Goal: Task Accomplishment & Management: Manage account settings

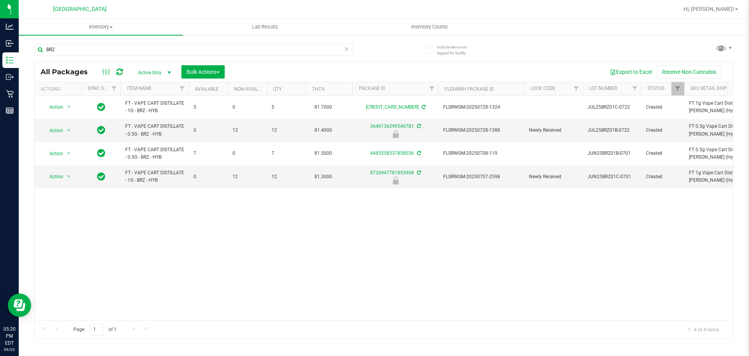
click at [155, 227] on div "Action Action Adjust qty Create package Edit attributes Global inventory Locate…" at bounding box center [384, 208] width 699 height 224
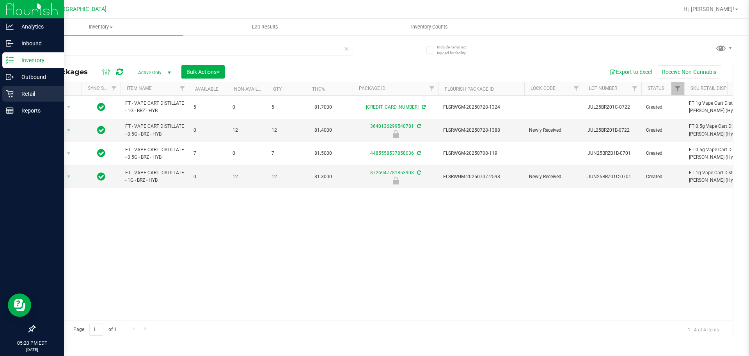
click at [17, 94] on p "Retail" at bounding box center [37, 93] width 47 height 9
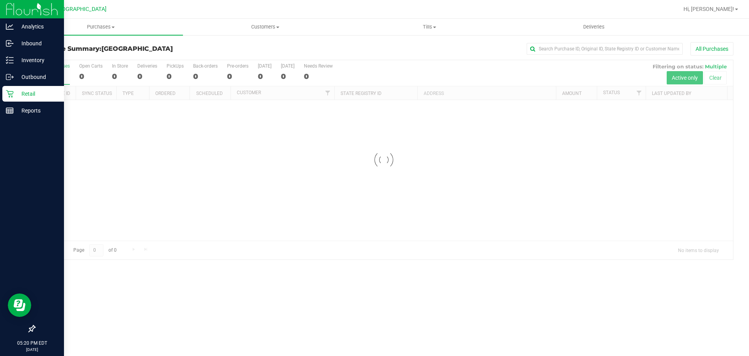
click at [270, 258] on div at bounding box center [384, 159] width 699 height 199
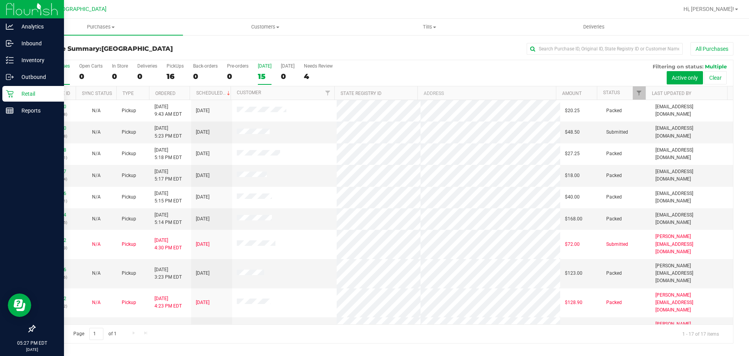
click at [265, 75] on div "15" at bounding box center [265, 76] width 14 height 9
click at [0, 0] on input "[DATE] 15" at bounding box center [0, 0] width 0 height 0
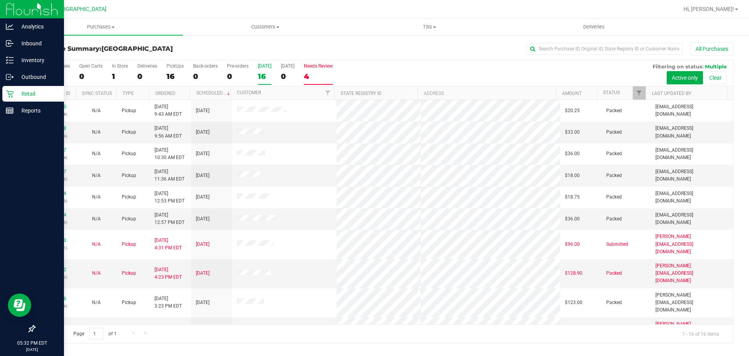
click at [329, 70] on label "Needs Review 4" at bounding box center [318, 73] width 29 height 21
click at [0, 0] on input "Needs Review 4" at bounding box center [0, 0] width 0 height 0
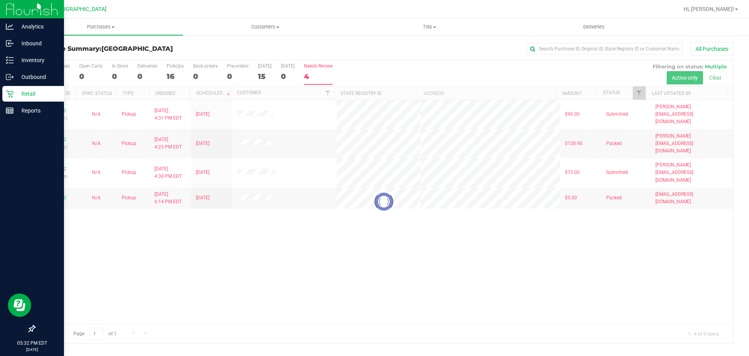
click at [252, 233] on div at bounding box center [384, 201] width 699 height 283
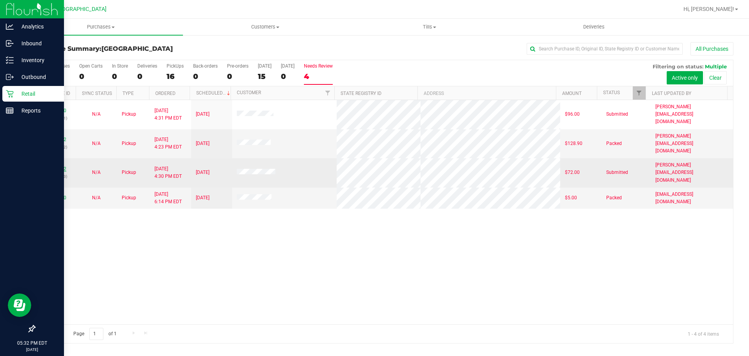
click at [60, 166] on link "11994972" at bounding box center [55, 168] width 22 height 5
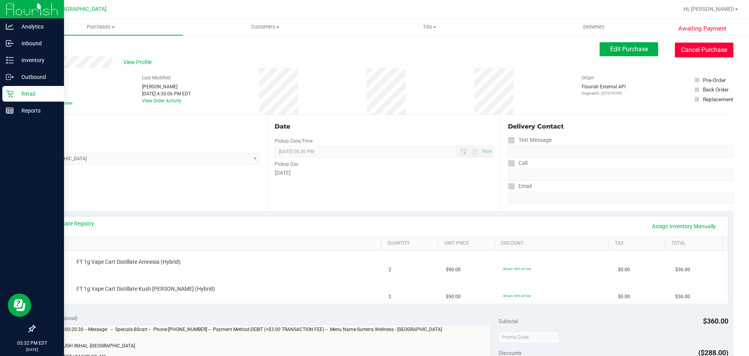
click at [695, 44] on button "Cancel Purchase" at bounding box center [704, 50] width 59 height 15
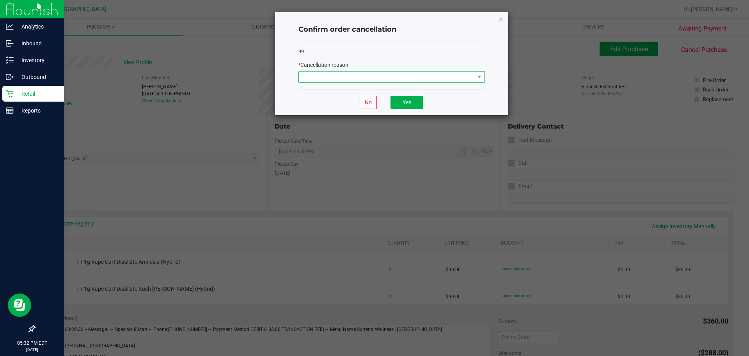
click at [455, 76] on span at bounding box center [387, 76] width 176 height 11
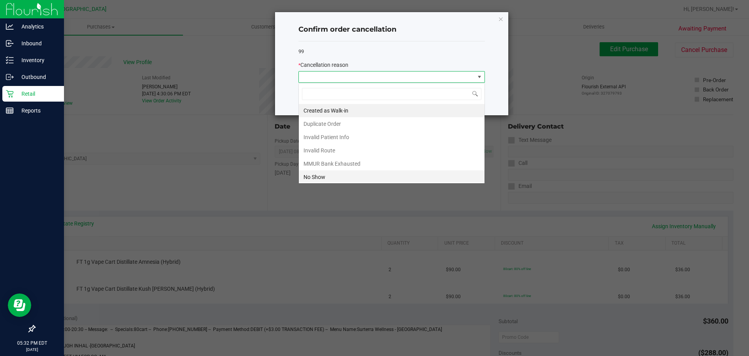
scroll to position [12, 187]
click at [373, 173] on li "No Show" at bounding box center [392, 176] width 186 height 13
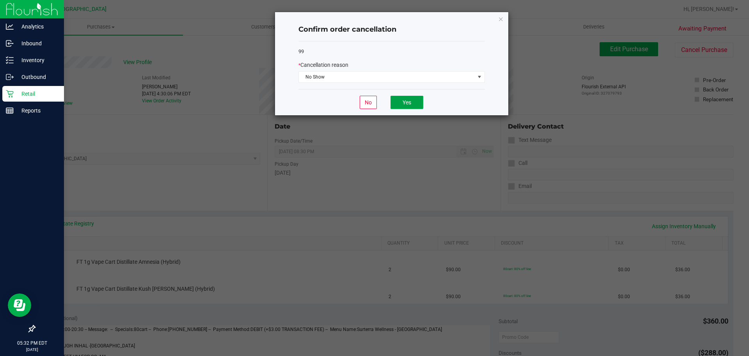
click at [415, 102] on button "Yes" at bounding box center [407, 102] width 33 height 13
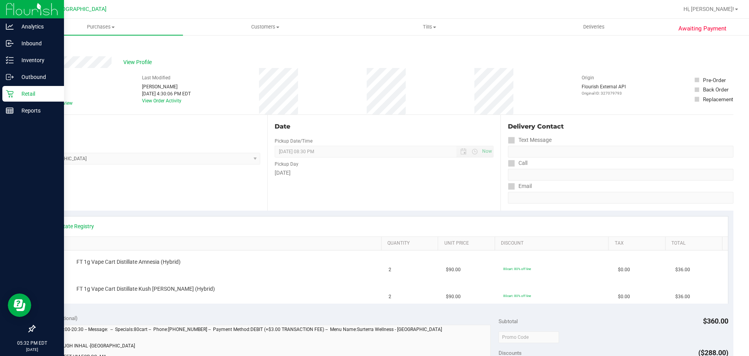
click at [27, 91] on p "Retail" at bounding box center [37, 93] width 47 height 9
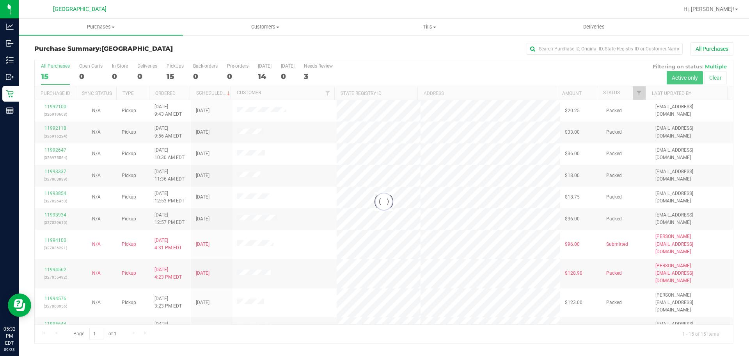
click at [314, 72] on div at bounding box center [384, 201] width 699 height 283
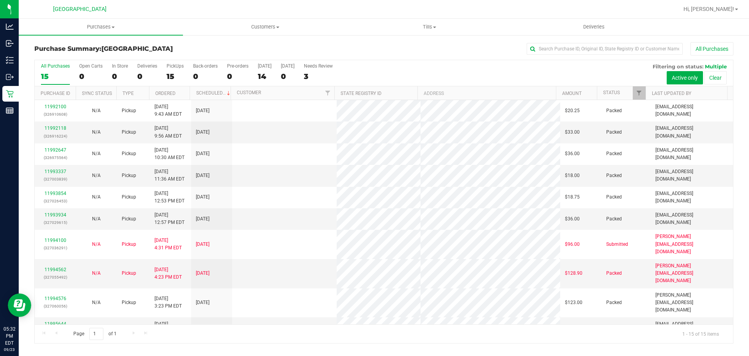
click at [315, 72] on div "3" at bounding box center [318, 76] width 29 height 9
click at [0, 0] on input "Needs Review 3" at bounding box center [0, 0] width 0 height 0
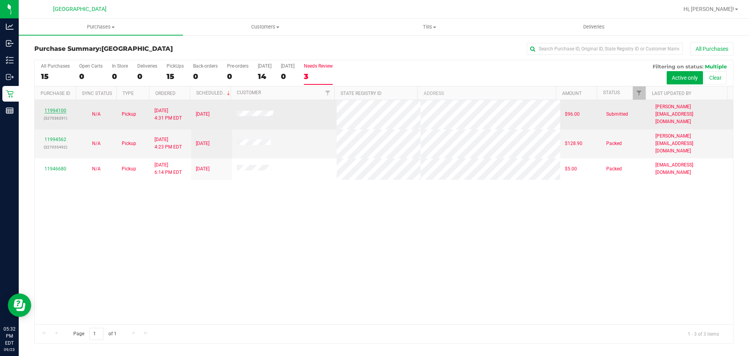
click at [61, 108] on link "11994100" at bounding box center [55, 110] width 22 height 5
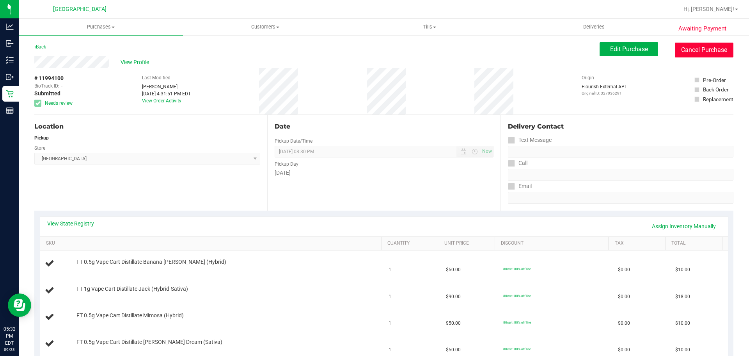
click at [690, 52] on button "Cancel Purchase" at bounding box center [704, 50] width 59 height 15
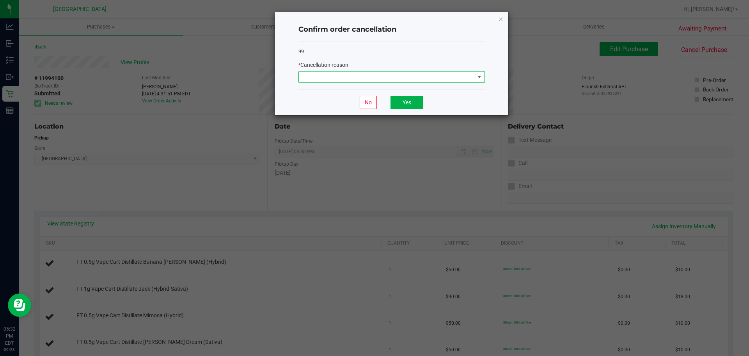
click at [385, 82] on span at bounding box center [387, 76] width 176 height 11
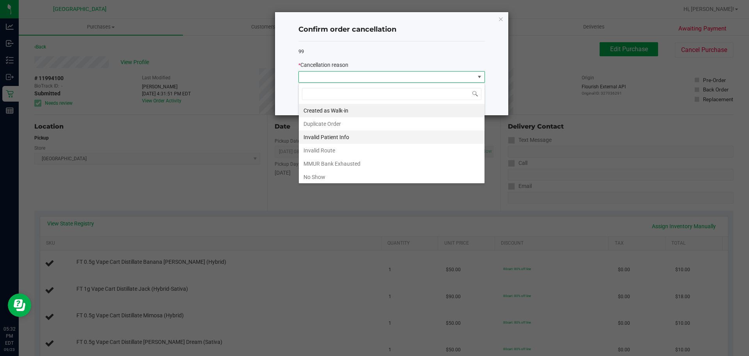
scroll to position [12, 187]
click at [342, 170] on li "No Show" at bounding box center [392, 176] width 186 height 13
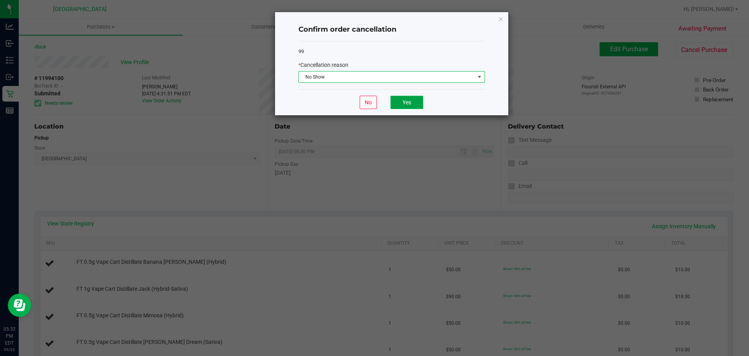
click at [391, 101] on button "Yes" at bounding box center [407, 102] width 33 height 13
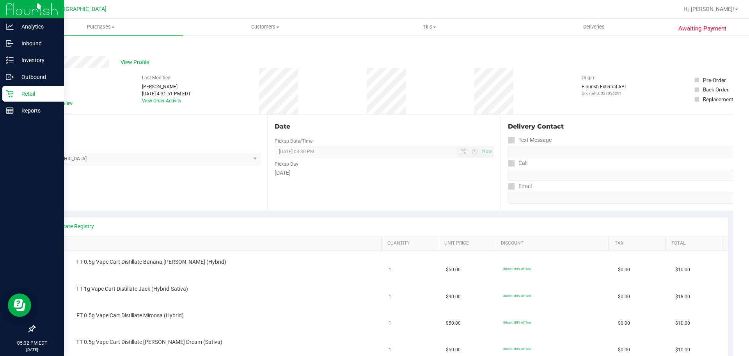
click at [34, 96] on p "Retail" at bounding box center [37, 93] width 47 height 9
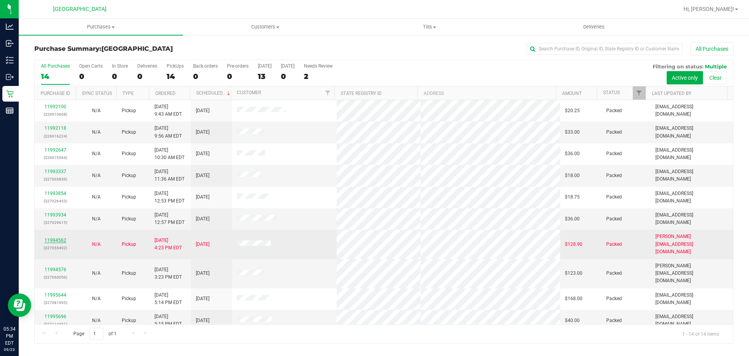
click at [60, 238] on link "11994562" at bounding box center [55, 239] width 22 height 5
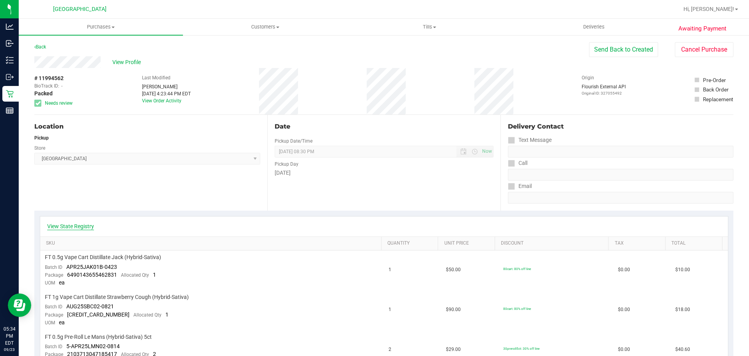
click at [88, 229] on link "View State Registry" at bounding box center [70, 226] width 47 height 8
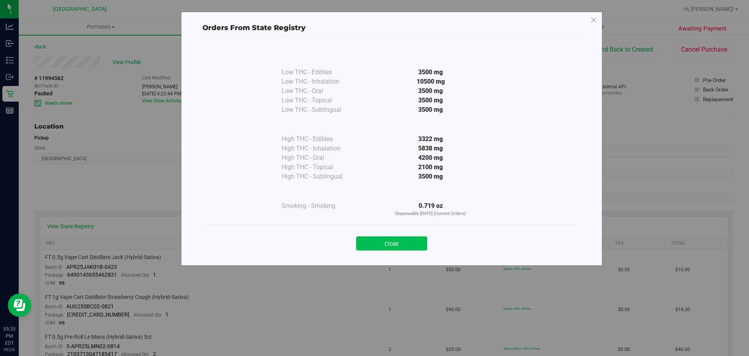
click at [382, 243] on button "Close" at bounding box center [391, 243] width 71 height 14
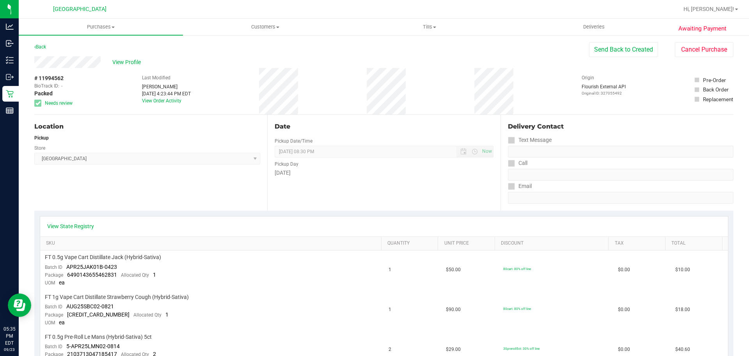
click at [92, 232] on div "View State Registry" at bounding box center [384, 226] width 688 height 20
click at [67, 224] on link "View State Registry" at bounding box center [70, 226] width 47 height 8
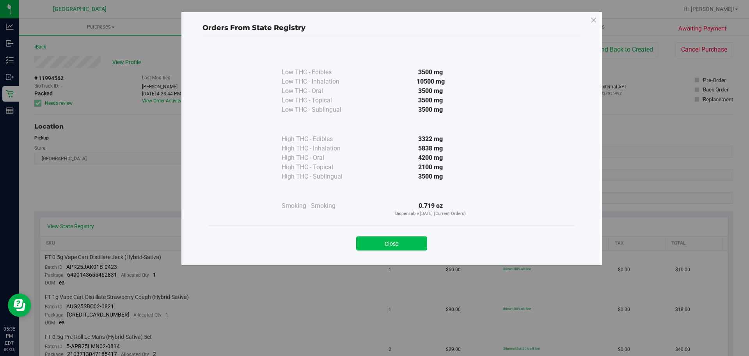
click at [426, 243] on button "Close" at bounding box center [391, 243] width 71 height 14
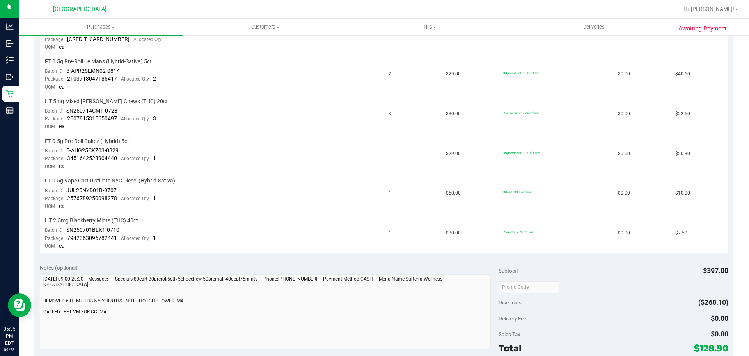
scroll to position [351, 0]
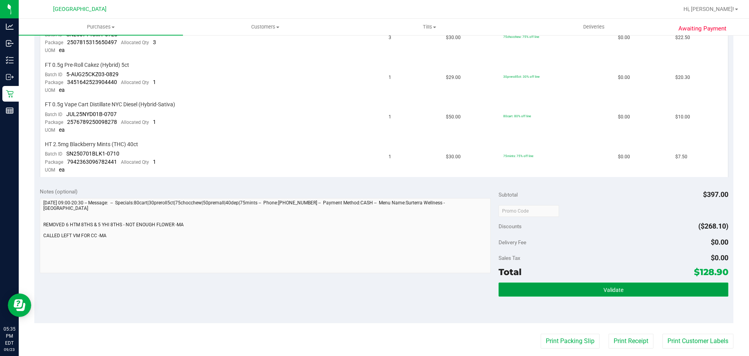
click at [565, 287] on button "Validate" at bounding box center [613, 289] width 229 height 14
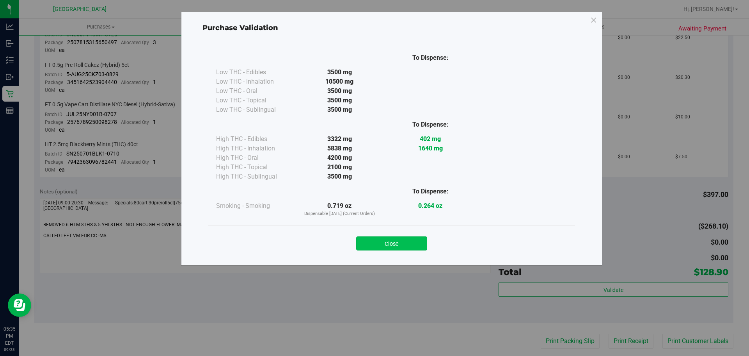
click at [411, 238] on button "Close" at bounding box center [391, 243] width 71 height 14
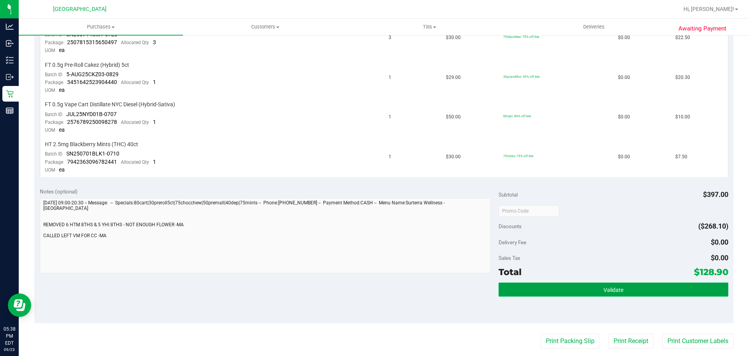
drag, startPoint x: 610, startPoint y: 293, endPoint x: 605, endPoint y: 294, distance: 5.3
click at [610, 293] on span "Validate" at bounding box center [614, 289] width 20 height 6
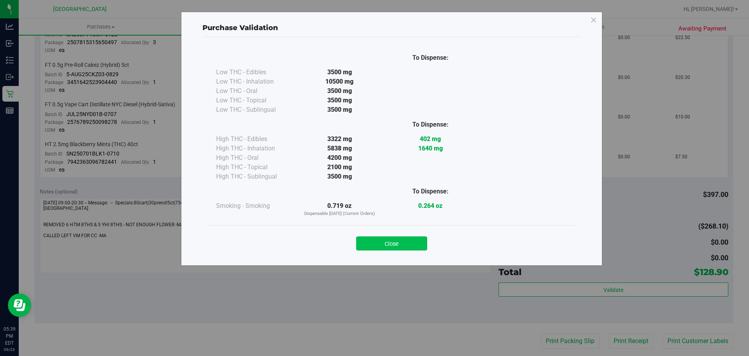
click at [396, 247] on button "Close" at bounding box center [391, 243] width 71 height 14
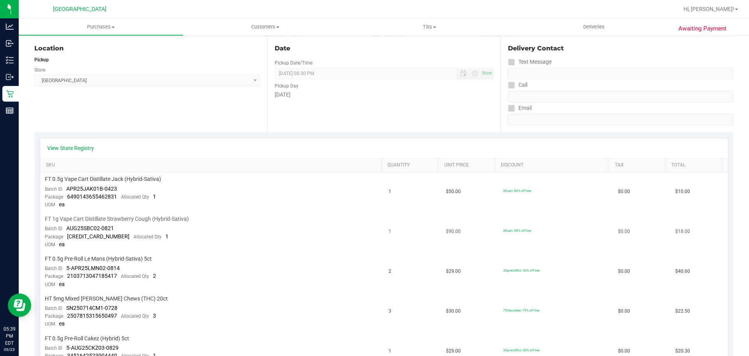
scroll to position [0, 0]
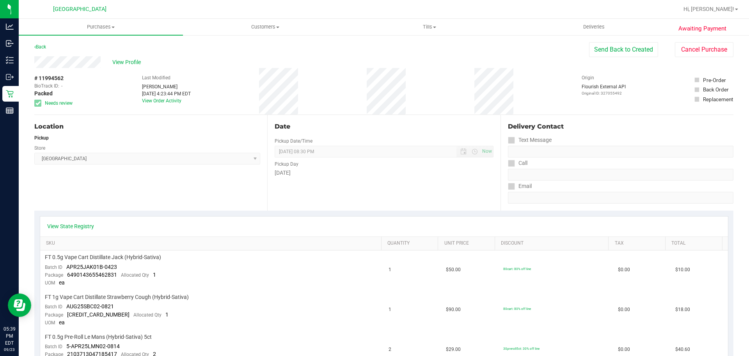
click at [219, 202] on div "Location Pickup Store Lakeland WC Select Store [PERSON_NAME][GEOGRAPHIC_DATA] […" at bounding box center [150, 163] width 233 height 96
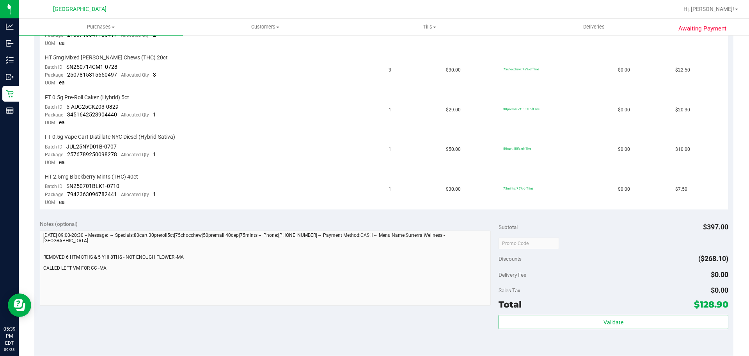
scroll to position [390, 0]
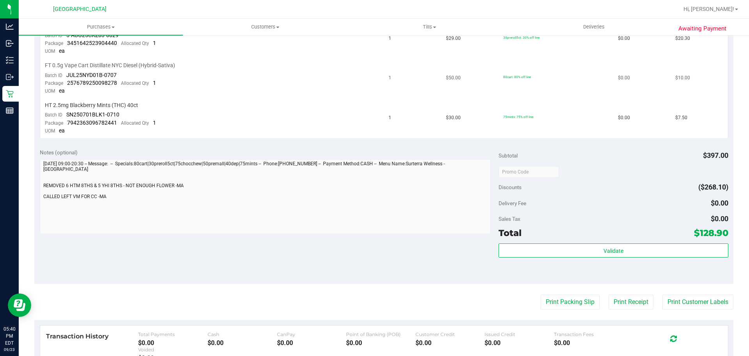
click at [311, 68] on div "FT 0.5g Vape Cart Distillate NYC Diesel (Hybrid-Sativa)" at bounding box center [212, 65] width 335 height 7
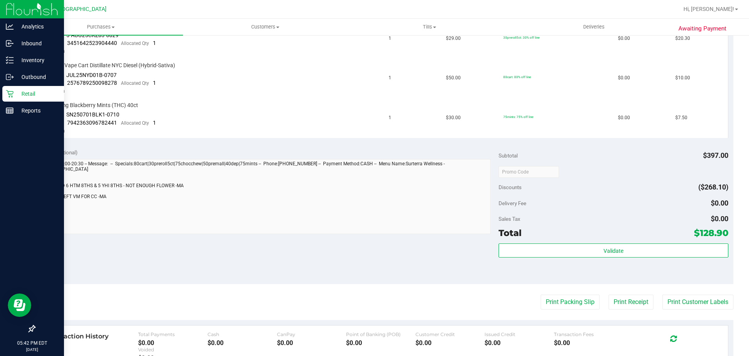
click at [10, 96] on icon at bounding box center [10, 94] width 8 height 8
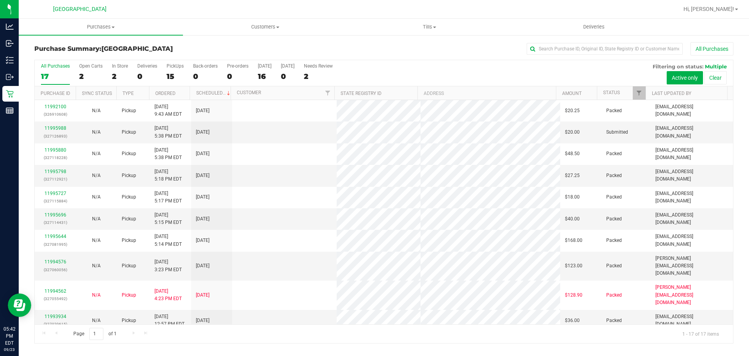
click at [617, 96] on th "Status" at bounding box center [621, 93] width 49 height 14
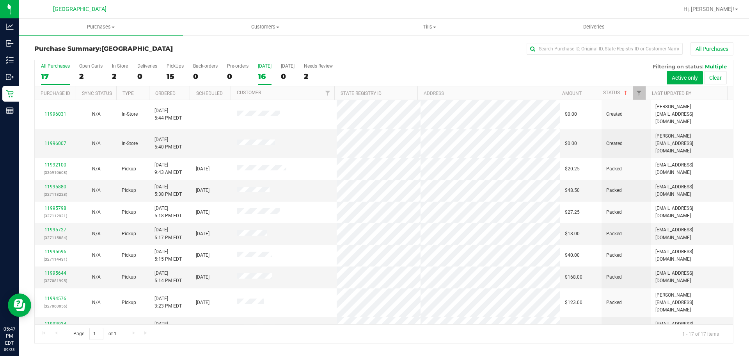
click at [266, 80] on div "16" at bounding box center [265, 76] width 14 height 9
click at [0, 0] on input "[DATE] 16" at bounding box center [0, 0] width 0 height 0
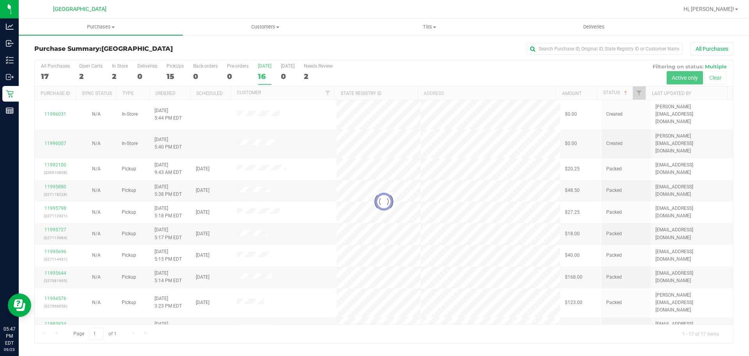
click at [299, 334] on div at bounding box center [384, 201] width 699 height 283
click at [300, 334] on div at bounding box center [384, 201] width 699 height 283
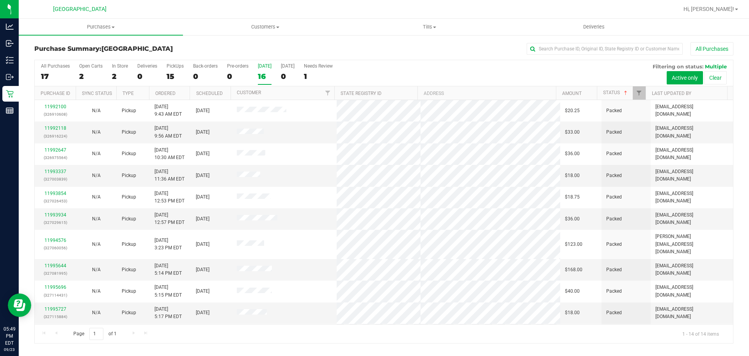
click at [265, 68] on div "[DATE]" at bounding box center [265, 65] width 14 height 5
click at [0, 0] on input "[DATE] 16" at bounding box center [0, 0] width 0 height 0
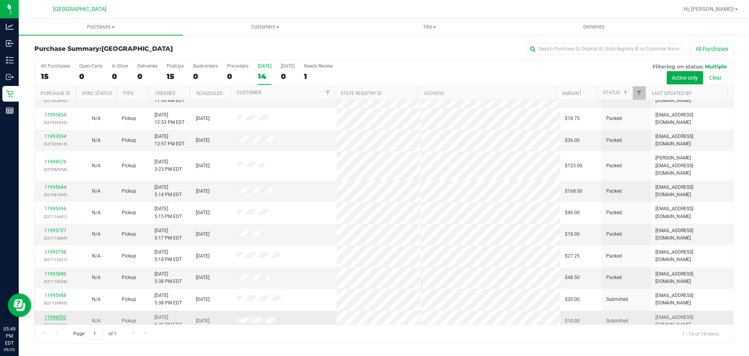
click at [60, 314] on link "11996032" at bounding box center [55, 316] width 22 height 5
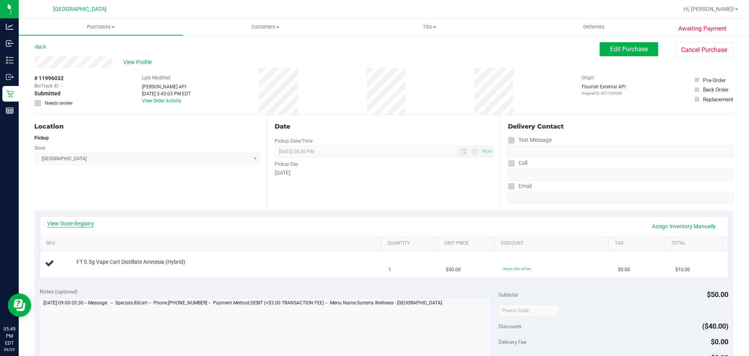
click at [73, 224] on link "View State Registry" at bounding box center [70, 223] width 47 height 8
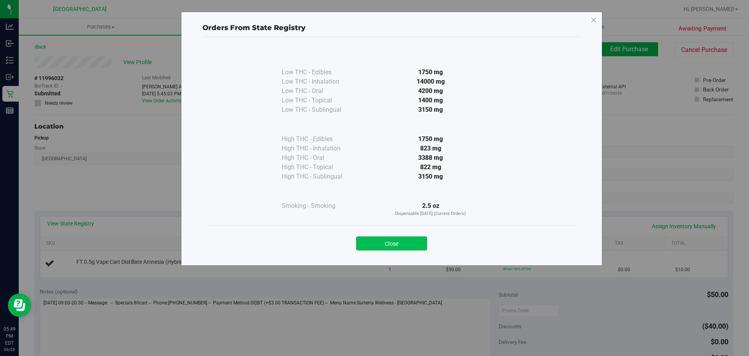
click at [406, 242] on button "Close" at bounding box center [391, 243] width 71 height 14
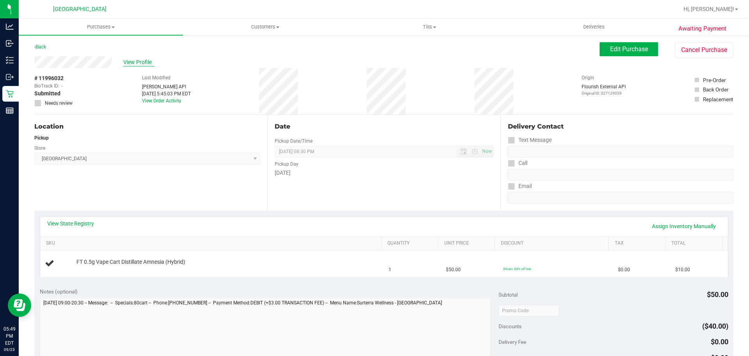
click at [130, 62] on span "View Profile" at bounding box center [138, 62] width 31 height 8
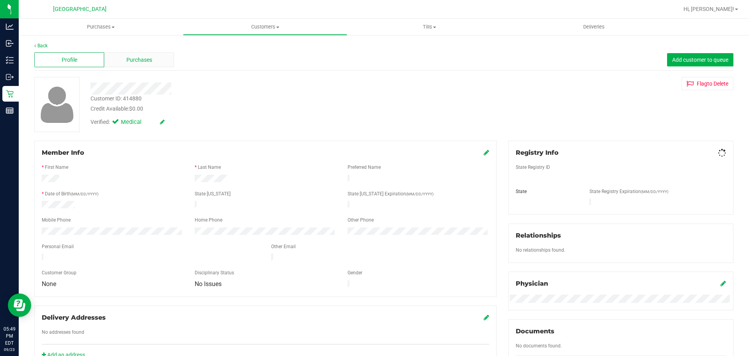
click at [154, 57] on div "Purchases" at bounding box center [139, 59] width 70 height 15
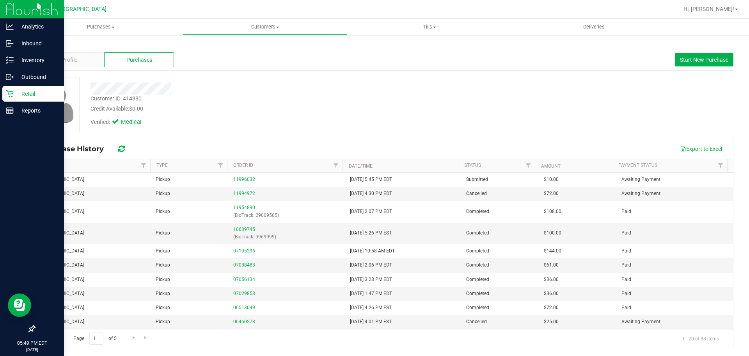
click at [9, 91] on icon at bounding box center [10, 94] width 8 height 8
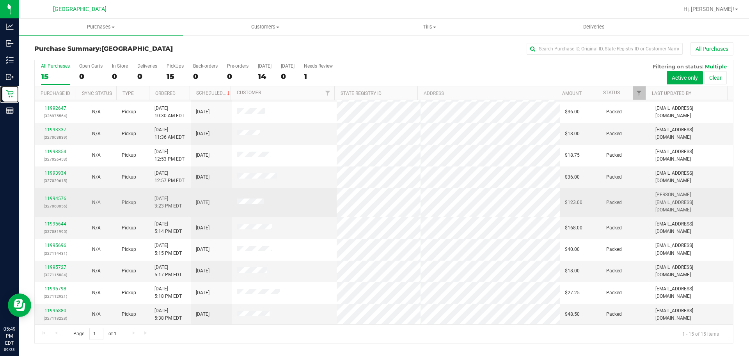
scroll to position [100, 0]
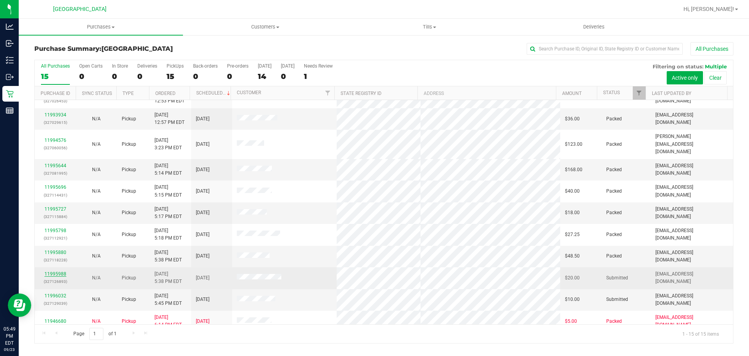
click at [51, 271] on link "11995988" at bounding box center [55, 273] width 22 height 5
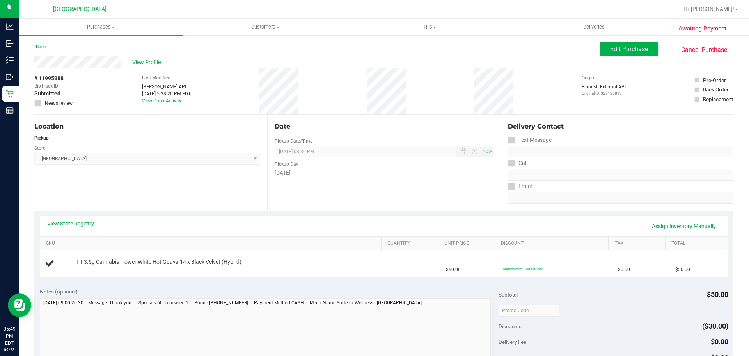
click at [60, 217] on div "View State Registry Assign Inventory Manually" at bounding box center [384, 226] width 688 height 20
click at [60, 224] on link "View State Registry" at bounding box center [70, 223] width 47 height 8
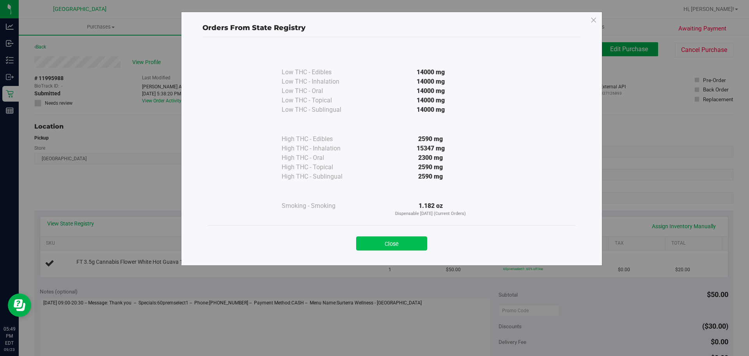
click at [391, 249] on button "Close" at bounding box center [391, 243] width 71 height 14
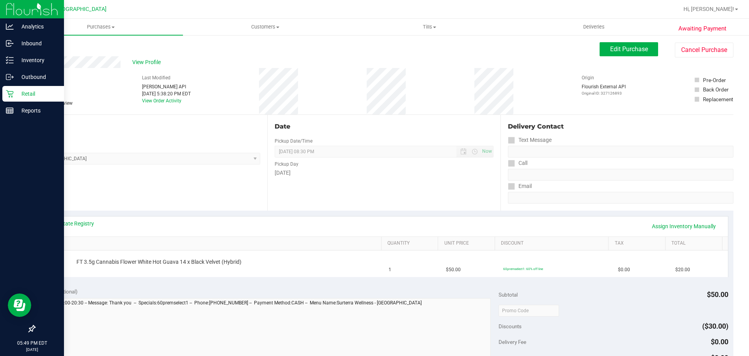
click at [17, 94] on p "Retail" at bounding box center [37, 93] width 47 height 9
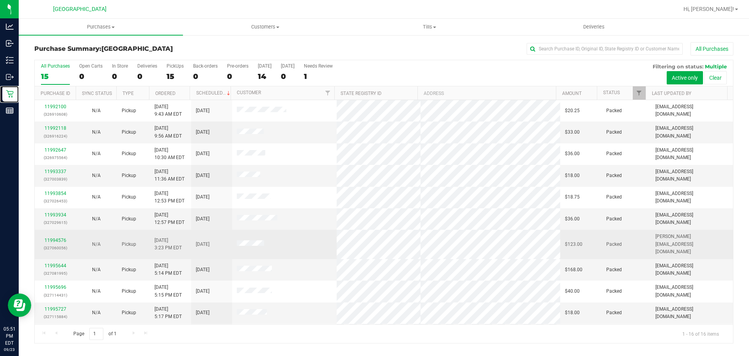
scroll to position [122, 0]
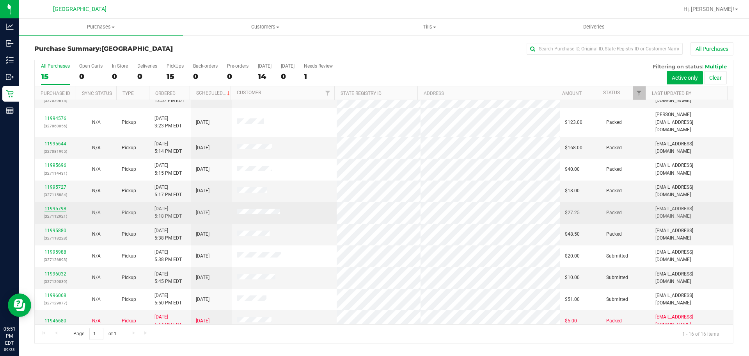
click at [54, 206] on link "11995798" at bounding box center [55, 208] width 22 height 5
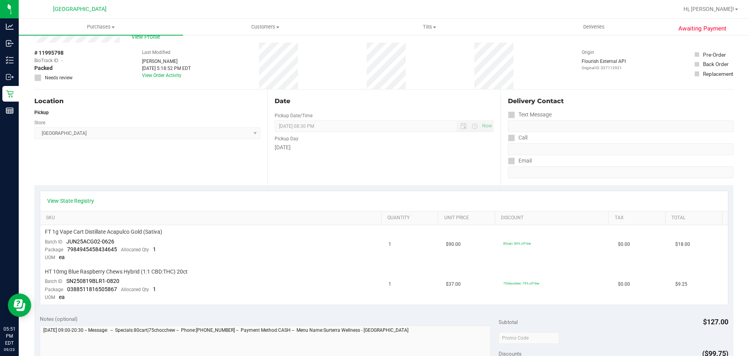
scroll to position [39, 0]
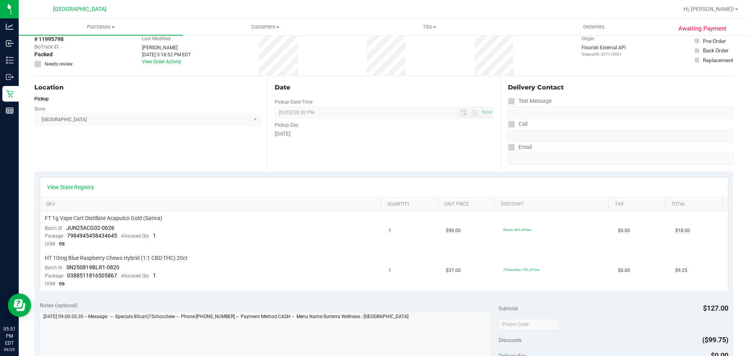
click at [160, 160] on div "Location Pickup Store Lakeland WC Select Store [PERSON_NAME][GEOGRAPHIC_DATA] […" at bounding box center [150, 124] width 233 height 96
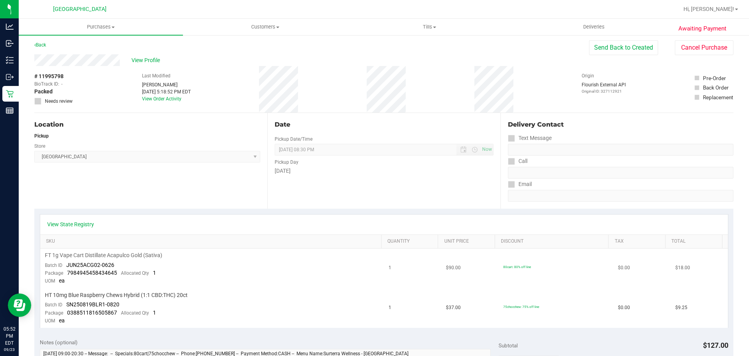
scroll to position [0, 0]
drag, startPoint x: 241, startPoint y: 56, endPoint x: 231, endPoint y: 118, distance: 62.8
click at [241, 56] on div "View Profile" at bounding box center [311, 62] width 555 height 12
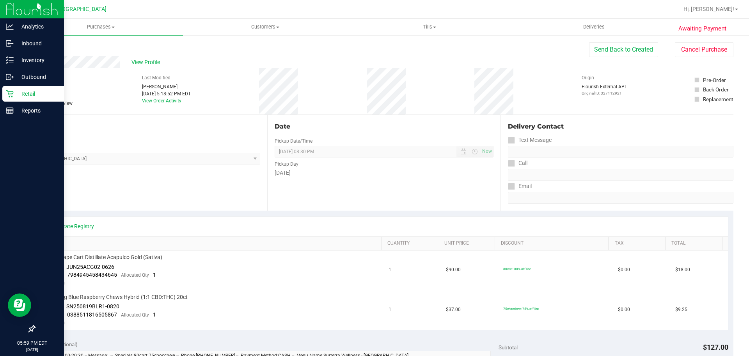
click at [14, 89] on p "Retail" at bounding box center [37, 93] width 47 height 9
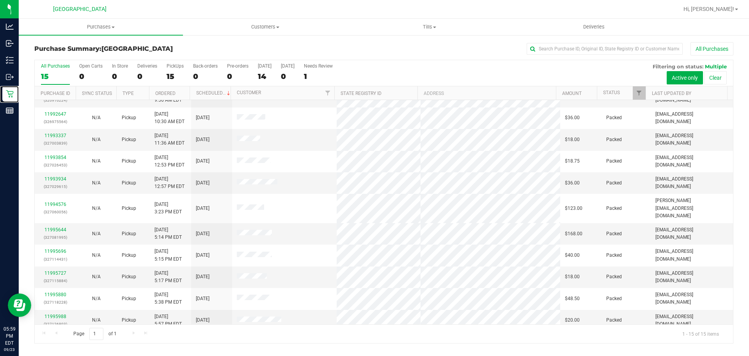
scroll to position [100, 0]
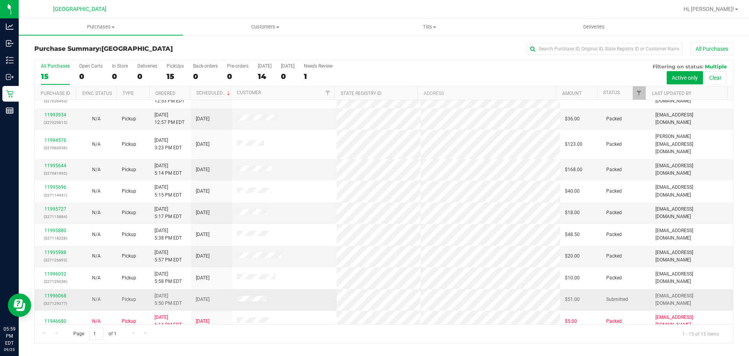
click at [53, 292] on div "11996068 (327129077)" at bounding box center [55, 299] width 32 height 15
click at [55, 293] on link "11996068" at bounding box center [55, 295] width 22 height 5
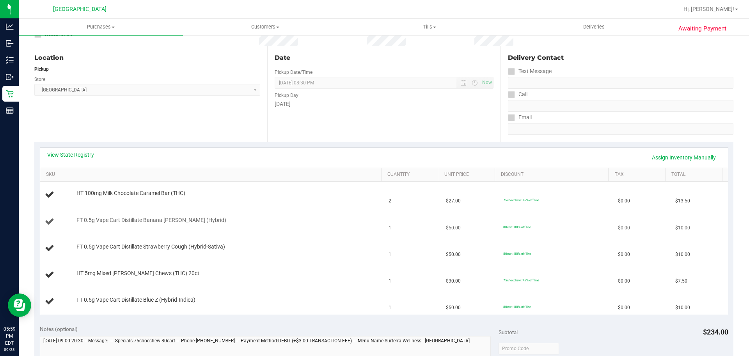
scroll to position [156, 0]
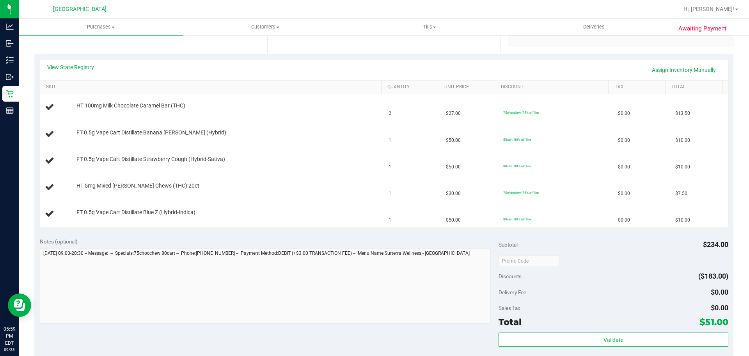
click at [588, 252] on div "Subtotal $234.00 Discounts ($183.00) Delivery Fee $0.00 Sales Tax $0.00 Total $…" at bounding box center [613, 302] width 229 height 130
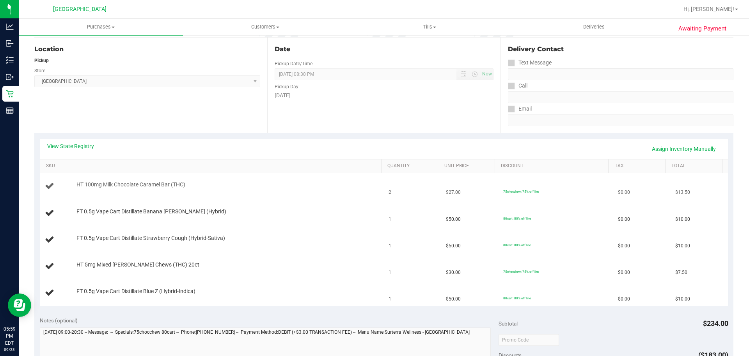
scroll to position [0, 0]
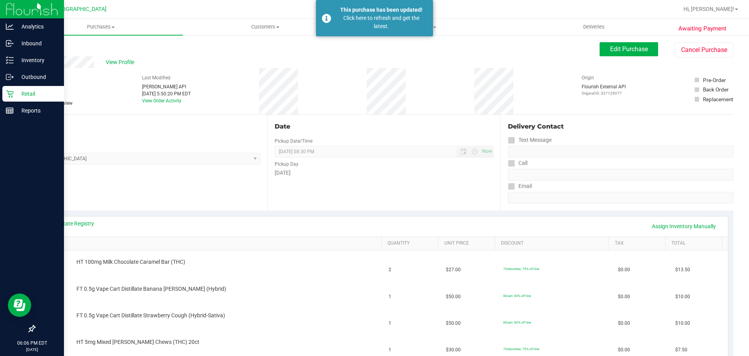
click at [14, 93] on p "Retail" at bounding box center [37, 93] width 47 height 9
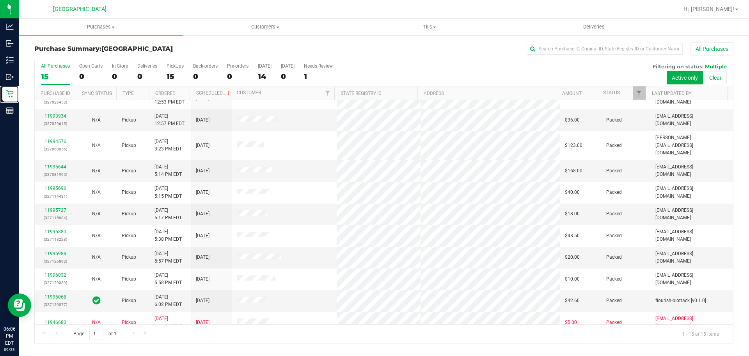
scroll to position [100, 0]
click at [264, 72] on div "14" at bounding box center [265, 76] width 14 height 9
click at [0, 0] on input "[DATE] 14" at bounding box center [0, 0] width 0 height 0
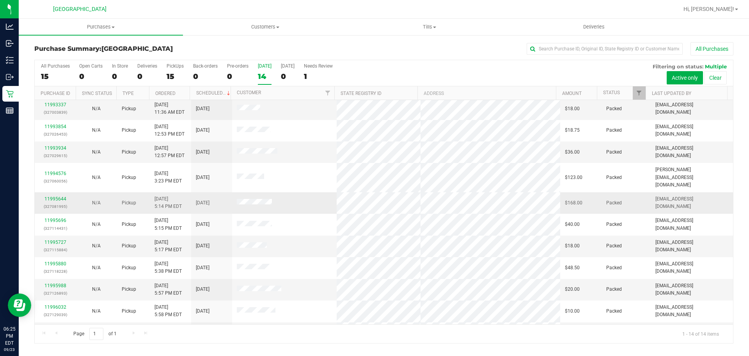
scroll to position [78, 0]
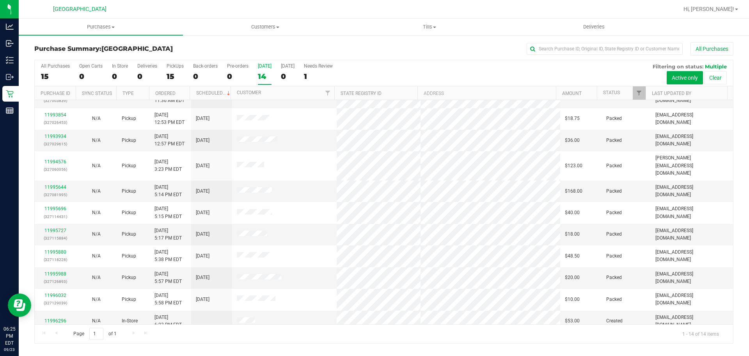
click at [264, 76] on div "14" at bounding box center [265, 76] width 14 height 9
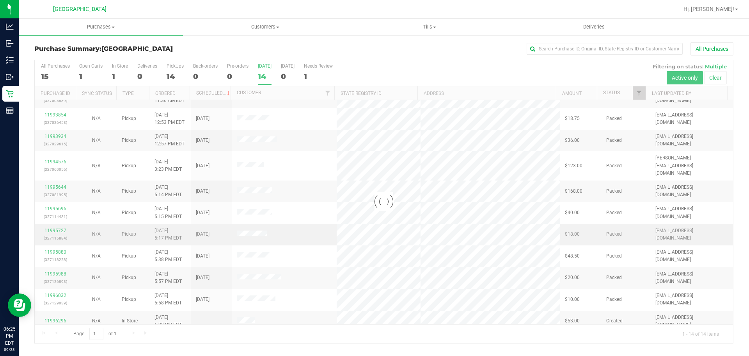
scroll to position [0, 0]
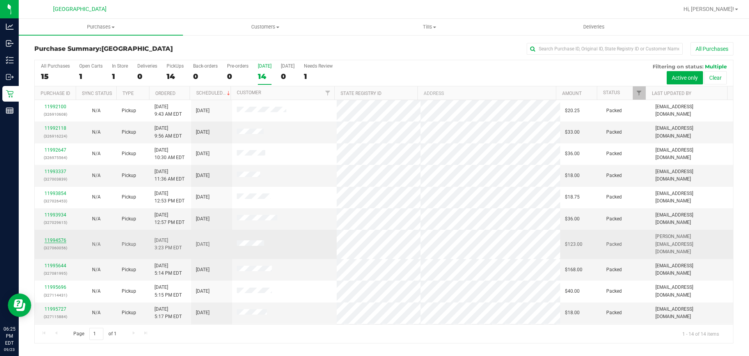
click at [62, 237] on link "11994576" at bounding box center [55, 239] width 22 height 5
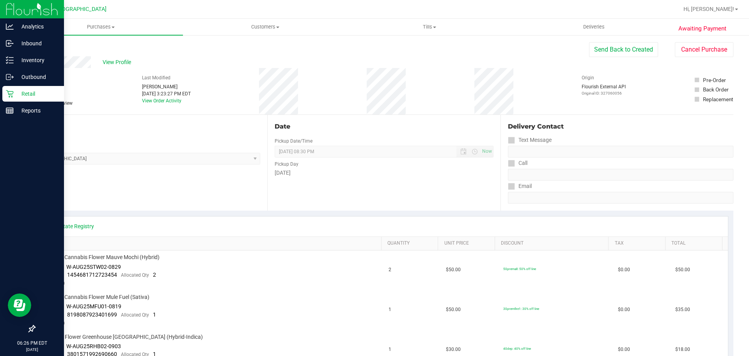
click at [8, 95] on icon at bounding box center [10, 94] width 8 height 8
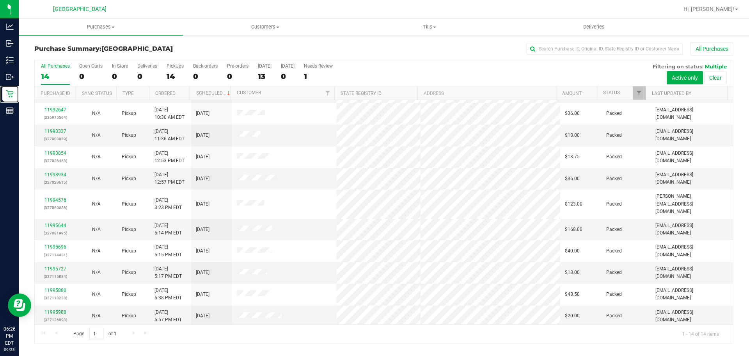
scroll to position [78, 0]
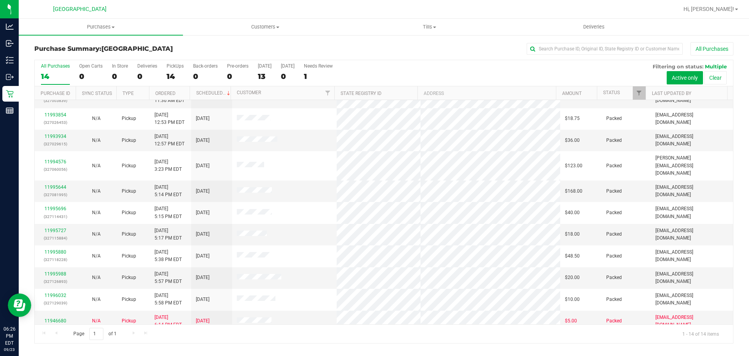
click at [315, 330] on div "Page 1 of 1 1 - 14 of 14 items" at bounding box center [384, 333] width 699 height 19
click at [262, 73] on div "13" at bounding box center [265, 76] width 14 height 9
click at [0, 0] on input "[DATE] 13" at bounding box center [0, 0] width 0 height 0
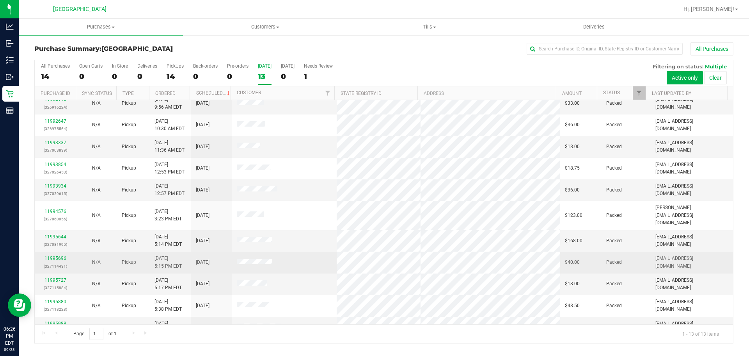
scroll to position [57, 0]
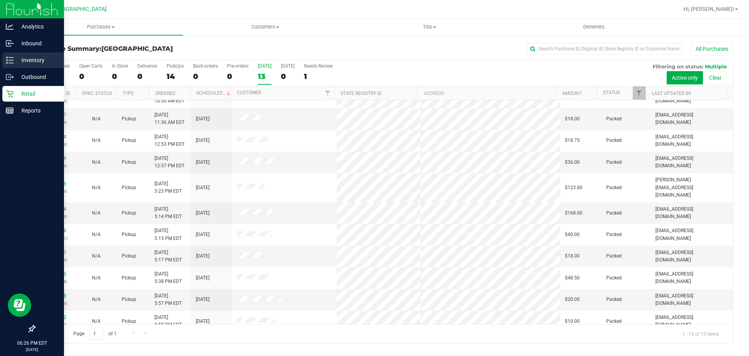
click at [9, 64] on div "Inventory" at bounding box center [33, 60] width 62 height 16
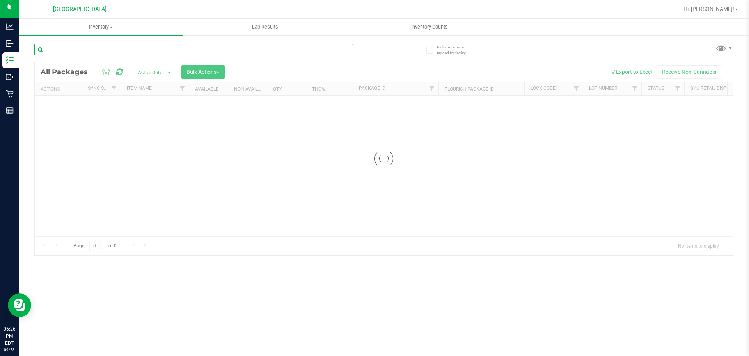
click at [99, 46] on input "text" at bounding box center [193, 50] width 319 height 12
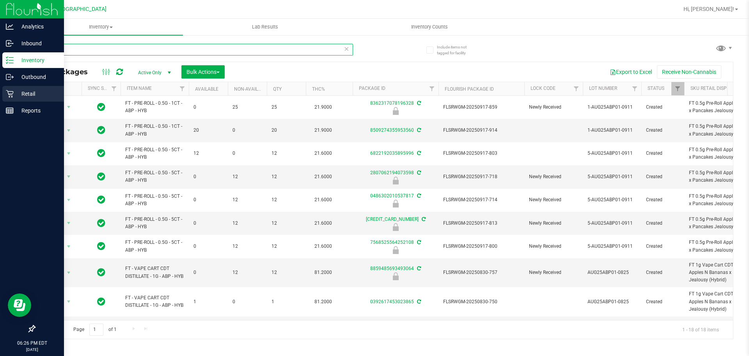
type input "ABP"
click at [22, 97] on p "Retail" at bounding box center [37, 93] width 47 height 9
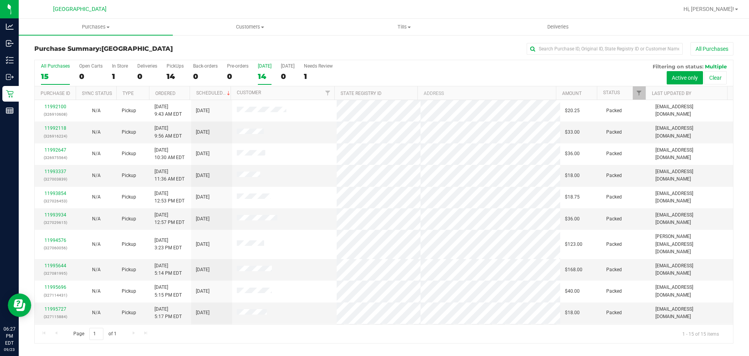
click at [263, 80] on div "14" at bounding box center [265, 76] width 14 height 9
click at [0, 0] on input "[DATE] 14" at bounding box center [0, 0] width 0 height 0
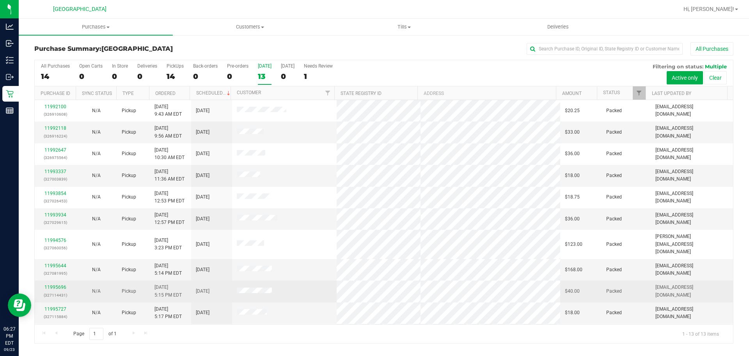
scroll to position [57, 0]
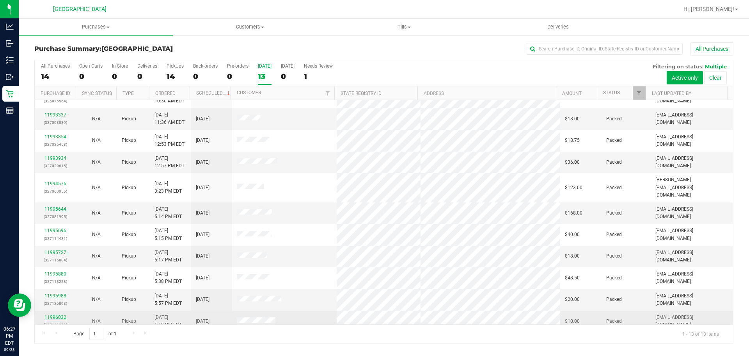
click at [56, 314] on link "11996032" at bounding box center [55, 316] width 22 height 5
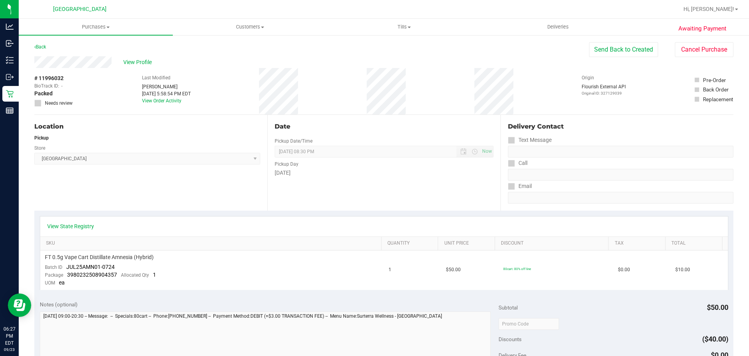
click at [286, 200] on div "Date Pickup Date/Time [DATE] Now [DATE] 08:30 PM Now Pickup Day [DATE]" at bounding box center [383, 163] width 233 height 96
click at [68, 221] on div "View State Registry" at bounding box center [384, 226] width 688 height 20
click at [69, 225] on link "View State Registry" at bounding box center [70, 226] width 47 height 8
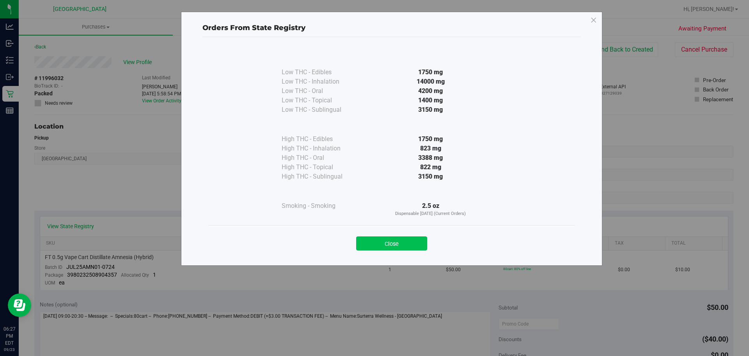
click at [371, 240] on button "Close" at bounding box center [391, 243] width 71 height 14
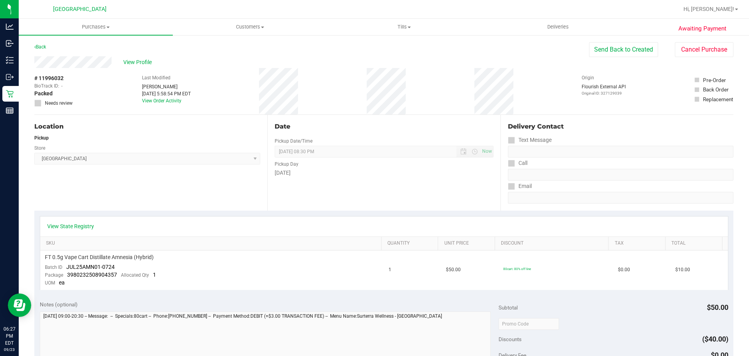
scroll to position [117, 0]
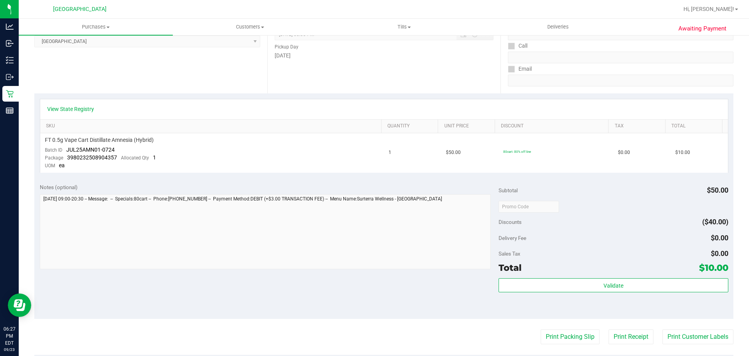
click at [587, 247] on div "Sales Tax $0.00" at bounding box center [613, 253] width 229 height 14
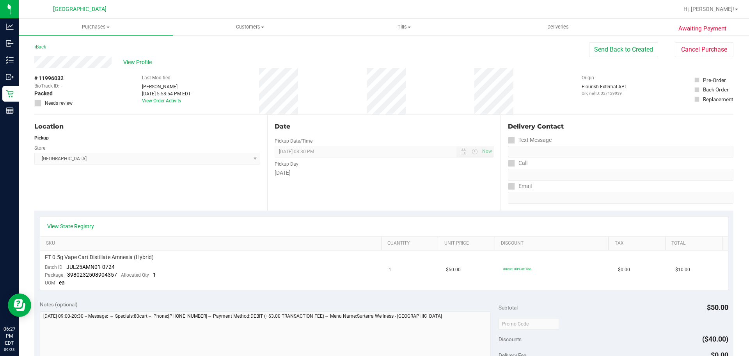
click at [579, 249] on th "Discount" at bounding box center [552, 243] width 114 height 14
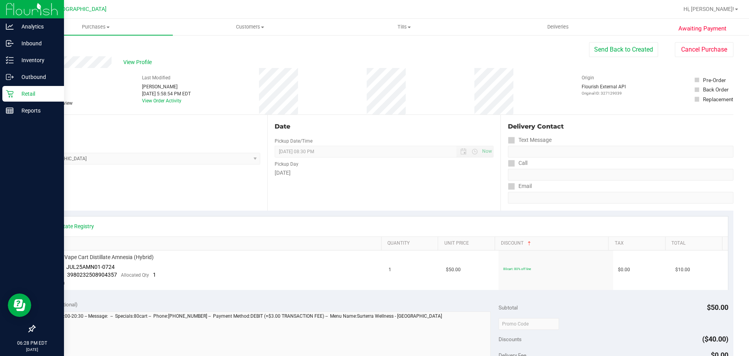
click at [15, 88] on div "Retail" at bounding box center [33, 94] width 62 height 16
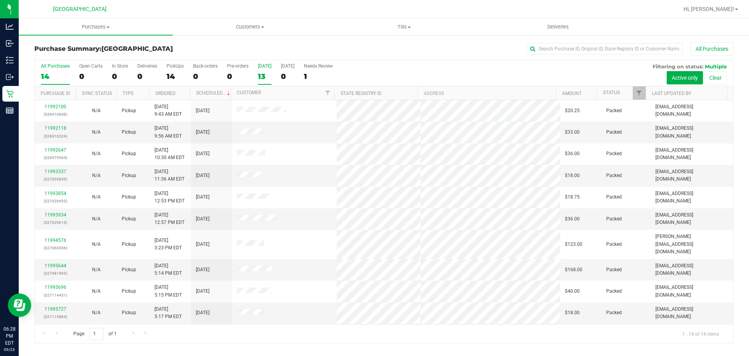
click at [262, 82] on label "[DATE] 13" at bounding box center [265, 73] width 14 height 21
click at [0, 0] on input "[DATE] 13" at bounding box center [0, 0] width 0 height 0
click at [262, 78] on div "13" at bounding box center [265, 76] width 14 height 9
click at [0, 0] on input "[DATE] 13" at bounding box center [0, 0] width 0 height 0
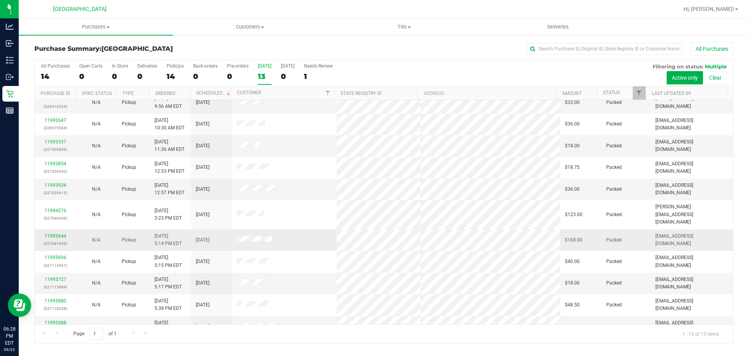
scroll to position [57, 0]
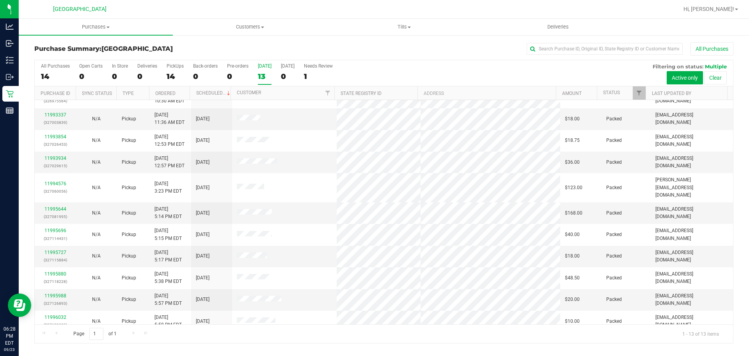
click at [315, 343] on div "Purchase Summary: [GEOGRAPHIC_DATA] All Purchases All Purchases 14 Open Carts 0…" at bounding box center [384, 192] width 731 height 316
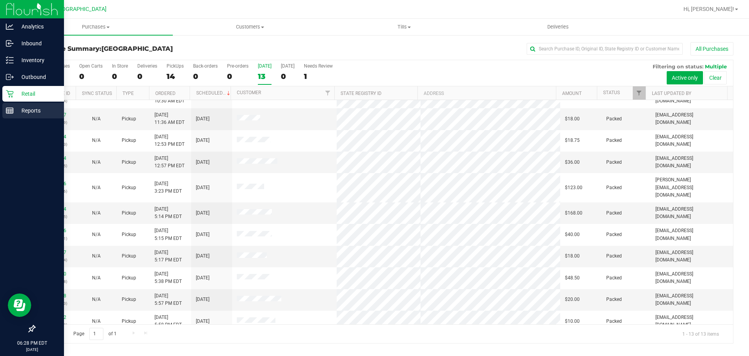
click at [15, 104] on div "Reports" at bounding box center [33, 111] width 62 height 16
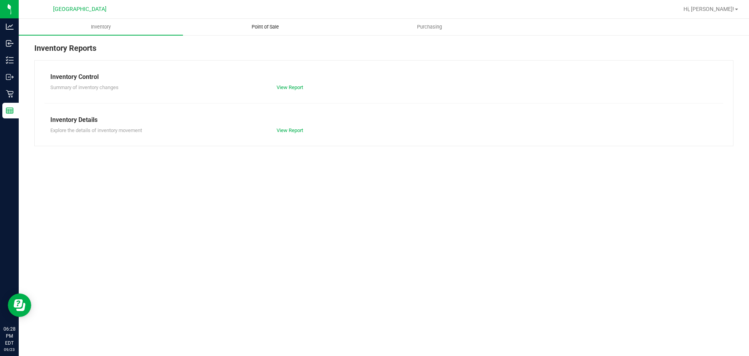
click at [243, 31] on uib-tab-heading "Point of Sale" at bounding box center [265, 27] width 164 height 16
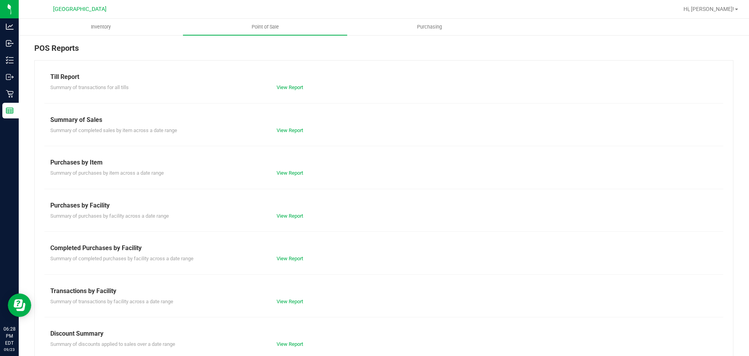
click at [291, 84] on div "View Report" at bounding box center [384, 88] width 226 height 8
click at [291, 89] on link "View Report" at bounding box center [290, 87] width 27 height 6
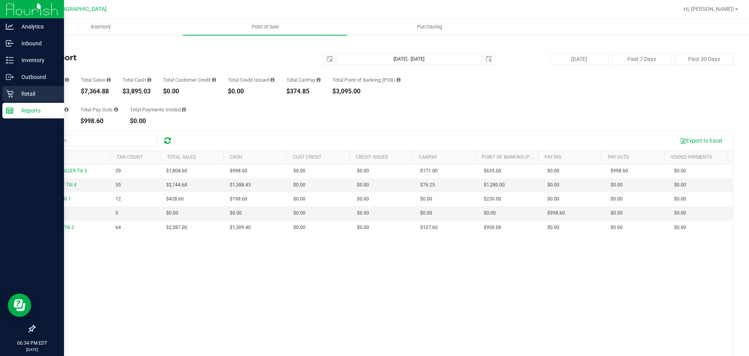
click at [20, 96] on p "Retail" at bounding box center [37, 93] width 47 height 9
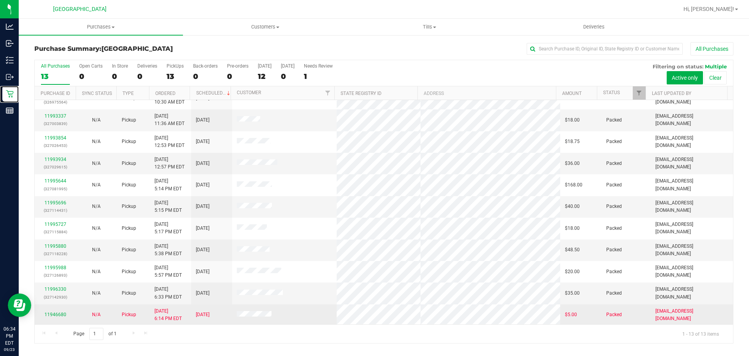
scroll to position [57, 0]
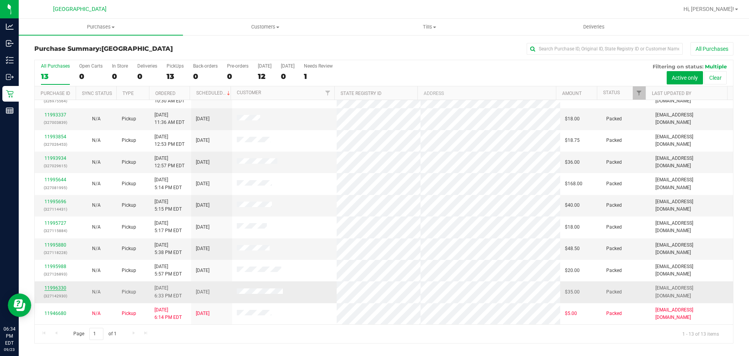
click at [57, 285] on link "11996330" at bounding box center [55, 287] width 22 height 5
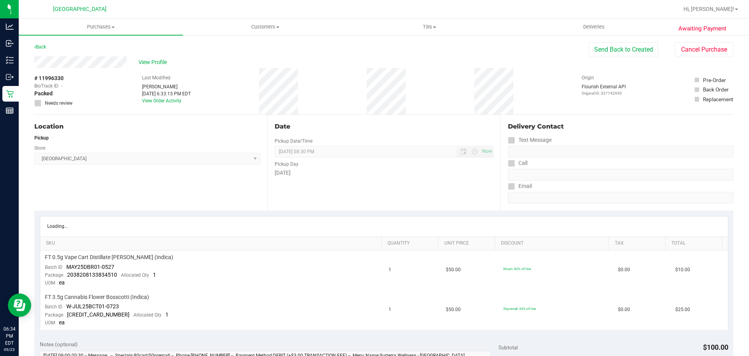
click at [387, 343] on div "Notes (optional)" at bounding box center [269, 344] width 459 height 8
click at [366, 146] on span "[DATE] 08:30 PM Now" at bounding box center [384, 152] width 219 height 12
click at [370, 138] on div "Date Pickup Date/Time [DATE] Now [DATE] 08:30 PM Now Pickup Day [DATE]" at bounding box center [383, 163] width 233 height 96
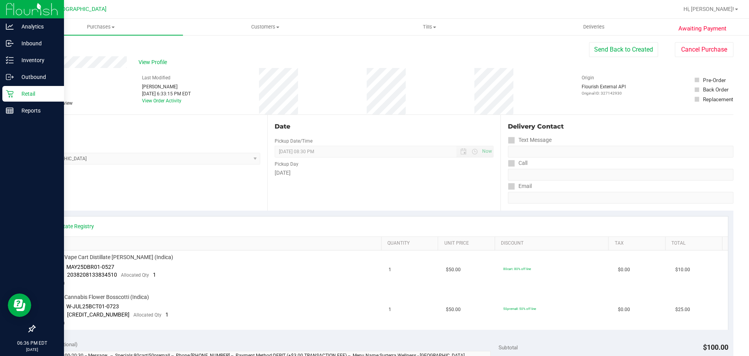
click at [32, 96] on p "Retail" at bounding box center [37, 93] width 47 height 9
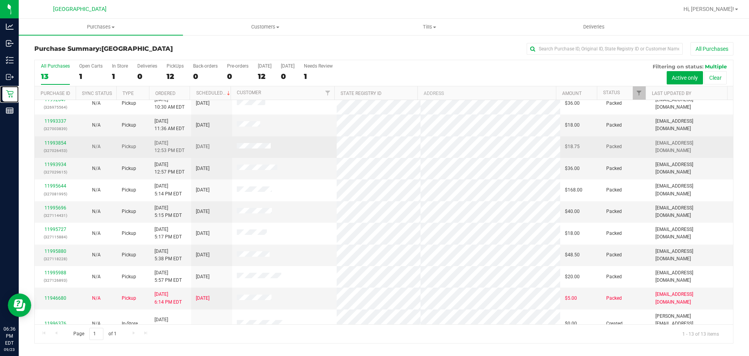
scroll to position [57, 0]
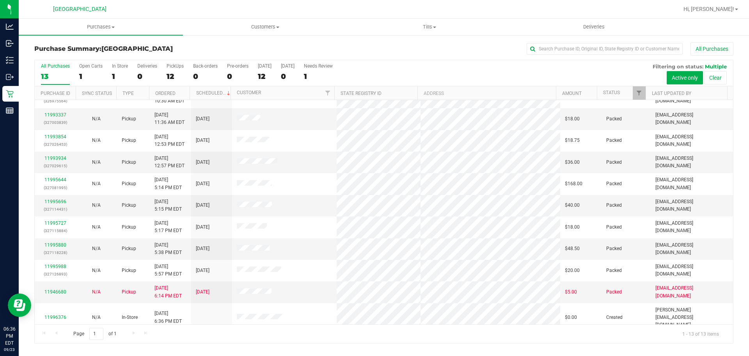
click at [335, 330] on div "Page 1 of 1 1 - 13 of 13 items" at bounding box center [384, 333] width 699 height 19
click at [320, 337] on div "Page 1 of 1 1 - 13 of 13 items" at bounding box center [384, 333] width 699 height 19
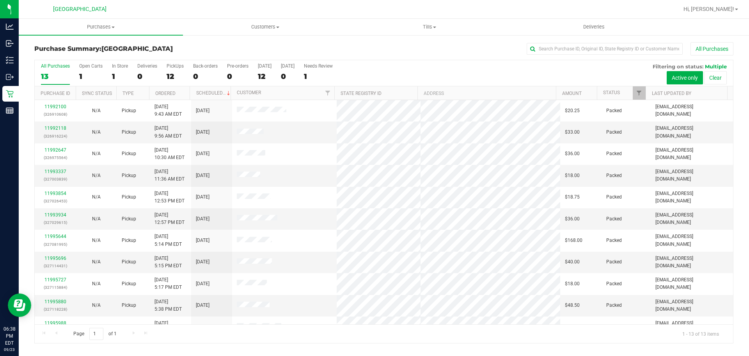
click at [303, 42] on div "Purchase Summary: [GEOGRAPHIC_DATA] All Purchases All Purchases 13 Open Carts 1…" at bounding box center [384, 192] width 731 height 316
click at [260, 72] on div "12" at bounding box center [265, 76] width 14 height 9
click at [0, 0] on input "[DATE] 12" at bounding box center [0, 0] width 0 height 0
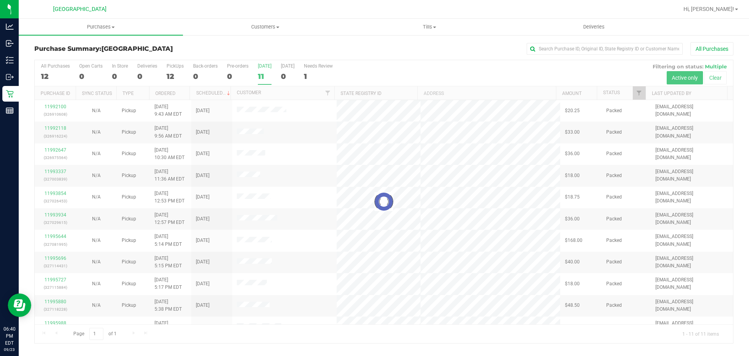
click at [262, 81] on div at bounding box center [384, 201] width 699 height 283
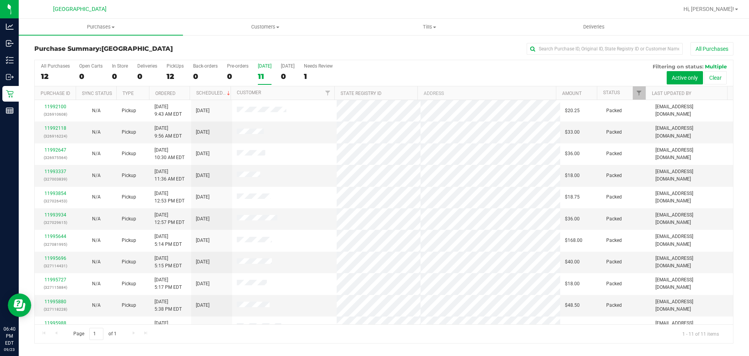
click at [260, 74] on div "11" at bounding box center [265, 76] width 14 height 9
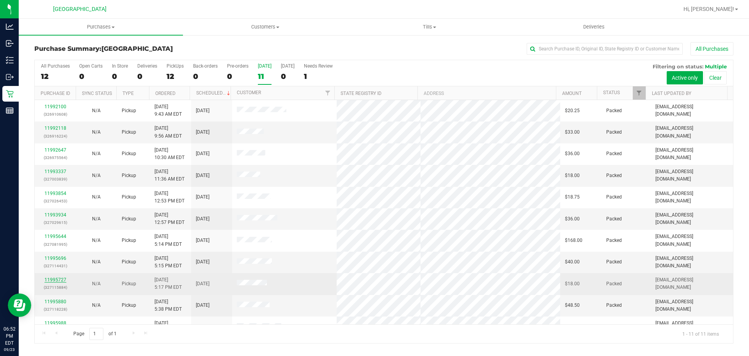
click at [64, 279] on link "11995727" at bounding box center [55, 279] width 22 height 5
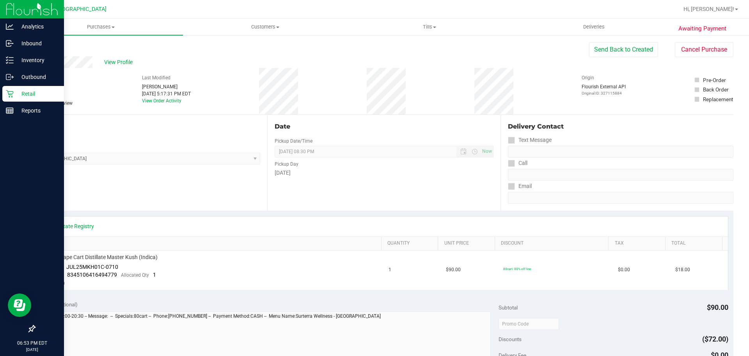
click at [8, 93] on icon at bounding box center [10, 94] width 8 height 8
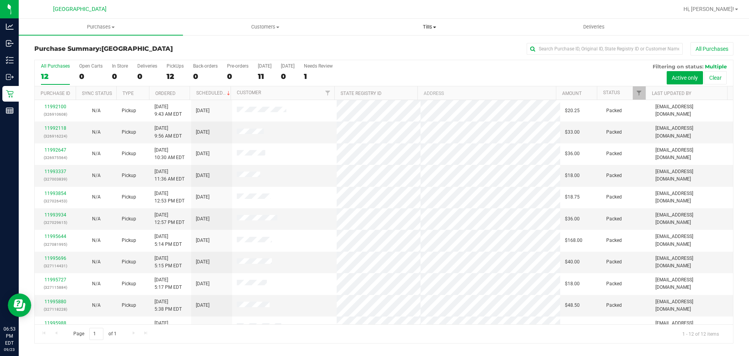
click at [430, 30] on uib-tab-heading "Tills Manage tills Reconcile e-payments" at bounding box center [430, 27] width 164 height 16
click at [404, 53] on span "Reconcile e-payments" at bounding box center [386, 56] width 78 height 7
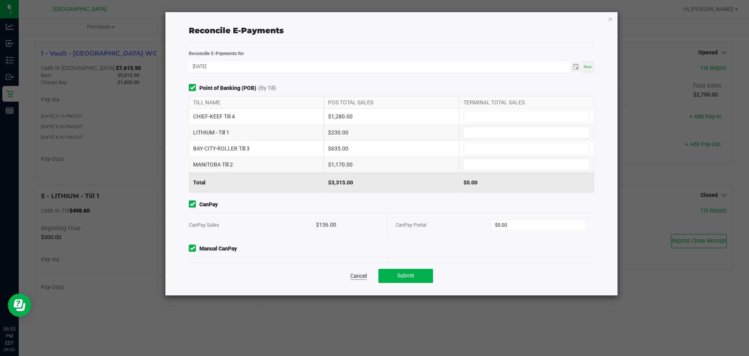
click at [354, 273] on link "Cancel" at bounding box center [358, 276] width 16 height 8
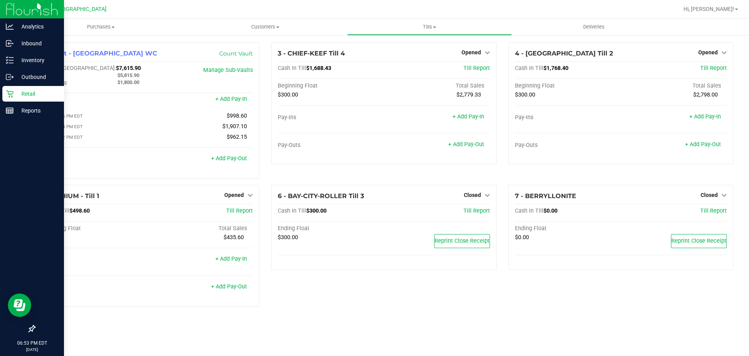
click at [17, 93] on p "Retail" at bounding box center [37, 93] width 47 height 9
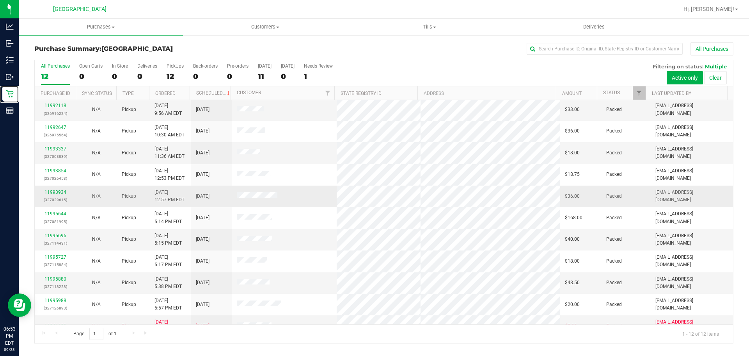
scroll to position [35, 0]
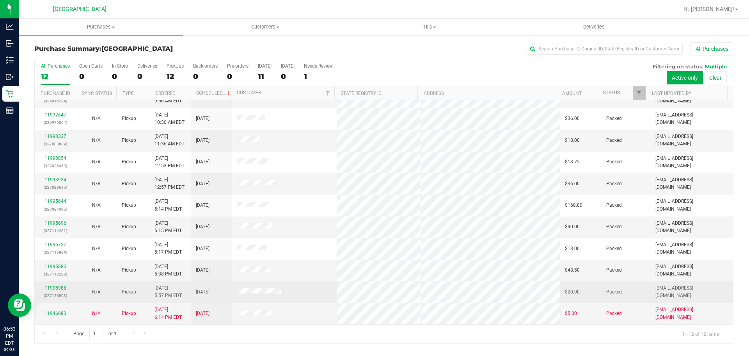
click at [59, 284] on td "11995988 (327126893)" at bounding box center [55, 291] width 41 height 21
click at [58, 287] on link "11995988" at bounding box center [55, 287] width 22 height 5
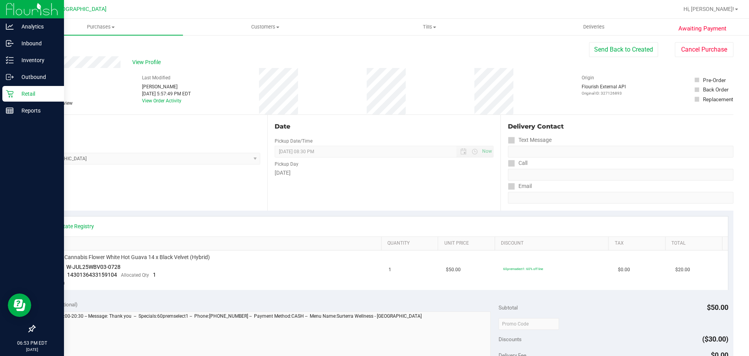
click at [14, 95] on p "Retail" at bounding box center [37, 93] width 47 height 9
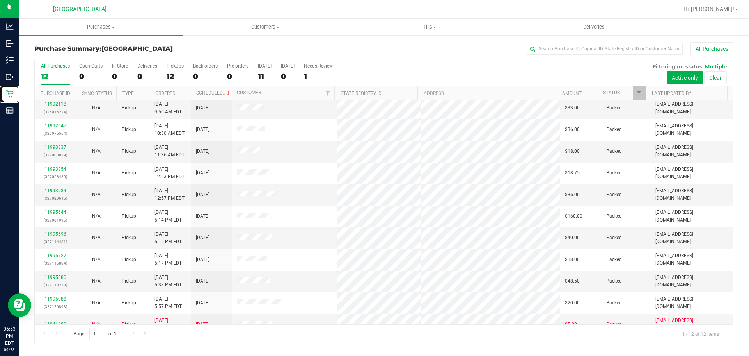
scroll to position [35, 0]
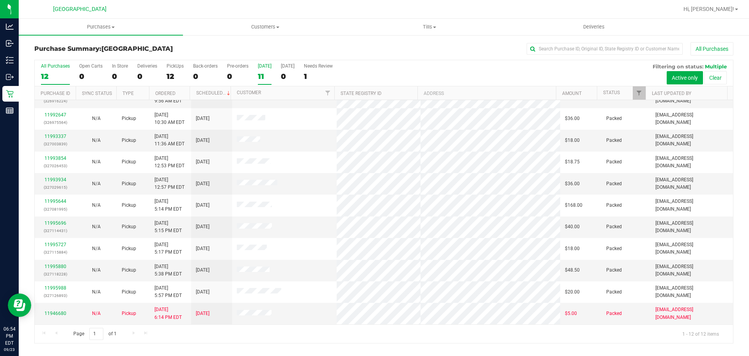
click at [260, 66] on div "[DATE]" at bounding box center [265, 65] width 14 height 5
click at [0, 0] on input "[DATE] 11" at bounding box center [0, 0] width 0 height 0
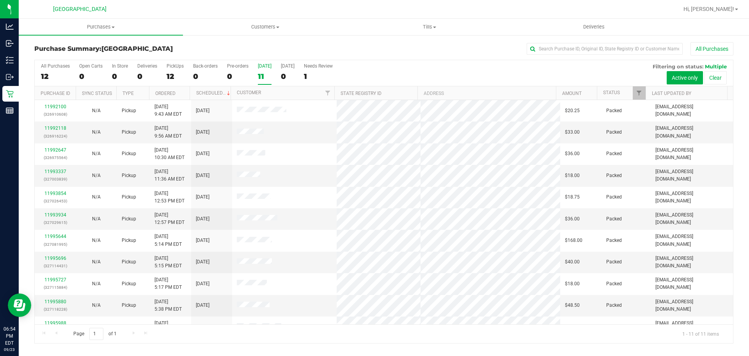
scroll to position [13, 0]
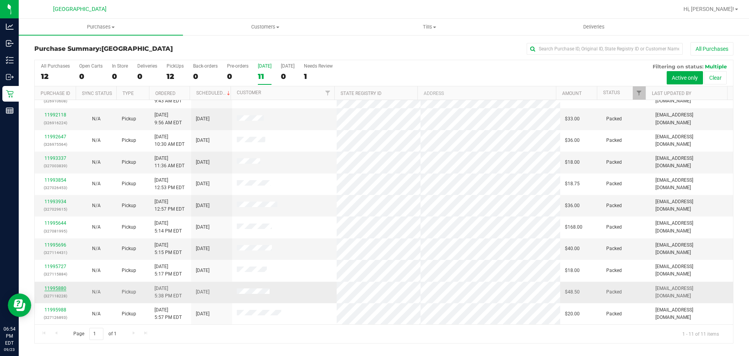
click at [59, 291] on div "11995880 (327118228)" at bounding box center [55, 291] width 32 height 15
click at [60, 286] on link "11995880" at bounding box center [55, 287] width 22 height 5
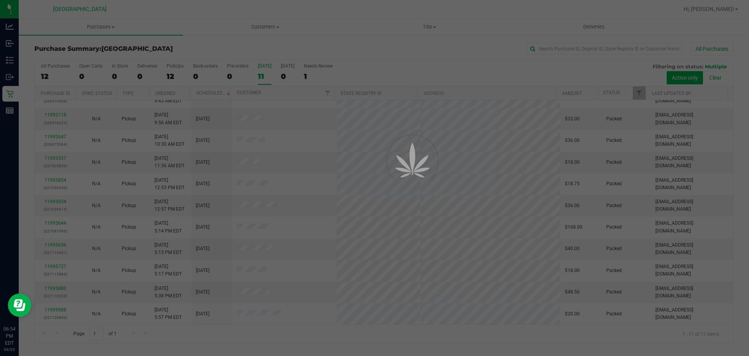
click at [189, 329] on div at bounding box center [374, 178] width 749 height 356
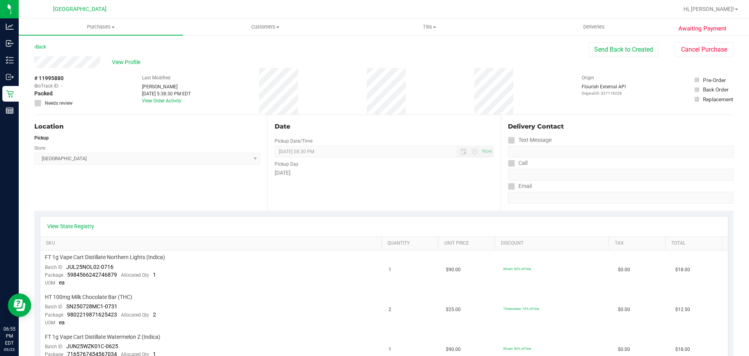
click at [356, 116] on div "Date Pickup Date/Time [DATE] Now [DATE] 08:30 PM Now Pickup Day [DATE]" at bounding box center [383, 163] width 233 height 96
click at [357, 116] on div "Date Pickup Date/Time [DATE] Now [DATE] 08:30 PM Now Pickup Day [DATE]" at bounding box center [383, 163] width 233 height 96
click at [359, 116] on div "Date Pickup Date/Time [DATE] Now [DATE] 08:30 PM Now Pickup Day [DATE]" at bounding box center [383, 163] width 233 height 96
click at [357, 120] on div "Date Pickup Date/Time [DATE] Now [DATE] 08:30 PM Now Pickup Day [DATE]" at bounding box center [383, 163] width 233 height 96
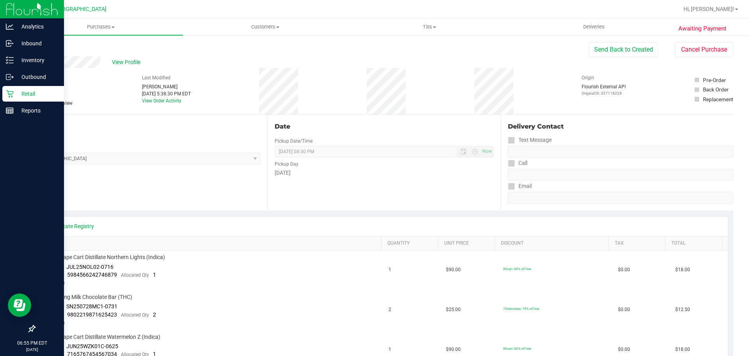
click at [23, 99] on div "Retail" at bounding box center [33, 94] width 62 height 16
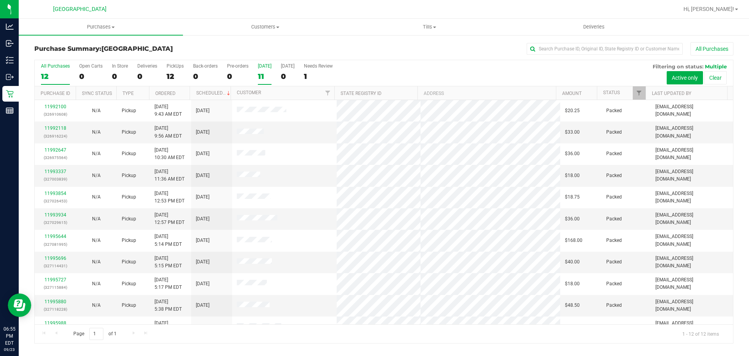
click at [261, 72] on div "11" at bounding box center [265, 76] width 14 height 9
click at [0, 0] on input "[DATE] 11" at bounding box center [0, 0] width 0 height 0
click at [270, 75] on div "All Purchases 12 Open Carts 0 In Store 0 Deliveries 0 PickUps 12 Back-orders 0 …" at bounding box center [384, 73] width 699 height 26
click at [268, 75] on div "11" at bounding box center [265, 76] width 14 height 9
click at [0, 0] on input "[DATE] 11" at bounding box center [0, 0] width 0 height 0
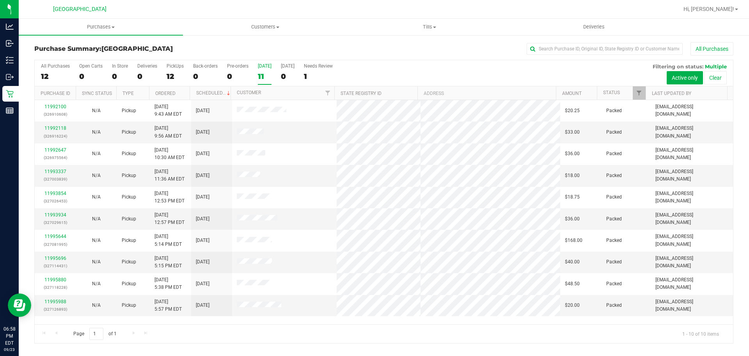
click at [267, 75] on div "11" at bounding box center [265, 76] width 14 height 9
click at [0, 0] on input "[DATE] 11" at bounding box center [0, 0] width 0 height 0
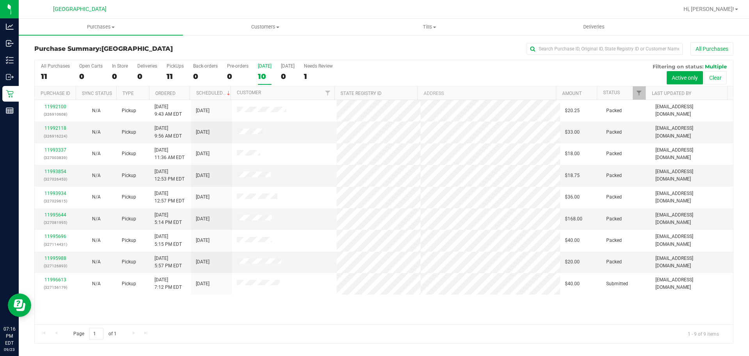
click at [258, 77] on div "10" at bounding box center [265, 76] width 14 height 9
click at [0, 0] on input "[DATE] 10" at bounding box center [0, 0] width 0 height 0
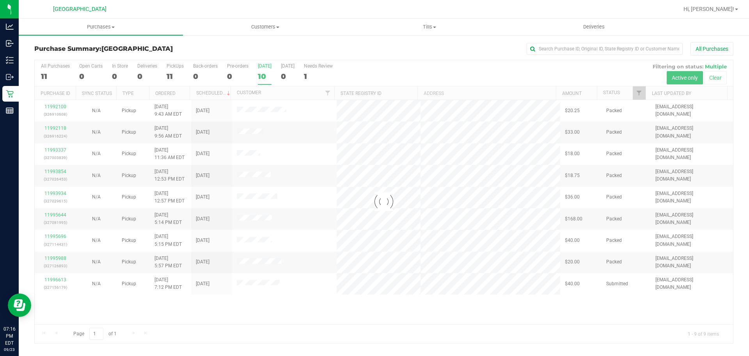
click at [260, 75] on div at bounding box center [384, 201] width 699 height 283
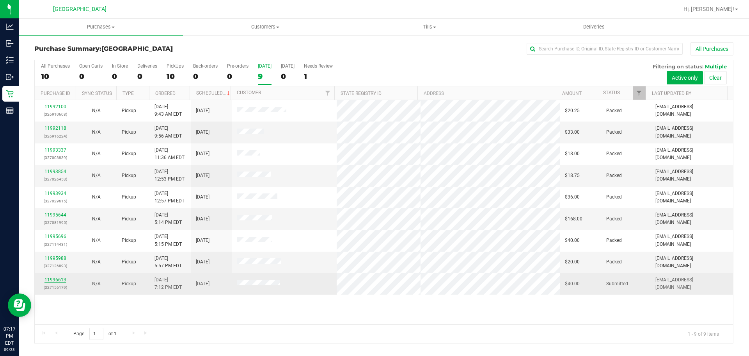
click at [60, 279] on link "11996613" at bounding box center [55, 279] width 22 height 5
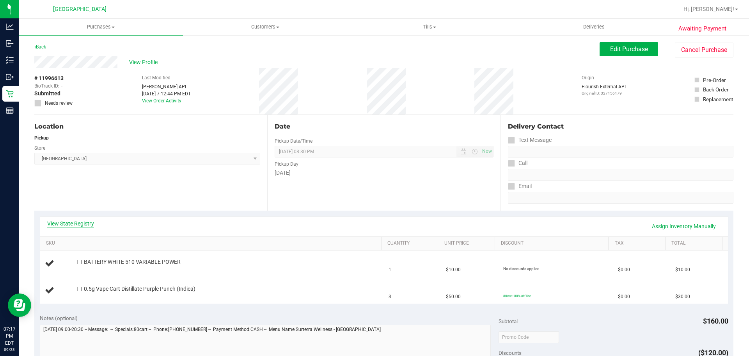
click at [76, 225] on link "View State Registry" at bounding box center [70, 223] width 47 height 8
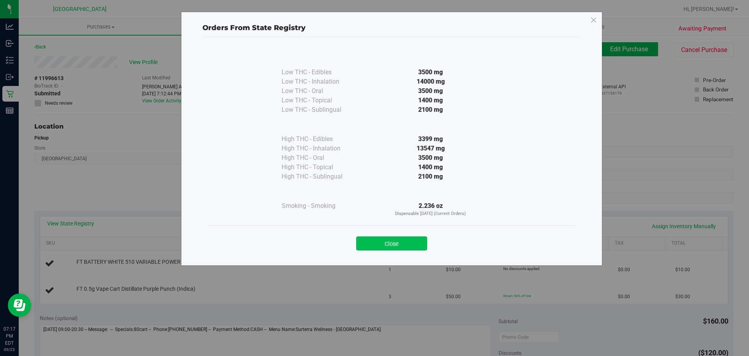
click at [421, 236] on button "Close" at bounding box center [391, 243] width 71 height 14
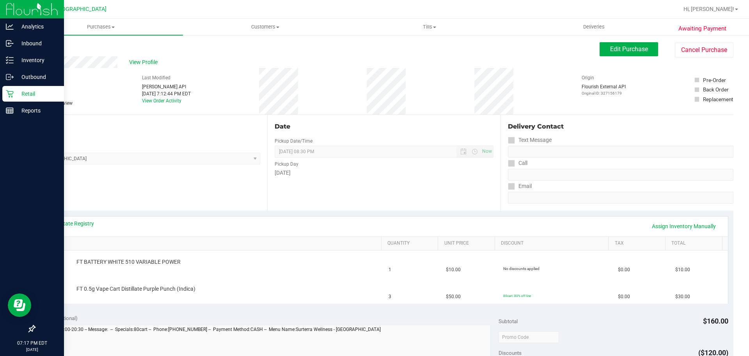
click at [31, 91] on p "Retail" at bounding box center [37, 93] width 47 height 9
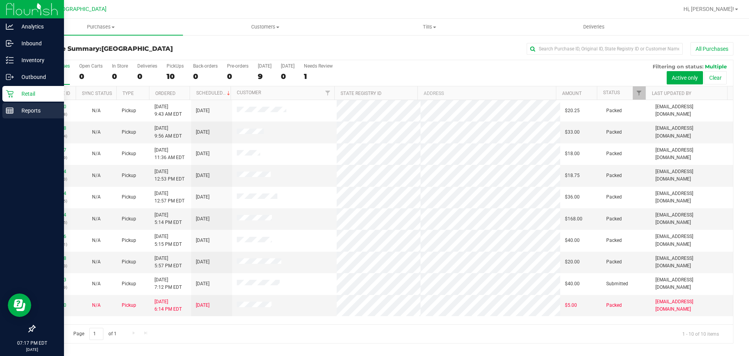
click at [20, 108] on p "Reports" at bounding box center [37, 110] width 47 height 9
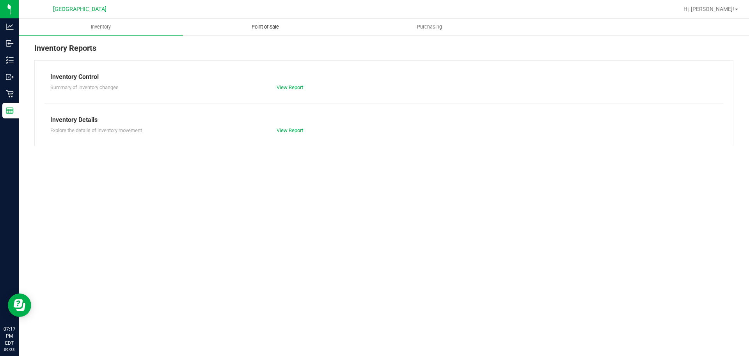
click at [255, 26] on span "Point of Sale" at bounding box center [265, 26] width 48 height 7
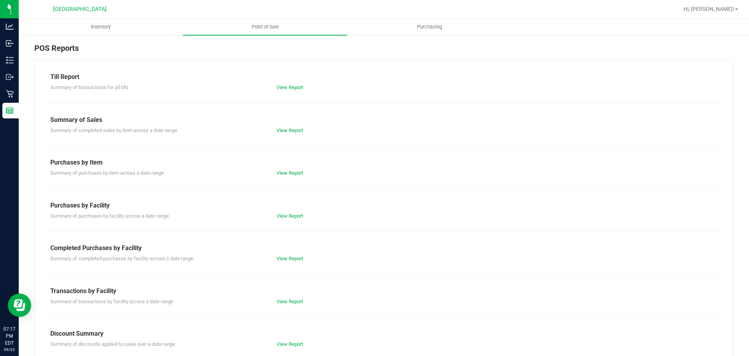
click at [281, 91] on div "View Report" at bounding box center [384, 88] width 226 height 8
click at [281, 85] on link "View Report" at bounding box center [290, 87] width 27 height 6
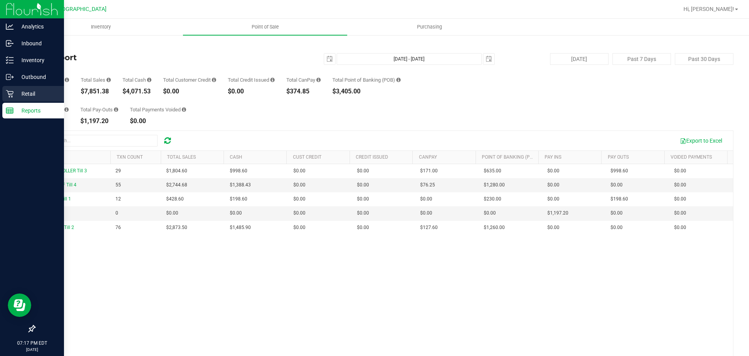
click at [33, 100] on div "Retail" at bounding box center [33, 94] width 62 height 16
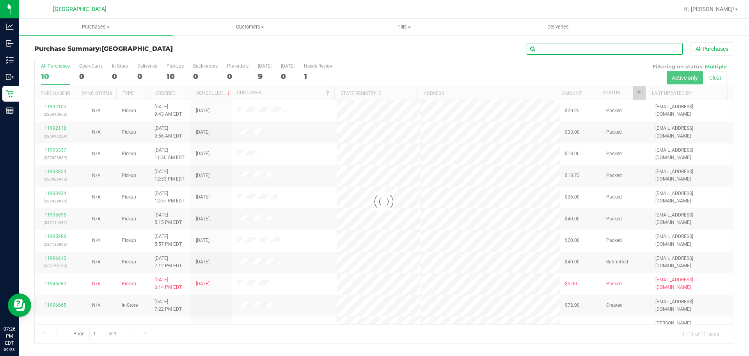
click at [561, 51] on input "text" at bounding box center [605, 49] width 156 height 12
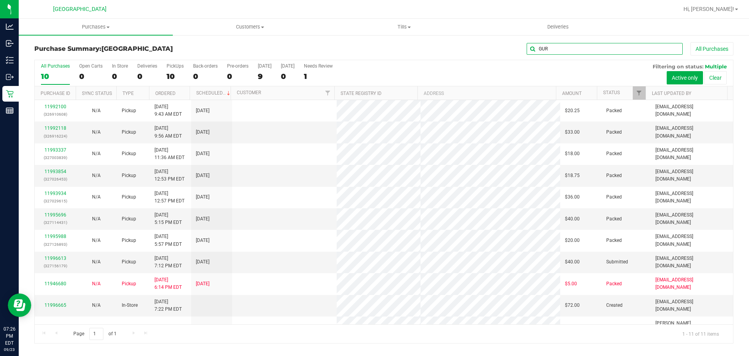
type input "GUR"
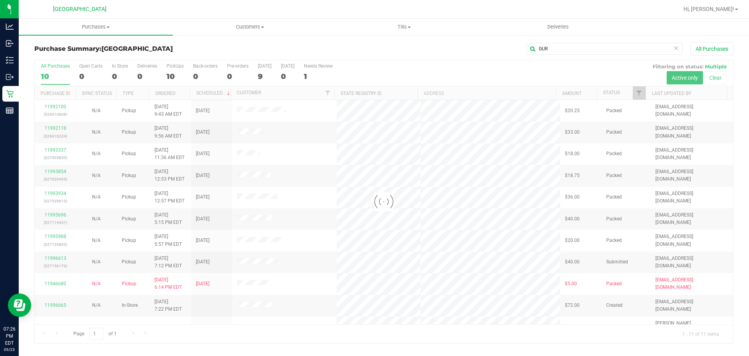
click at [329, 341] on div at bounding box center [384, 201] width 699 height 283
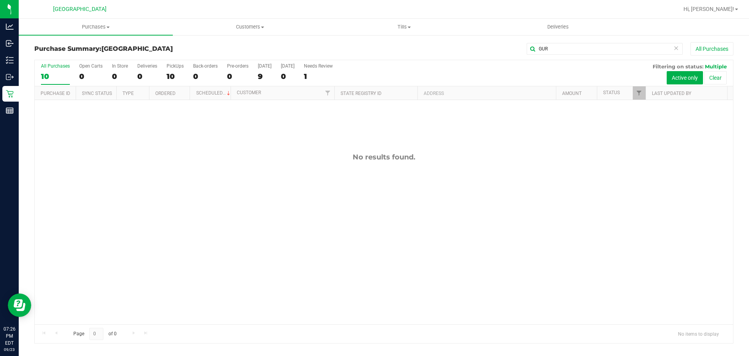
click at [533, 173] on div "No results found." at bounding box center [384, 238] width 699 height 277
drag, startPoint x: 556, startPoint y: 48, endPoint x: 464, endPoint y: 36, distance: 93.7
click at [461, 36] on div "Purchase Summary: [GEOGRAPHIC_DATA][PERSON_NAME] All Purchases All Purchases 10…" at bounding box center [384, 192] width 731 height 316
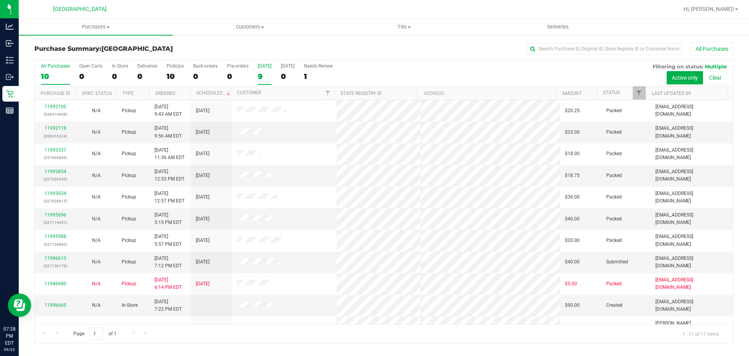
click at [265, 74] on div "9" at bounding box center [265, 76] width 14 height 9
click at [0, 0] on input "[DATE] 9" at bounding box center [0, 0] width 0 height 0
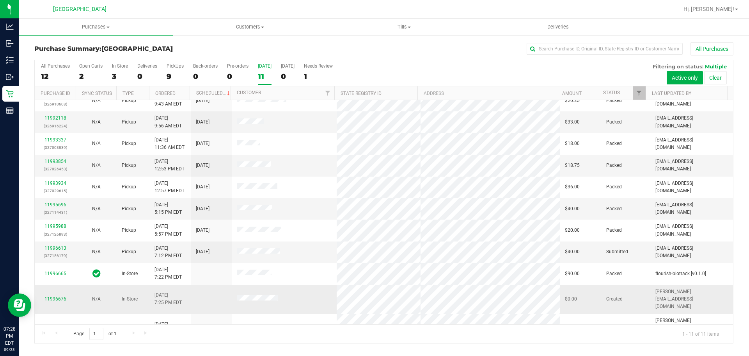
scroll to position [13, 0]
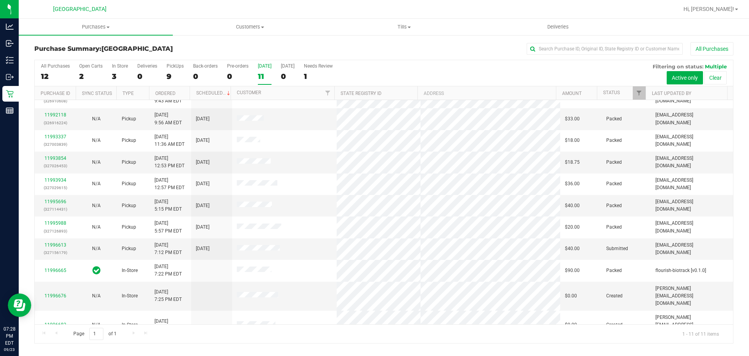
click at [254, 331] on div "Page 1 of 1 1 - 11 of 11 items" at bounding box center [384, 333] width 699 height 19
click at [256, 80] on div "All Purchases 12 Open Carts 2 In Store 3 Deliveries 0 PickUps 9 Back-orders 0 P…" at bounding box center [384, 73] width 699 height 26
click at [259, 79] on div "11" at bounding box center [265, 76] width 14 height 9
click at [0, 0] on input "[DATE] 11" at bounding box center [0, 0] width 0 height 0
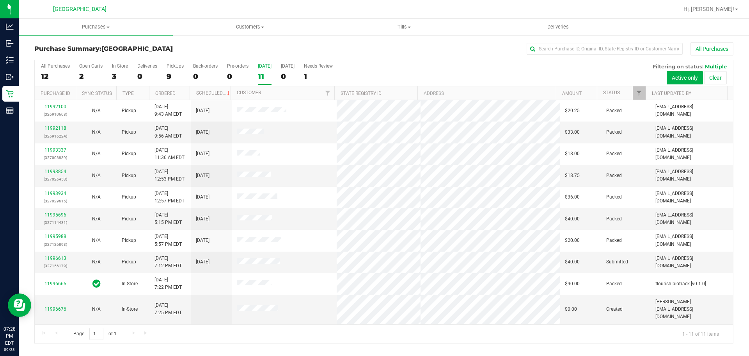
click at [261, 72] on div "11" at bounding box center [265, 76] width 14 height 9
click at [0, 0] on input "[DATE] 11" at bounding box center [0, 0] width 0 height 0
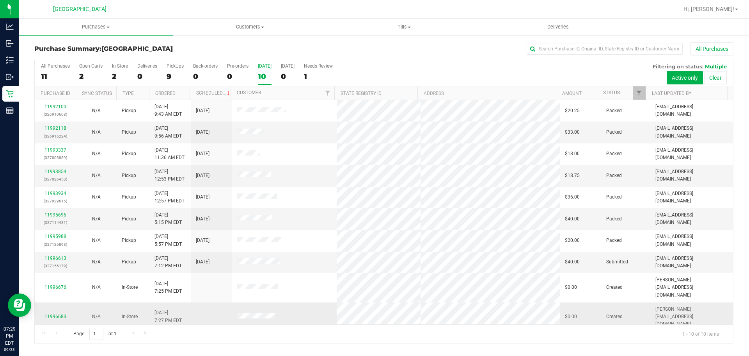
click at [256, 313] on span at bounding box center [256, 317] width 39 height 8
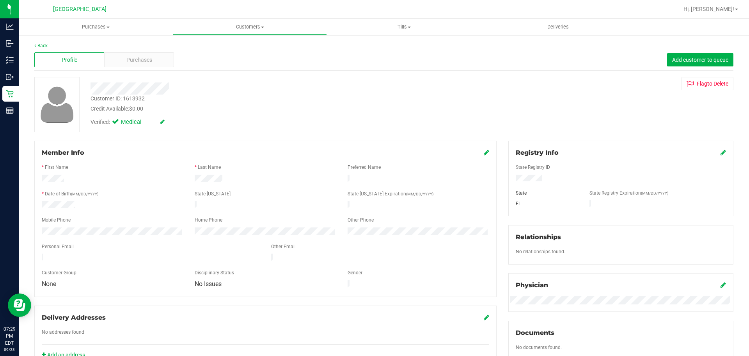
click at [156, 70] on div "Profile Purchases Add customer to queue" at bounding box center [383, 59] width 699 height 21
click at [154, 62] on div "Purchases" at bounding box center [139, 59] width 70 height 15
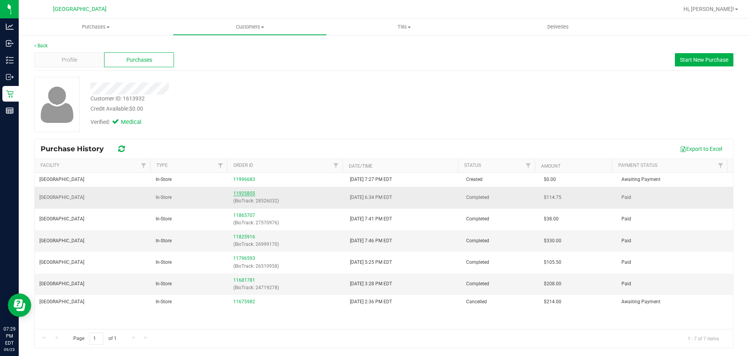
click at [239, 194] on link "11925855" at bounding box center [244, 192] width 22 height 5
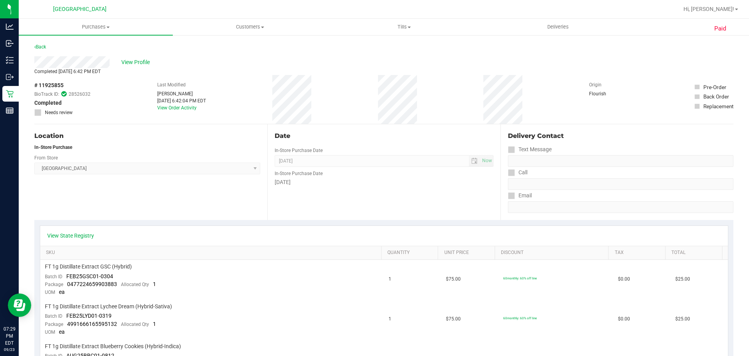
click at [126, 68] on div "Completed [DATE] 6:42 PM EDT" at bounding box center [383, 71] width 699 height 7
click at [130, 62] on span "View Profile" at bounding box center [136, 62] width 31 height 8
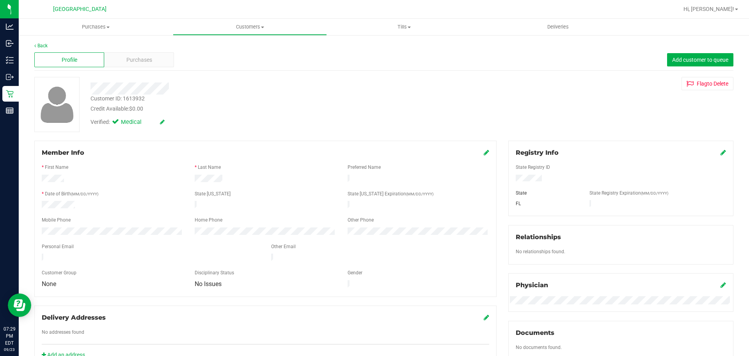
click at [141, 64] on span "Purchases" at bounding box center [139, 60] width 26 height 8
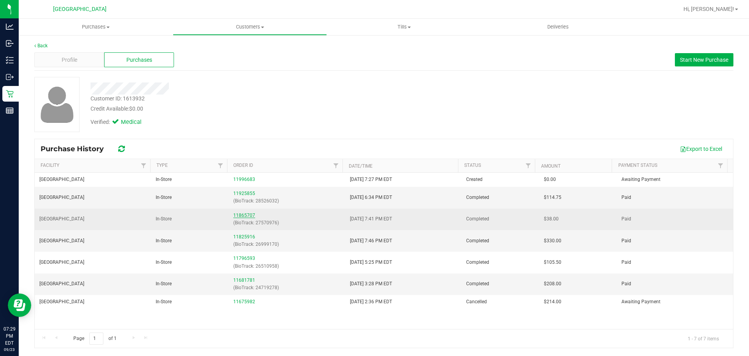
click at [241, 214] on link "11865707" at bounding box center [244, 214] width 22 height 5
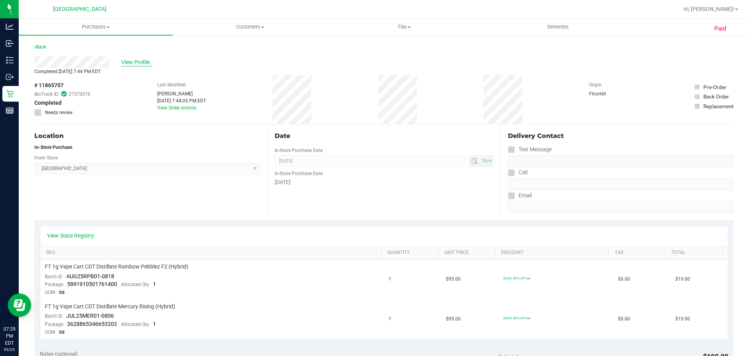
click at [140, 60] on span "View Profile" at bounding box center [136, 62] width 31 height 8
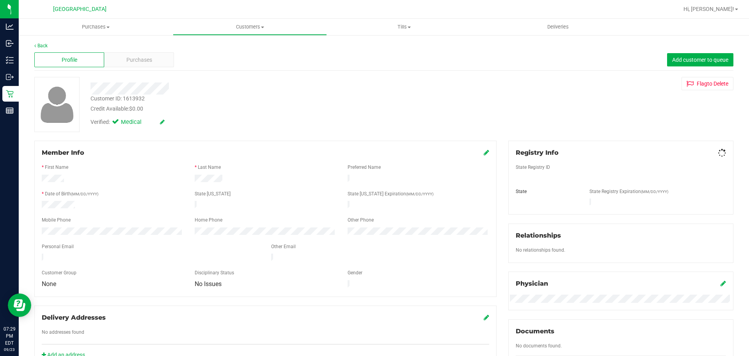
click at [144, 61] on span "Purchases" at bounding box center [139, 60] width 26 height 8
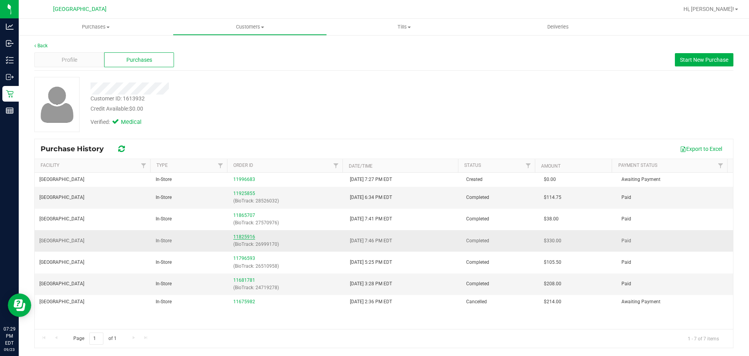
click at [243, 236] on link "11825916" at bounding box center [244, 236] width 22 height 5
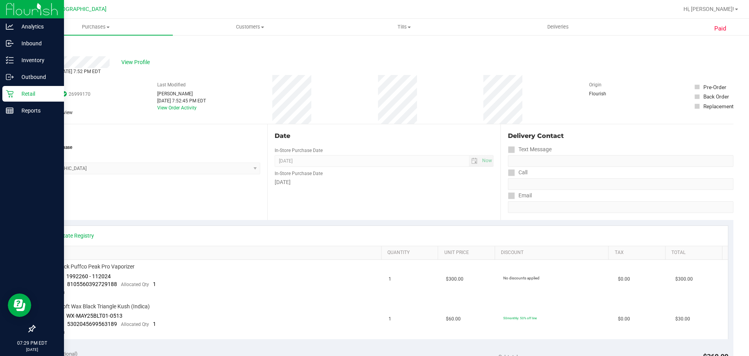
click at [23, 94] on p "Retail" at bounding box center [37, 93] width 47 height 9
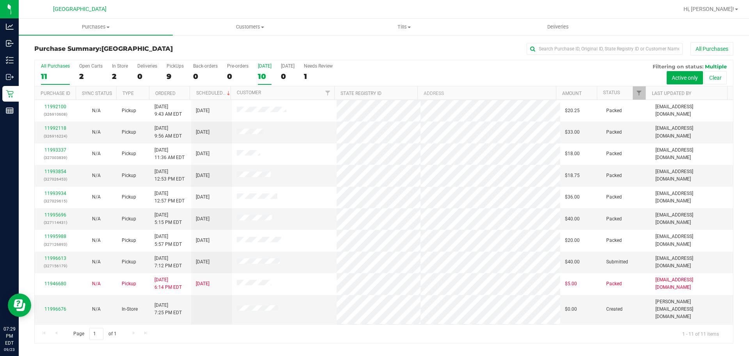
click at [268, 75] on div "10" at bounding box center [265, 76] width 14 height 9
click at [0, 0] on input "[DATE] 10" at bounding box center [0, 0] width 0 height 0
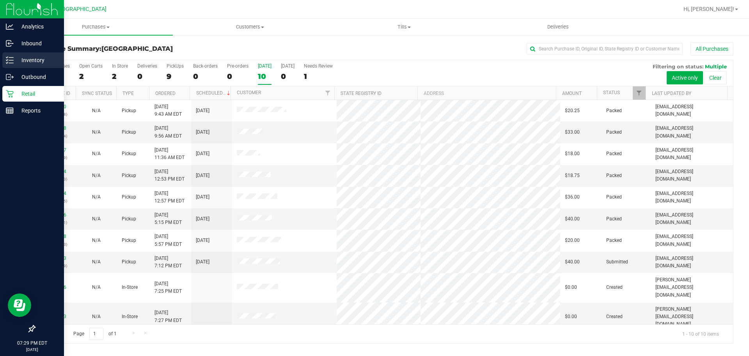
click at [52, 59] on p "Inventory" at bounding box center [37, 59] width 47 height 9
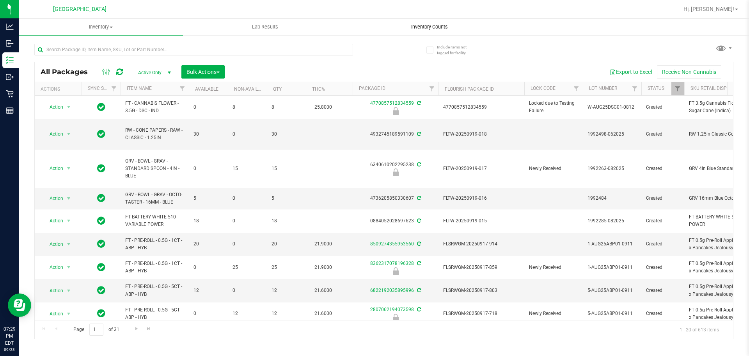
click at [427, 27] on span "Inventory Counts" at bounding box center [430, 26] width 58 height 7
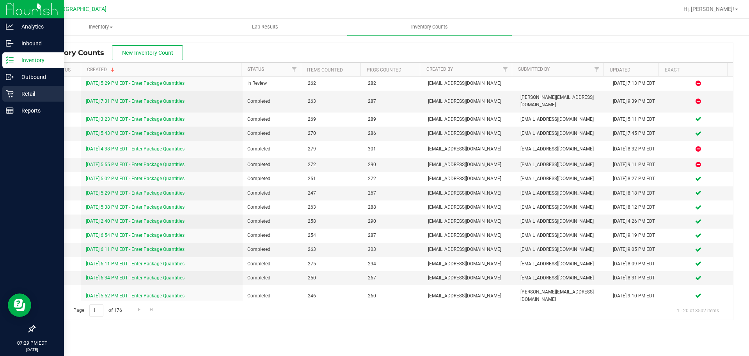
click at [22, 90] on p "Retail" at bounding box center [37, 93] width 47 height 9
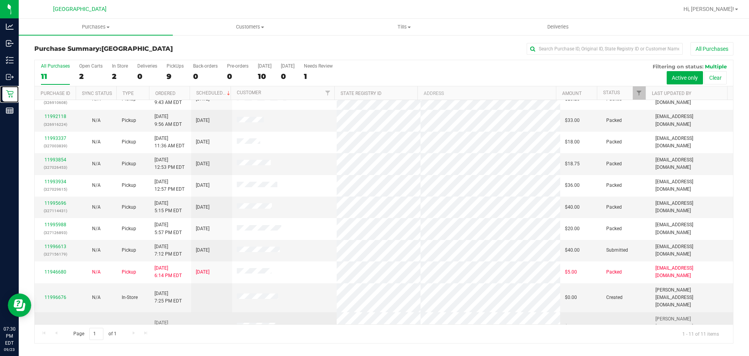
scroll to position [13, 0]
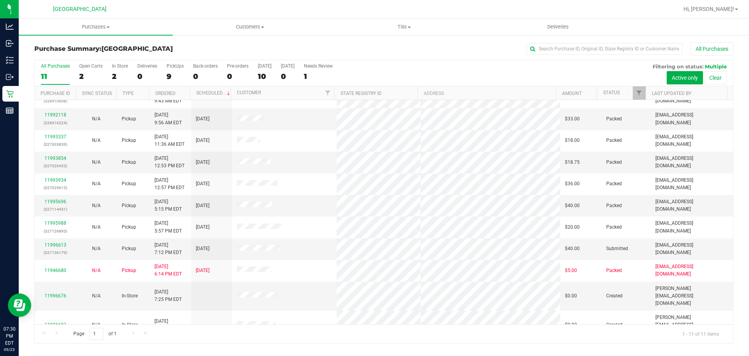
click at [291, 324] on div "Page 1 of 1 1 - 11 of 11 items" at bounding box center [384, 333] width 699 height 19
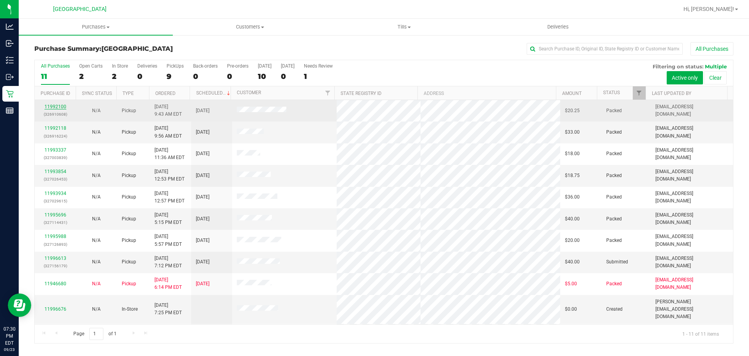
click at [55, 107] on link "11992100" at bounding box center [55, 106] width 22 height 5
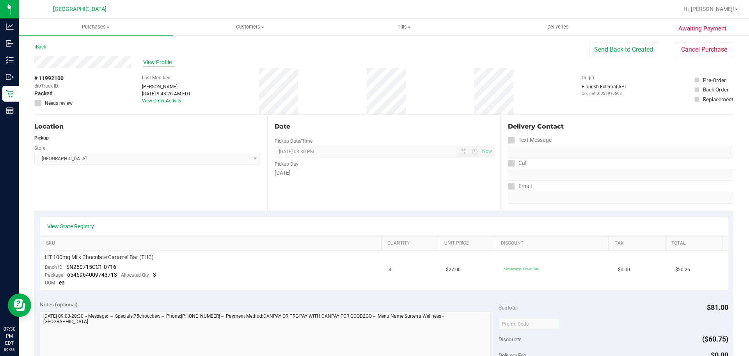
click at [167, 60] on span "View Profile" at bounding box center [158, 62] width 31 height 8
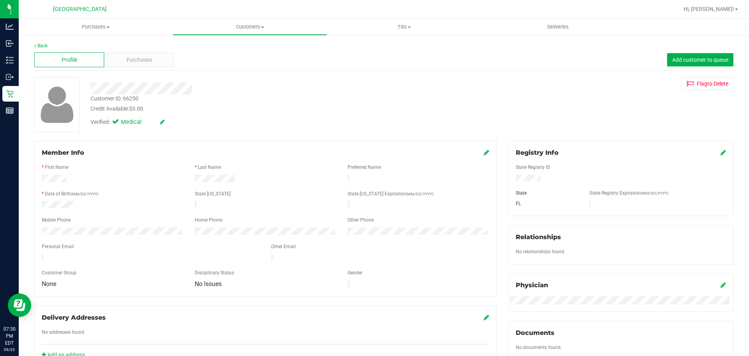
click at [223, 133] on div "Back Profile Purchases Add customer to queue Customer ID: 66250 Credit Availabl…" at bounding box center [383, 291] width 699 height 498
click at [146, 60] on span "Purchases" at bounding box center [139, 60] width 26 height 8
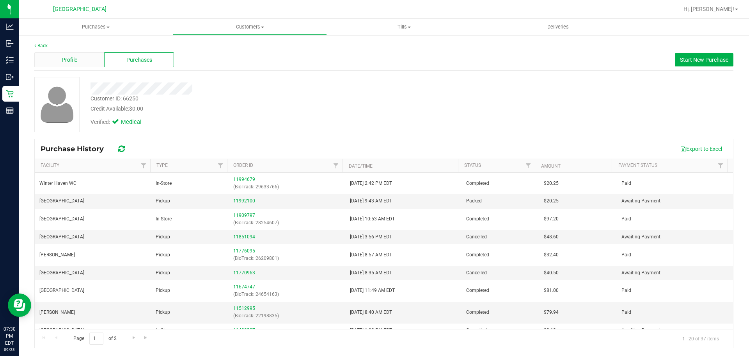
click at [88, 64] on div "Profile" at bounding box center [69, 59] width 70 height 15
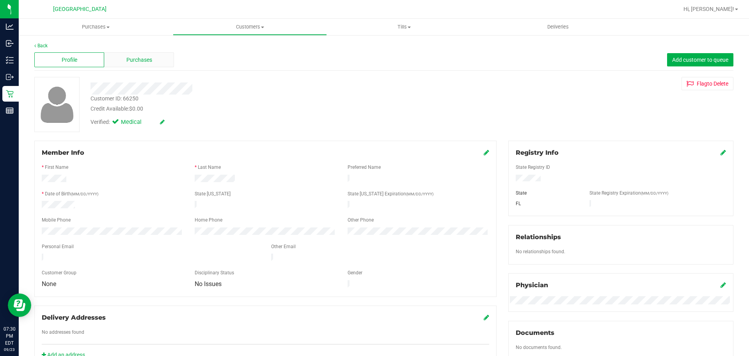
click at [156, 56] on div "Purchases" at bounding box center [139, 59] width 70 height 15
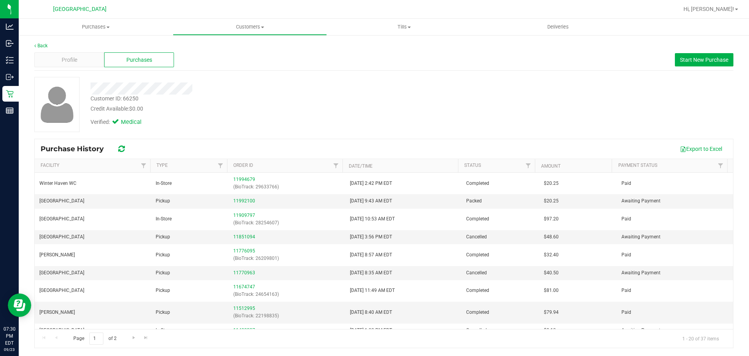
click at [359, 133] on div "Customer ID: 66250 Credit Available: $0.00 Verified: Medical" at bounding box center [383, 107] width 699 height 61
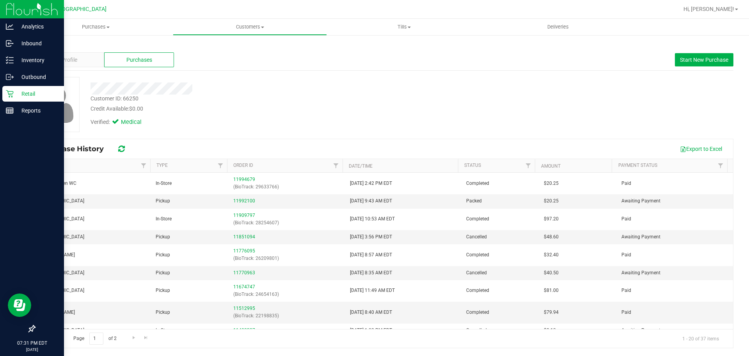
click at [18, 95] on p "Retail" at bounding box center [37, 93] width 47 height 9
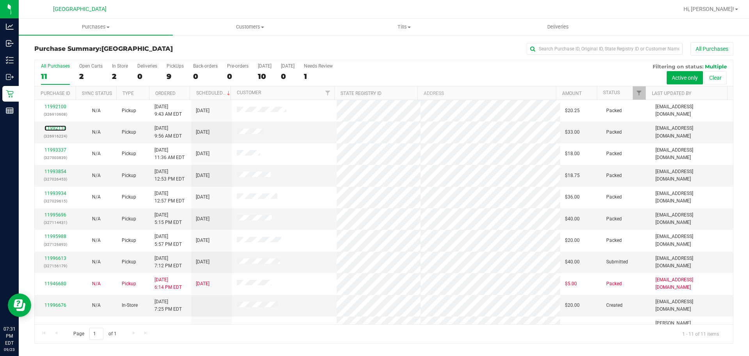
click at [61, 127] on link "11992118" at bounding box center [55, 127] width 22 height 5
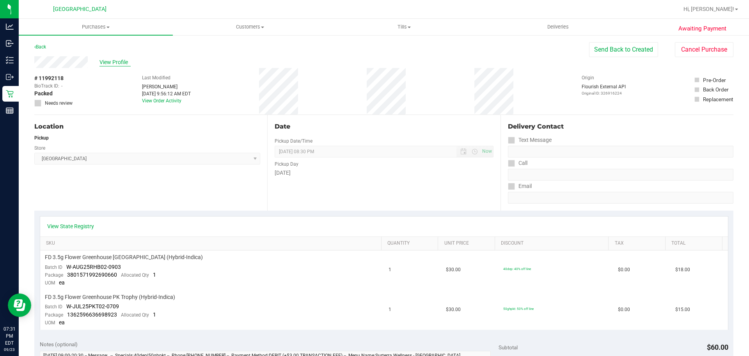
click at [127, 64] on span "View Profile" at bounding box center [115, 62] width 31 height 8
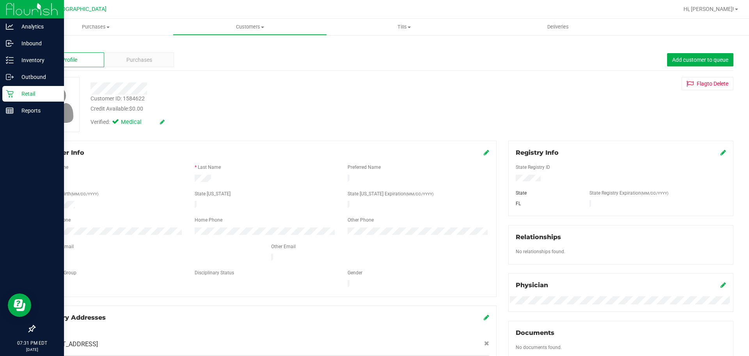
click at [34, 94] on p "Retail" at bounding box center [37, 93] width 47 height 9
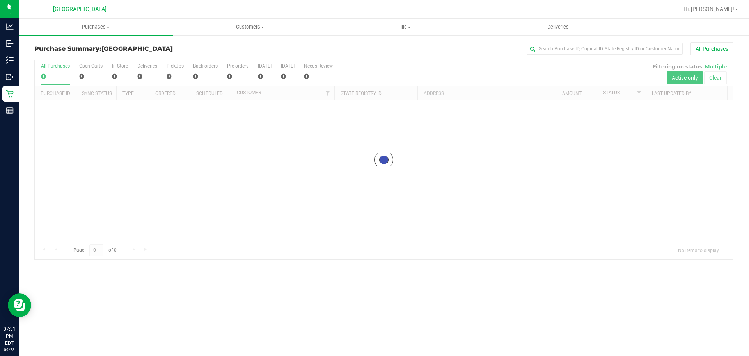
click at [222, 50] on h3 "Purchase Summary: [GEOGRAPHIC_DATA]" at bounding box center [150, 48] width 233 height 7
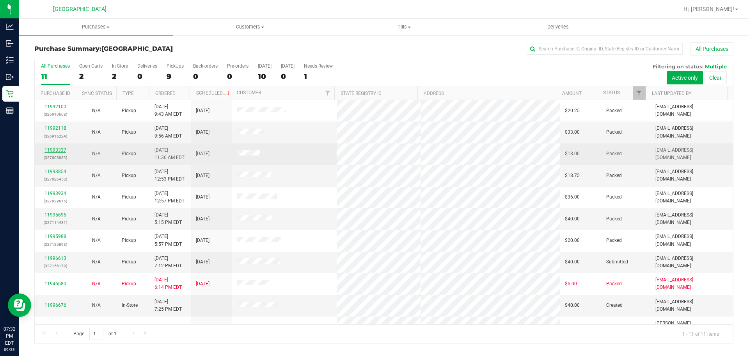
click at [55, 152] on link "11993337" at bounding box center [55, 149] width 22 height 5
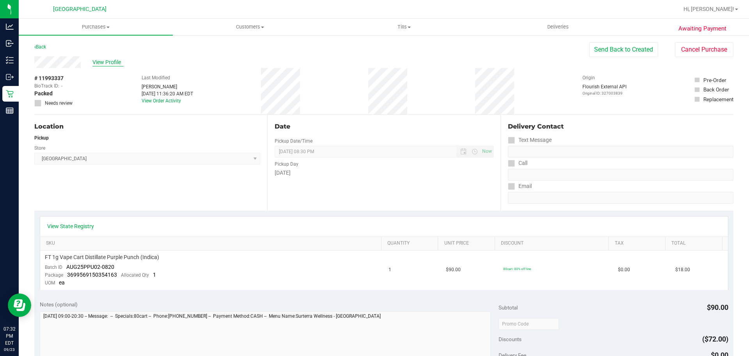
click at [93, 60] on span "View Profile" at bounding box center [107, 62] width 31 height 8
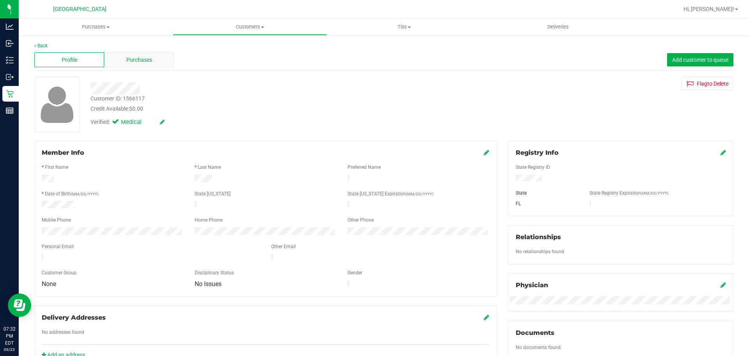
click at [143, 63] on span "Purchases" at bounding box center [139, 60] width 26 height 8
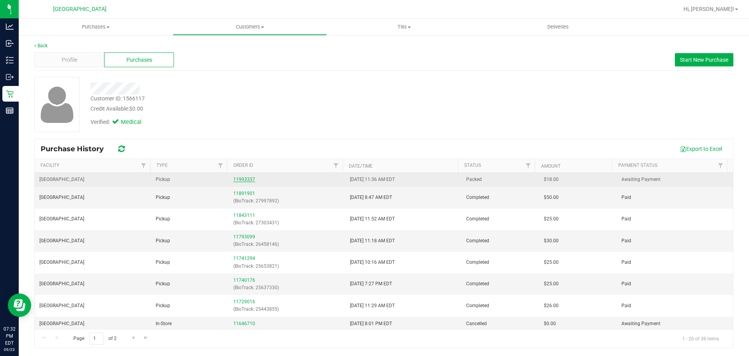
click at [236, 178] on link "11993337" at bounding box center [244, 178] width 22 height 5
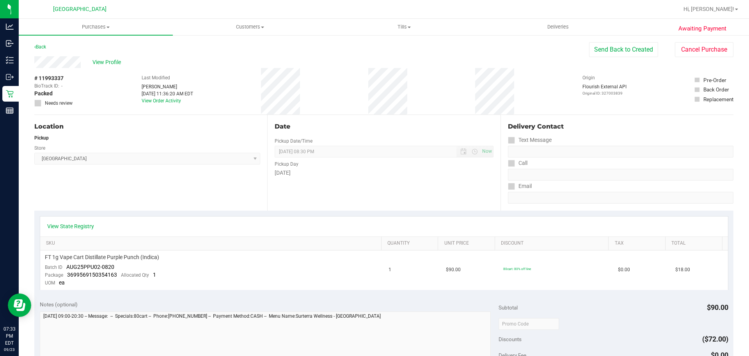
click at [275, 209] on div "Date Pickup Date/Time [DATE] Now [DATE] 08:30 PM Now Pickup Day [DATE]" at bounding box center [383, 163] width 233 height 96
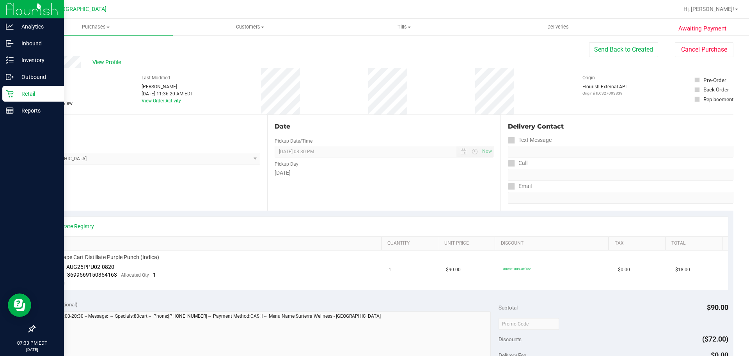
click at [20, 97] on p "Retail" at bounding box center [37, 93] width 47 height 9
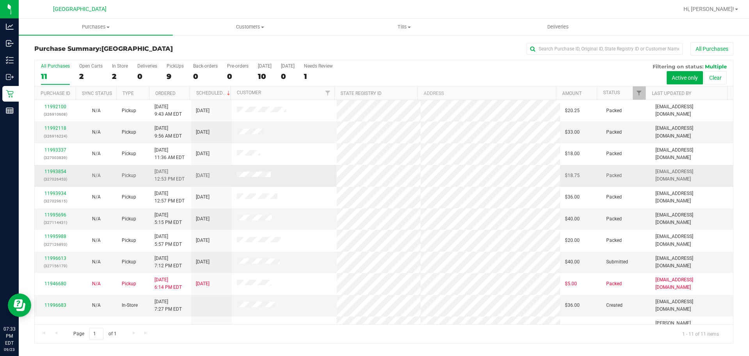
click at [62, 175] on p "(327026453)" at bounding box center [55, 178] width 32 height 7
click at [59, 172] on link "11993854" at bounding box center [55, 171] width 22 height 5
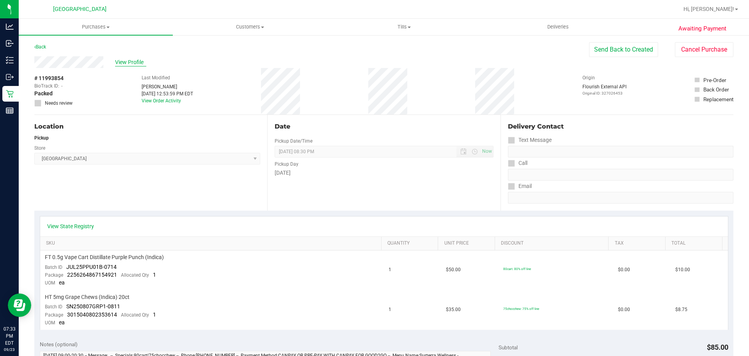
click at [134, 65] on span "View Profile" at bounding box center [130, 62] width 31 height 8
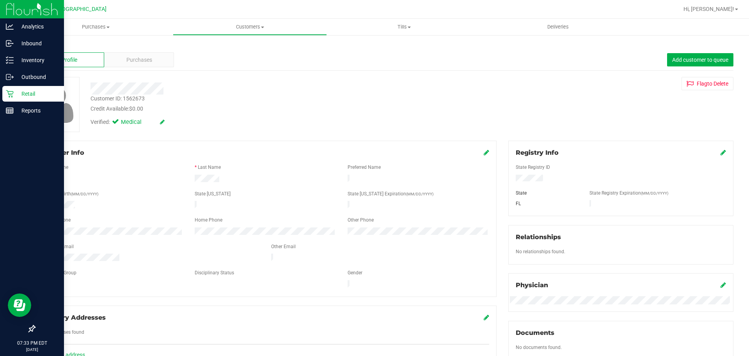
click at [23, 91] on p "Retail" at bounding box center [37, 93] width 47 height 9
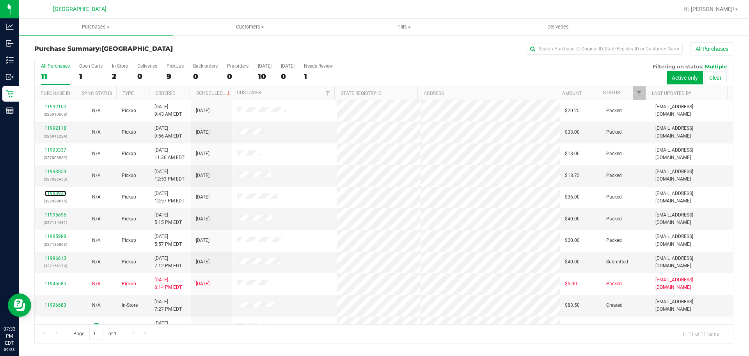
click at [58, 192] on link "11993934" at bounding box center [55, 192] width 22 height 5
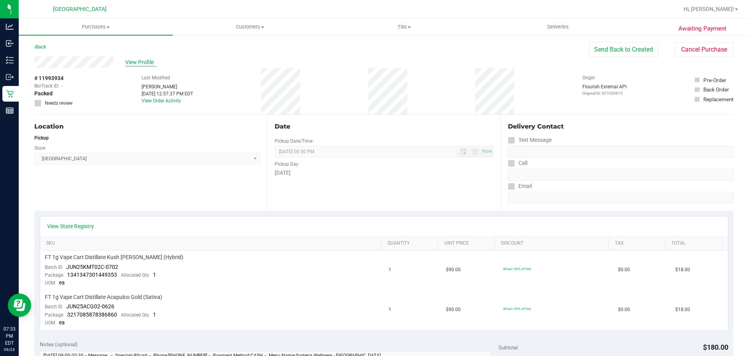
click at [138, 60] on span "View Profile" at bounding box center [140, 62] width 31 height 8
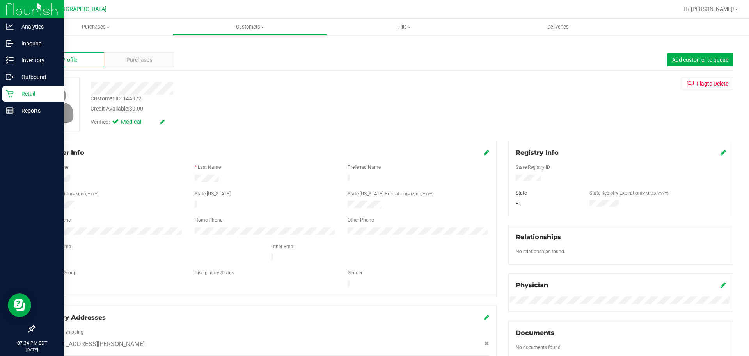
click at [11, 92] on icon at bounding box center [10, 94] width 8 height 8
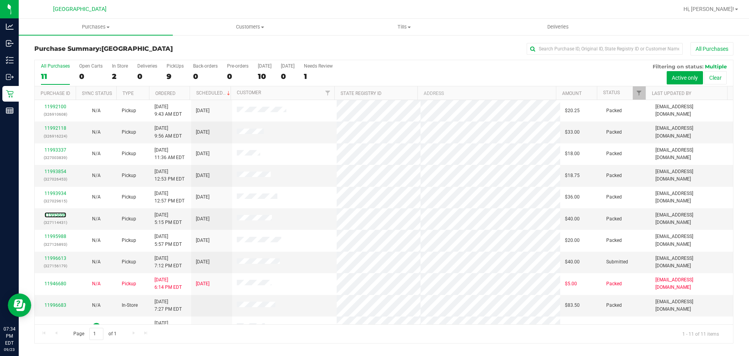
click at [51, 215] on link "11995696" at bounding box center [55, 214] width 22 height 5
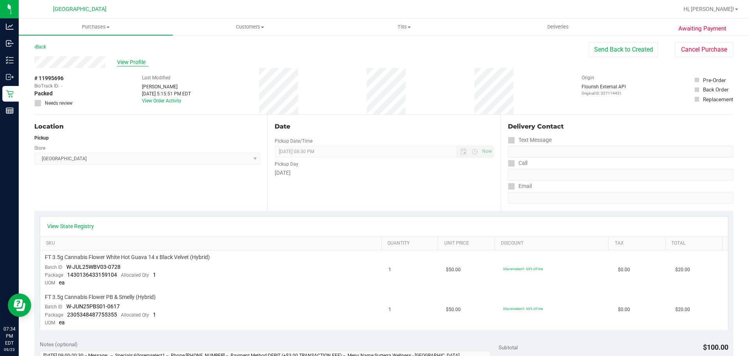
click at [136, 64] on span "View Profile" at bounding box center [132, 62] width 31 height 8
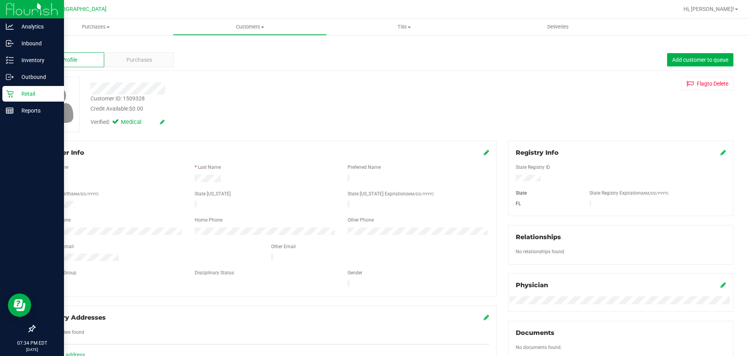
click at [26, 91] on p "Retail" at bounding box center [37, 93] width 47 height 9
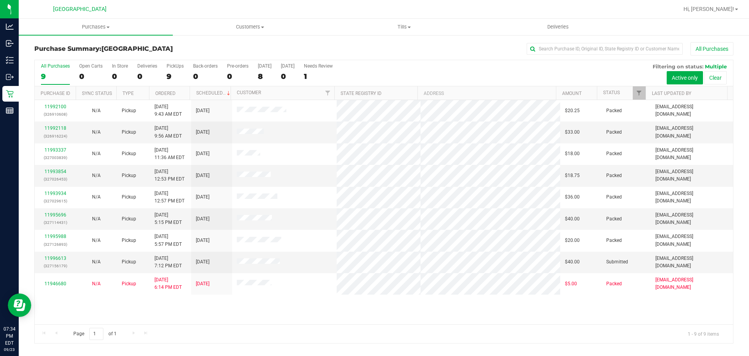
click at [267, 309] on div "11992100 (326910608) N/A Pickup [DATE] 9:43 AM EDT 9/23/2025 $20.25 Packed [EMA…" at bounding box center [384, 212] width 699 height 224
click at [266, 309] on div "11992100 (326910608) N/A Pickup [DATE] 9:43 AM EDT 9/23/2025 $20.25 Packed [EMA…" at bounding box center [384, 212] width 699 height 224
click at [329, 48] on div "All Purchases" at bounding box center [500, 48] width 466 height 13
click at [552, 46] on input "text" at bounding box center [605, 49] width 156 height 12
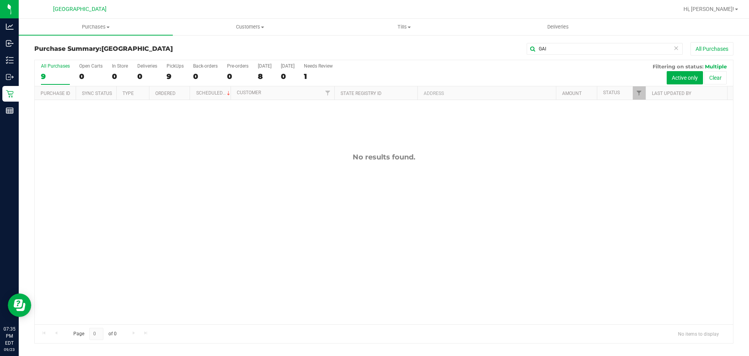
click at [348, 320] on div "No results found." at bounding box center [384, 238] width 699 height 277
click at [350, 318] on div "No results found." at bounding box center [384, 238] width 699 height 277
drag, startPoint x: 576, startPoint y: 56, endPoint x: 570, endPoint y: 51, distance: 7.2
click at [576, 56] on div "Purchase Summary: [GEOGRAPHIC_DATA] GAI All Purchases" at bounding box center [383, 50] width 699 height 17
click at [570, 51] on input "GAI" at bounding box center [605, 49] width 156 height 12
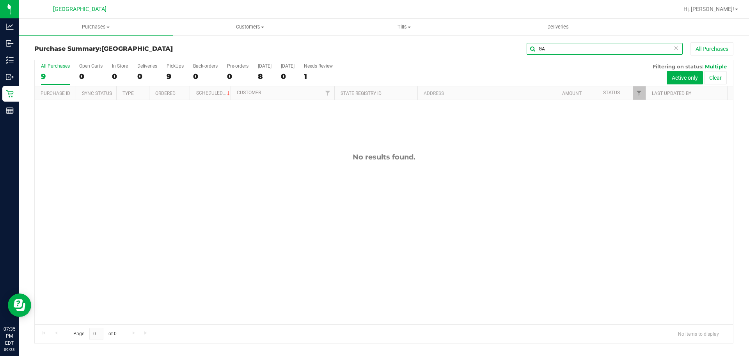
type input "G"
click at [261, 76] on div "8" at bounding box center [265, 76] width 14 height 9
click at [0, 0] on input "[DATE] 8" at bounding box center [0, 0] width 0 height 0
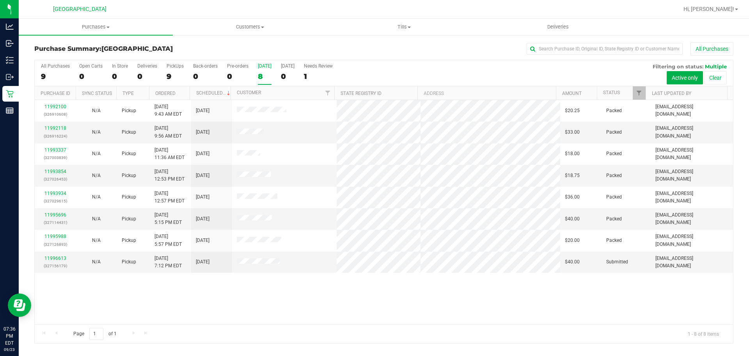
click at [268, 78] on div "8" at bounding box center [265, 76] width 14 height 9
click at [0, 0] on input "[DATE] 8" at bounding box center [0, 0] width 0 height 0
click at [260, 78] on div "8" at bounding box center [265, 76] width 14 height 9
click at [0, 0] on input "[DATE] 8" at bounding box center [0, 0] width 0 height 0
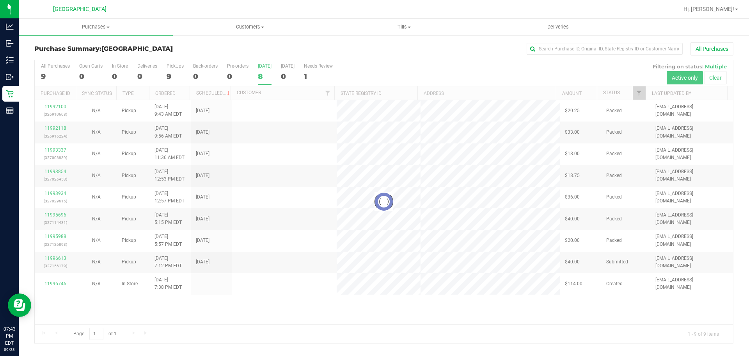
click at [262, 74] on div at bounding box center [384, 201] width 699 height 283
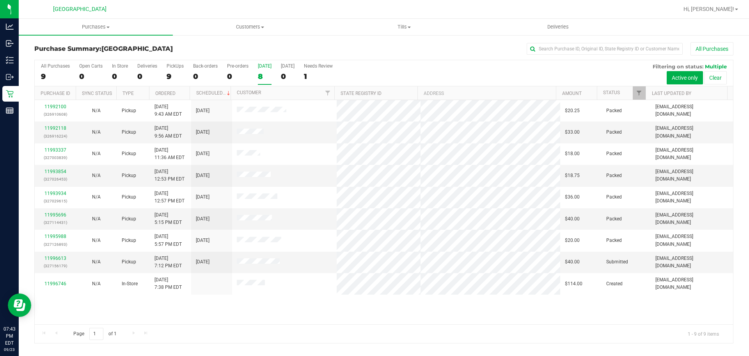
click at [267, 76] on div "8" at bounding box center [265, 76] width 14 height 9
click at [0, 0] on input "[DATE] 8" at bounding box center [0, 0] width 0 height 0
click at [263, 76] on div "9" at bounding box center [265, 76] width 14 height 9
click at [0, 0] on input "[DATE] 9" at bounding box center [0, 0] width 0 height 0
click at [259, 306] on div "11992100 (326910608) N/A Pickup [DATE] 9:43 AM EDT 9/23/2025 $20.25 Packed [EMA…" at bounding box center [384, 212] width 699 height 224
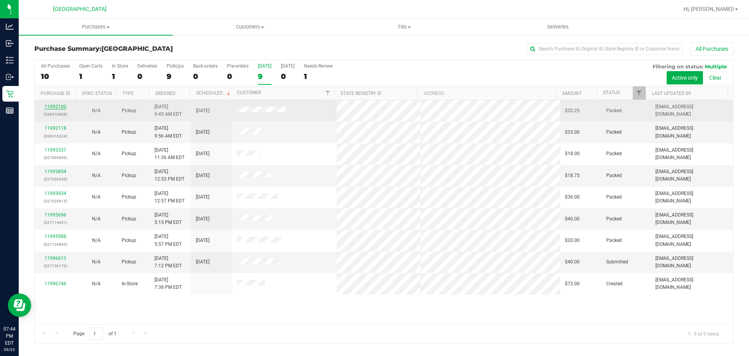
click at [63, 106] on link "11992100" at bounding box center [55, 106] width 22 height 5
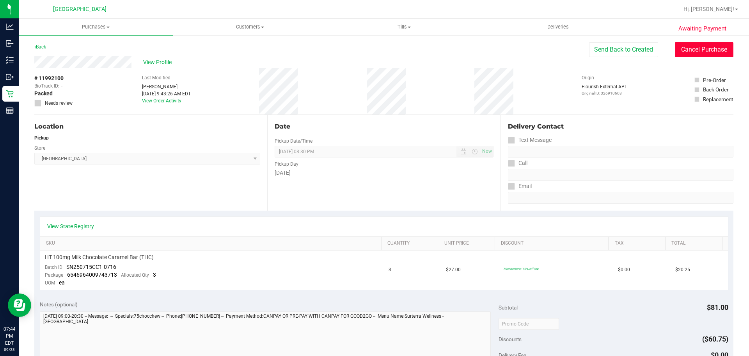
click at [691, 51] on button "Cancel Purchase" at bounding box center [704, 49] width 59 height 15
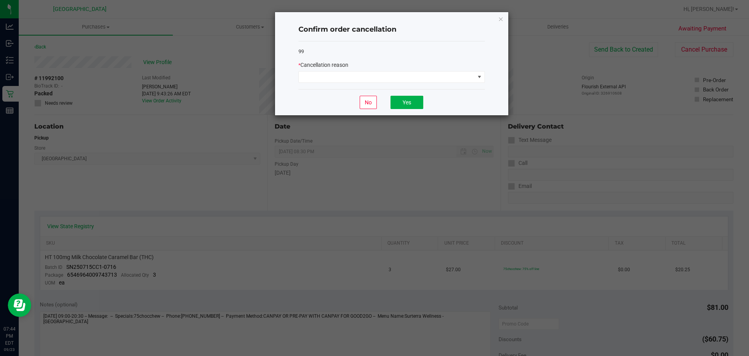
click at [362, 84] on div "99 * Cancellation reason" at bounding box center [392, 65] width 187 height 48
click at [345, 78] on span at bounding box center [387, 76] width 176 height 11
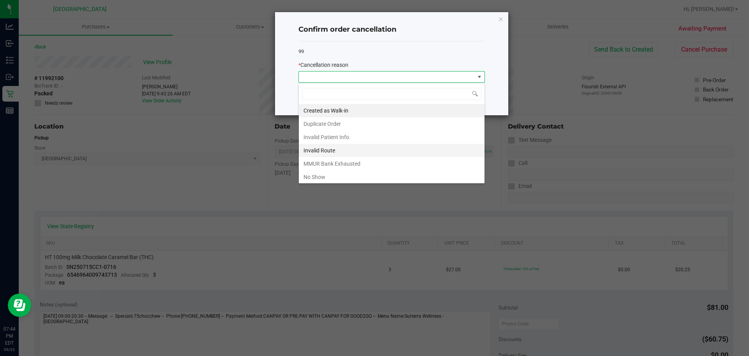
scroll to position [12, 187]
click at [313, 173] on li "No Show" at bounding box center [392, 176] width 186 height 13
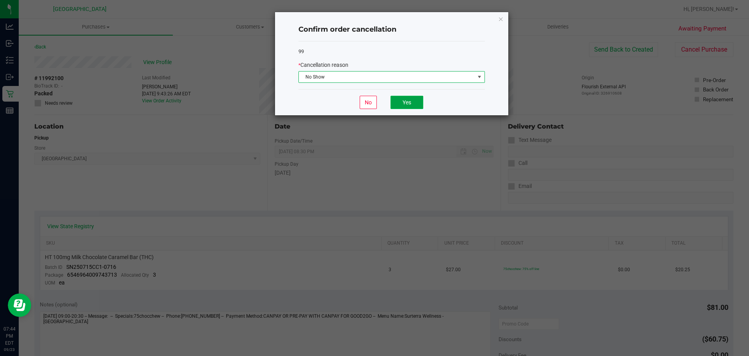
click at [391, 103] on button "Yes" at bounding box center [407, 102] width 33 height 13
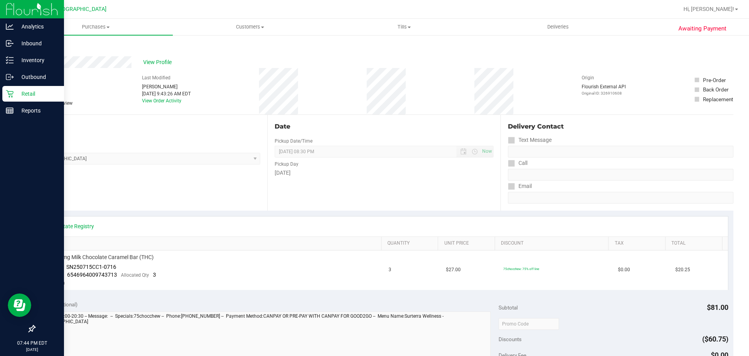
click at [18, 100] on div "Retail" at bounding box center [33, 94] width 62 height 16
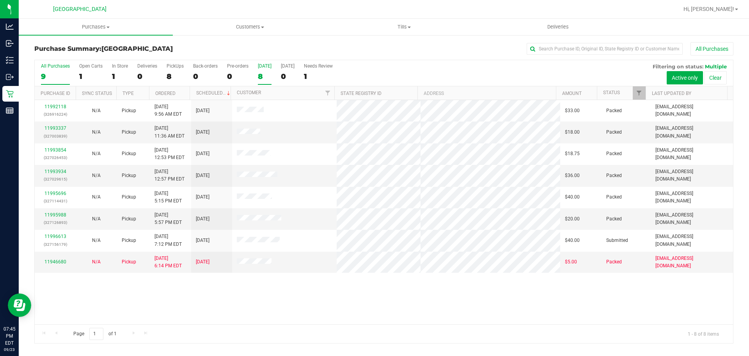
click at [267, 80] on div "8" at bounding box center [265, 76] width 14 height 9
click at [0, 0] on input "[DATE] 8" at bounding box center [0, 0] width 0 height 0
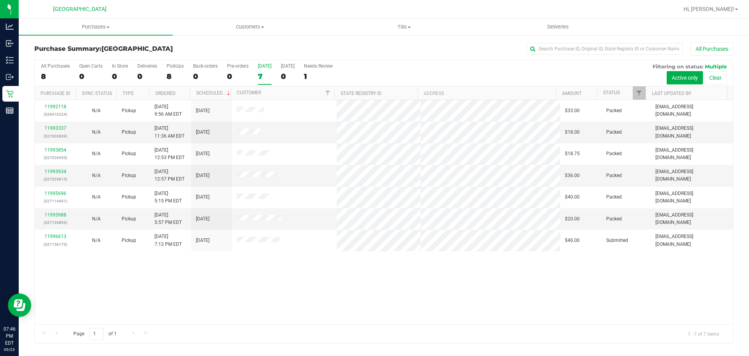
click at [324, 303] on div "11992118 (326916224) N/A Pickup [DATE] 9:56 AM EDT 9/23/2025 $33.00 Packed [EMA…" at bounding box center [384, 212] width 699 height 224
click at [322, 303] on div "11992118 (326916224) N/A Pickup [DATE] 9:56 AM EDT 9/23/2025 $33.00 Packed [EMA…" at bounding box center [384, 212] width 699 height 224
click at [260, 68] on div "[DATE]" at bounding box center [265, 65] width 14 height 5
click at [0, 0] on input "[DATE] 7" at bounding box center [0, 0] width 0 height 0
click at [260, 68] on div "[DATE]" at bounding box center [265, 65] width 14 height 5
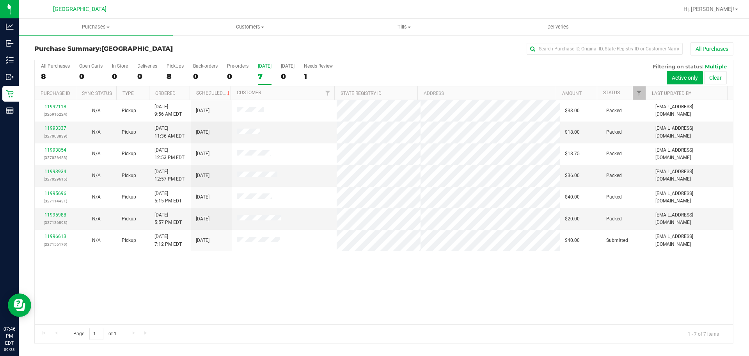
click at [0, 0] on input "[DATE] 7" at bounding box center [0, 0] width 0 height 0
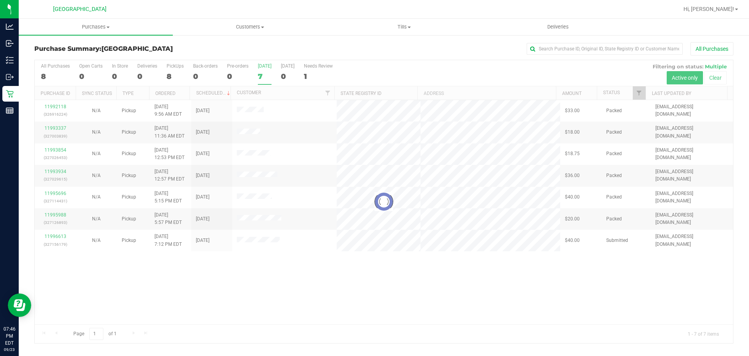
click at [291, 274] on div at bounding box center [384, 201] width 699 height 283
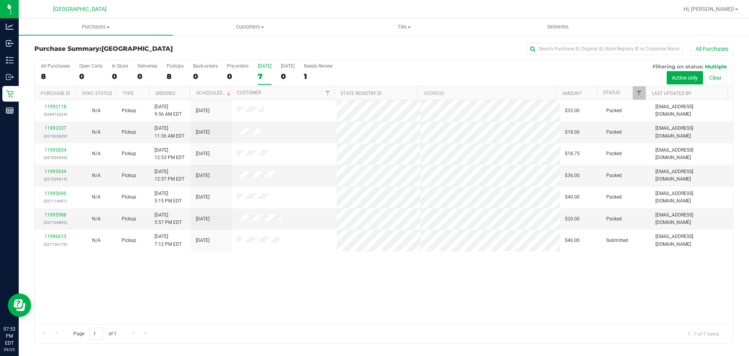
click at [267, 70] on label "[DATE] 7" at bounding box center [265, 73] width 14 height 21
click at [0, 0] on input "[DATE] 7" at bounding box center [0, 0] width 0 height 0
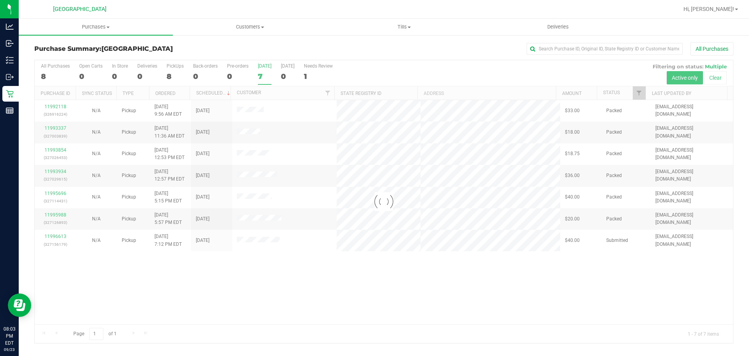
click at [263, 77] on div at bounding box center [384, 201] width 699 height 283
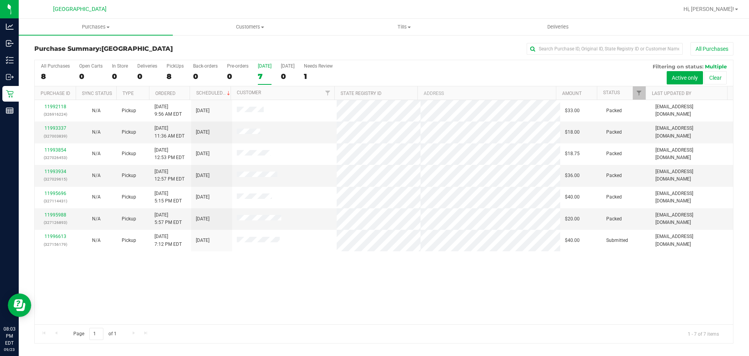
click at [265, 78] on div "7" at bounding box center [265, 76] width 14 height 9
click at [0, 0] on input "[DATE] 7" at bounding box center [0, 0] width 0 height 0
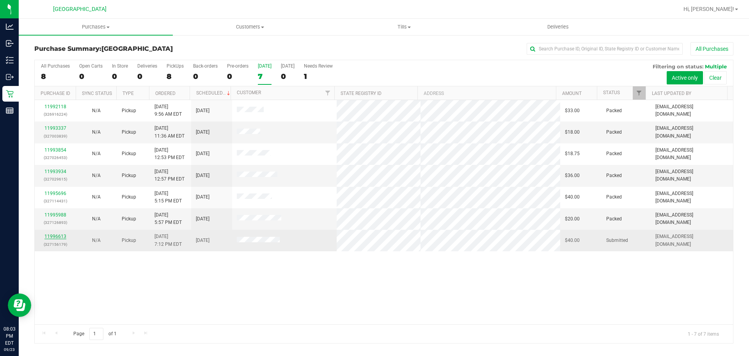
click at [52, 238] on link "11996613" at bounding box center [55, 235] width 22 height 5
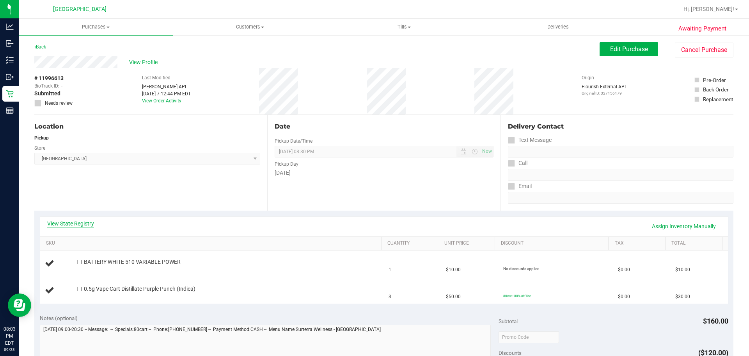
click at [72, 223] on link "View State Registry" at bounding box center [70, 223] width 47 height 8
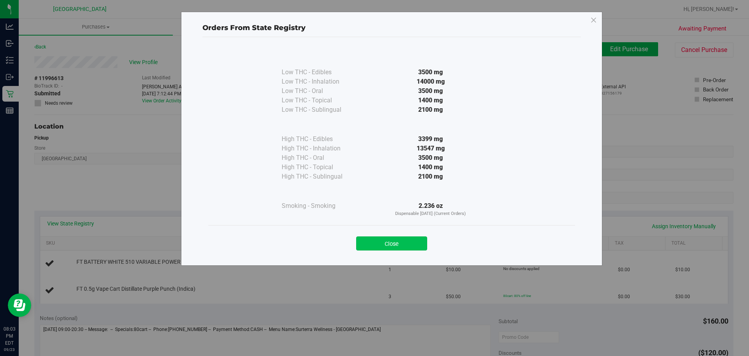
click at [420, 237] on button "Close" at bounding box center [391, 243] width 71 height 14
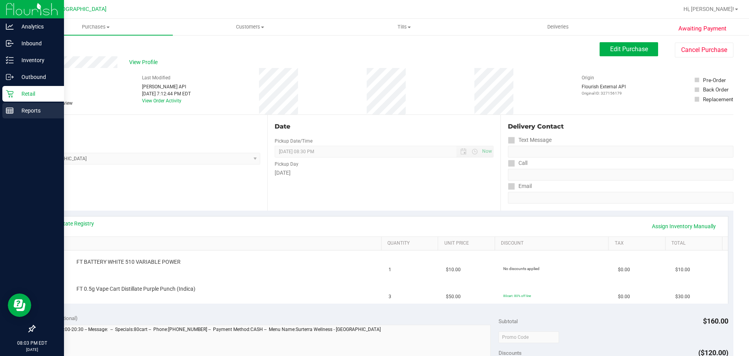
click at [37, 103] on div "Reports" at bounding box center [33, 111] width 62 height 16
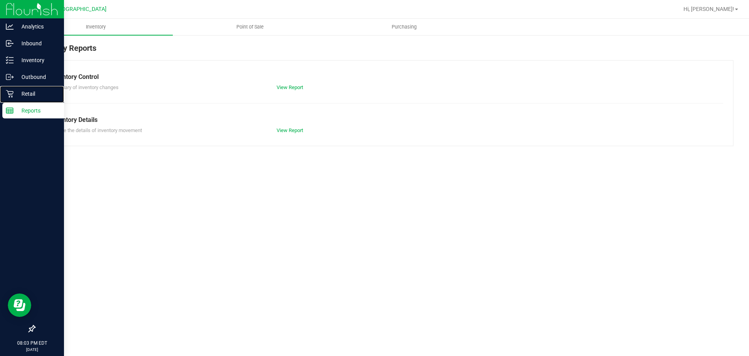
click at [41, 97] on p "Retail" at bounding box center [37, 93] width 47 height 9
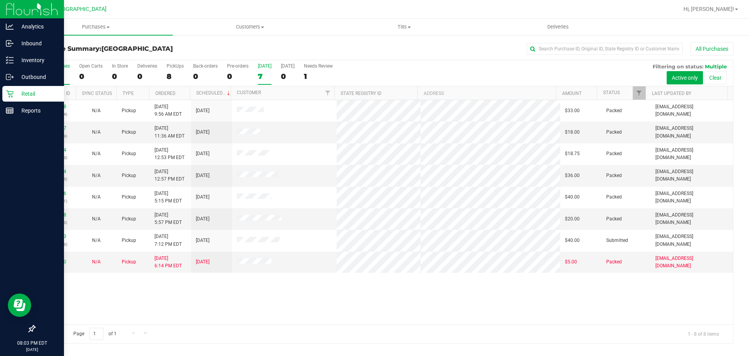
click at [262, 75] on div "7" at bounding box center [265, 76] width 14 height 9
click at [0, 0] on input "[DATE] 7" at bounding box center [0, 0] width 0 height 0
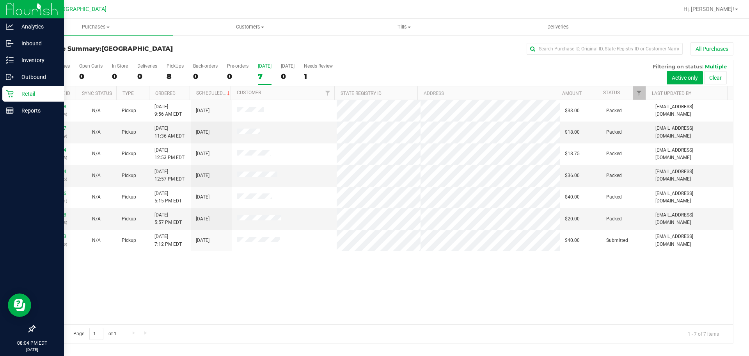
click at [262, 71] on label "[DATE] 7" at bounding box center [265, 73] width 14 height 21
click at [0, 0] on input "[DATE] 7" at bounding box center [0, 0] width 0 height 0
click at [262, 71] on label "[DATE] 7" at bounding box center [265, 73] width 14 height 21
click at [0, 0] on input "[DATE] 7" at bounding box center [0, 0] width 0 height 0
click at [20, 116] on div "Reports" at bounding box center [33, 111] width 62 height 16
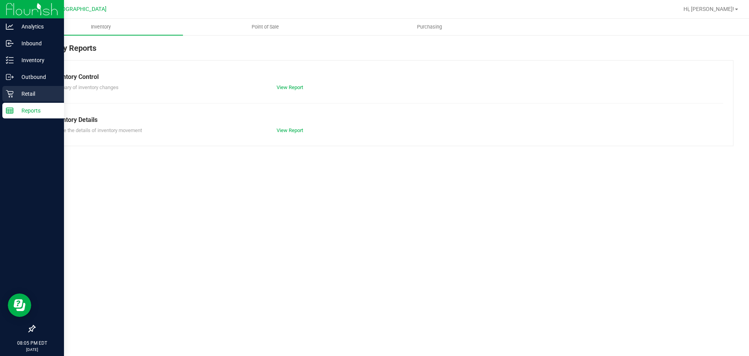
click at [19, 95] on p "Retail" at bounding box center [37, 93] width 47 height 9
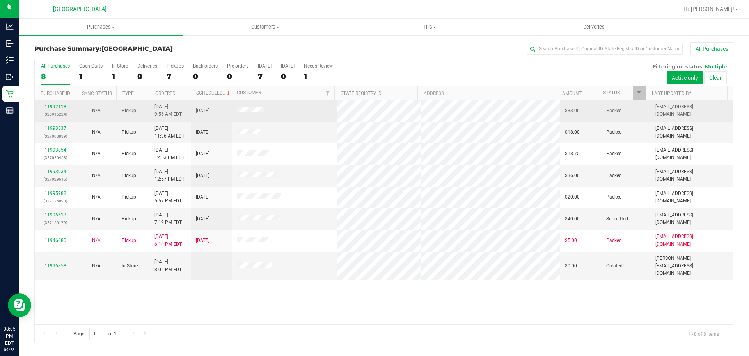
click at [48, 106] on link "11992118" at bounding box center [55, 106] width 22 height 5
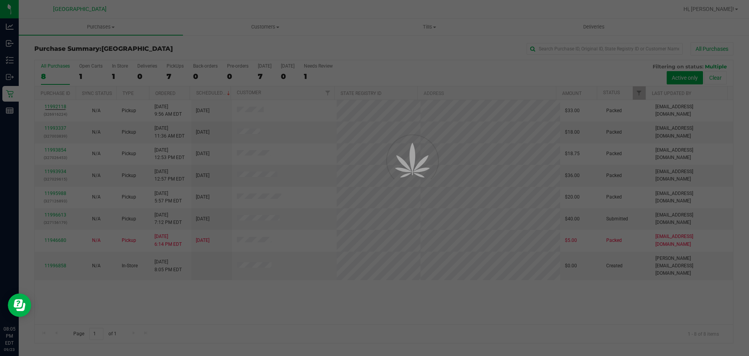
click at [206, 310] on div at bounding box center [374, 178] width 749 height 356
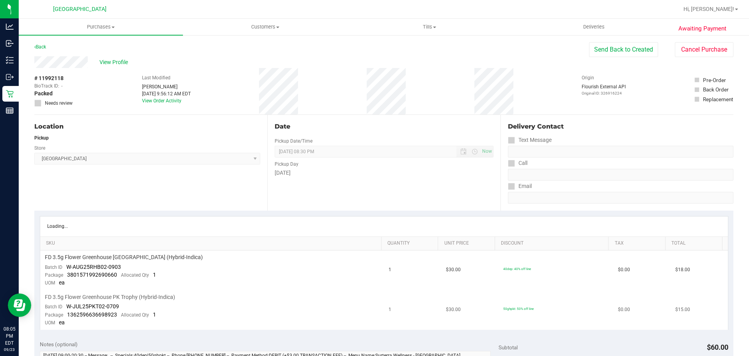
click at [482, 316] on td "$30.00" at bounding box center [469, 309] width 57 height 39
click at [320, 131] on div "Date" at bounding box center [384, 126] width 219 height 9
click at [326, 141] on div "Date Pickup Date/Time [DATE] Now [DATE] 08:30 PM Now Pickup Day [DATE]" at bounding box center [383, 163] width 233 height 96
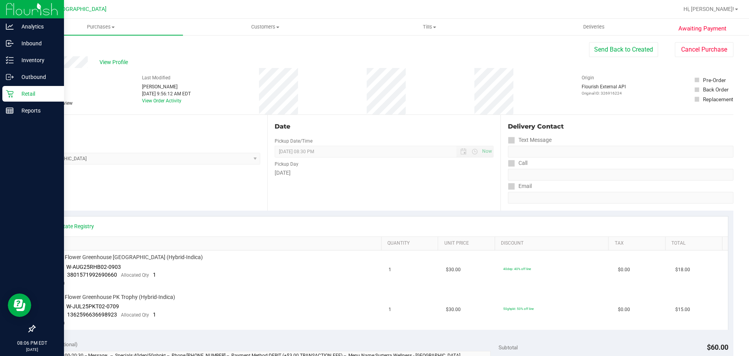
click at [17, 97] on p "Retail" at bounding box center [37, 93] width 47 height 9
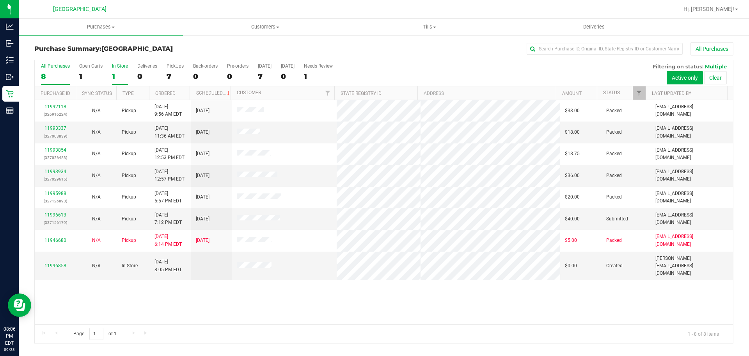
click at [123, 79] on div "1" at bounding box center [120, 76] width 16 height 9
click at [0, 0] on input "In Store 1" at bounding box center [0, 0] width 0 height 0
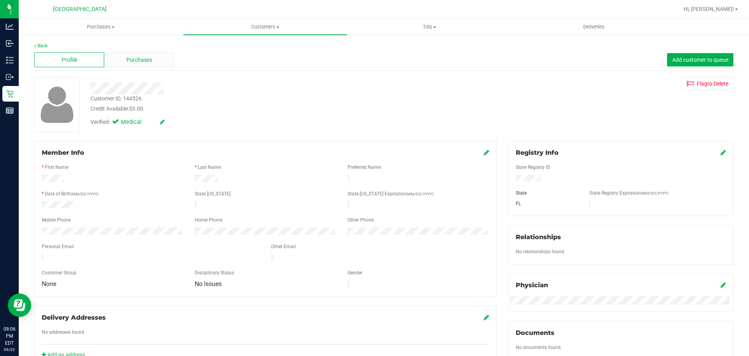
click at [136, 64] on div "Purchases" at bounding box center [139, 59] width 70 height 15
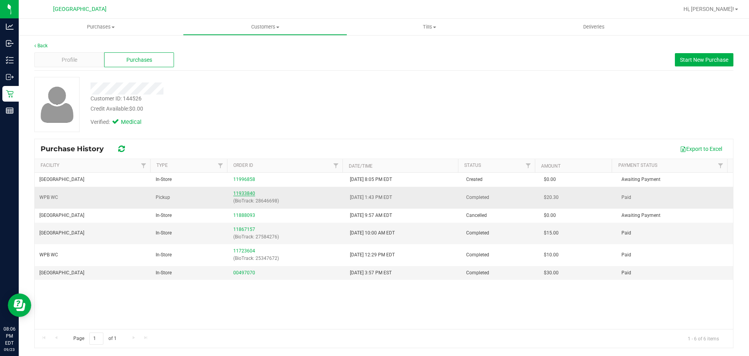
click at [235, 193] on link "11933840" at bounding box center [244, 192] width 22 height 5
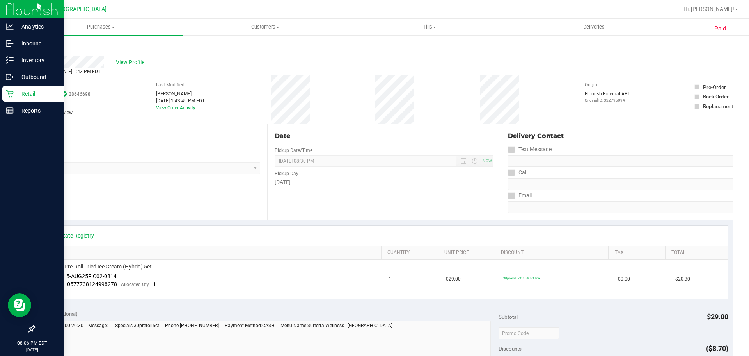
click at [21, 95] on p "Retail" at bounding box center [37, 93] width 47 height 9
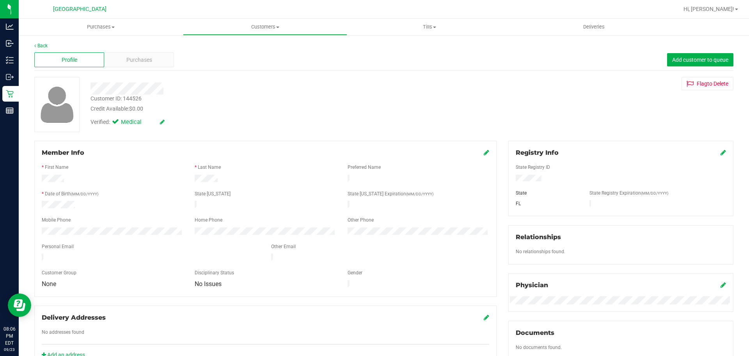
click at [128, 71] on div "Back Profile Purchases Add customer to queue Customer ID: 144526 Credit Availab…" at bounding box center [383, 291] width 699 height 498
click at [127, 64] on div "Purchases" at bounding box center [139, 59] width 70 height 15
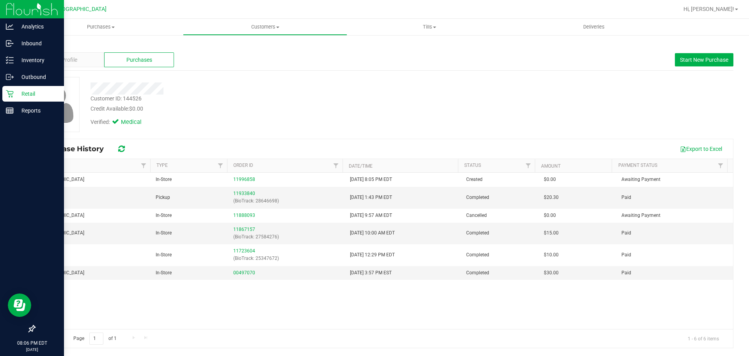
click at [26, 99] on div "Retail" at bounding box center [33, 94] width 62 height 16
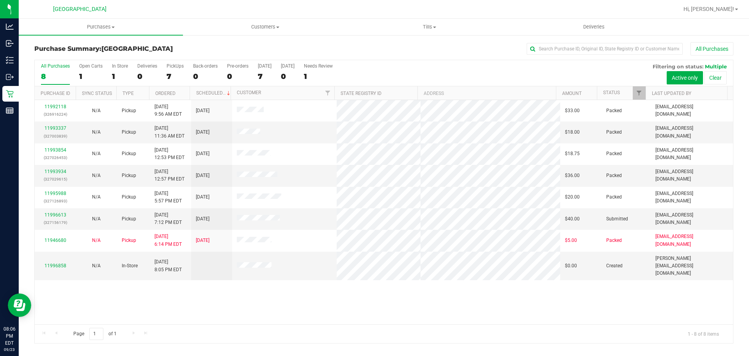
click at [325, 284] on div "11992118 (326916224) N/A Pickup [DATE] 9:56 AM EDT 9/23/2025 $33.00 Packed [EMA…" at bounding box center [384, 212] width 699 height 224
click at [261, 71] on label "[DATE] 7" at bounding box center [265, 73] width 14 height 21
click at [0, 0] on input "[DATE] 7" at bounding box center [0, 0] width 0 height 0
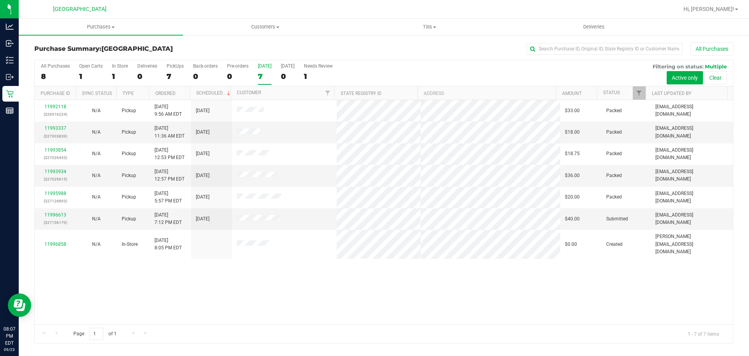
click at [242, 285] on div "11992118 (326916224) N/A Pickup [DATE] 9:56 AM EDT 9/23/2025 $33.00 Packed [EMA…" at bounding box center [384, 212] width 699 height 224
click at [242, 284] on div "11992118 (326916224) N/A Pickup [DATE] 9:56 AM EDT 9/23/2025 $33.00 Packed [EMA…" at bounding box center [384, 212] width 699 height 224
click at [241, 276] on div "11992118 (326916224) N/A Pickup [DATE] 9:56 AM EDT 9/23/2025 $33.00 Packed [EMA…" at bounding box center [384, 212] width 699 height 224
click at [266, 80] on div "7" at bounding box center [265, 76] width 14 height 9
click at [0, 0] on input "[DATE] 7" at bounding box center [0, 0] width 0 height 0
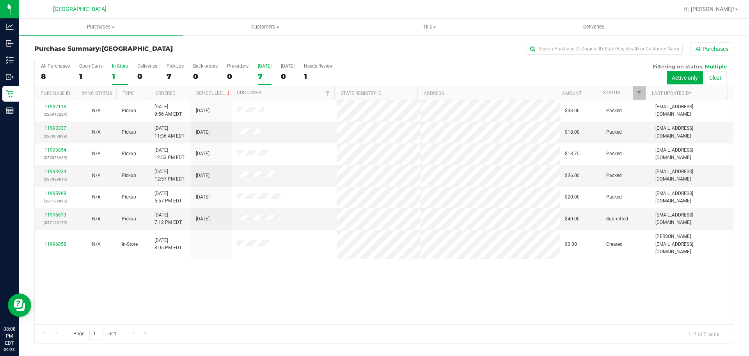
click at [122, 75] on div "1" at bounding box center [120, 76] width 16 height 9
click at [0, 0] on input "In Store 1" at bounding box center [0, 0] width 0 height 0
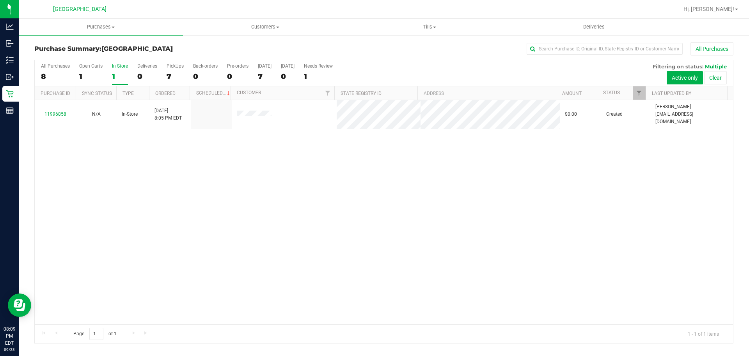
click at [111, 72] on div "All Purchases 8 Open Carts 1 In Store 1 Deliveries 0 PickUps 7 Back-orders 0 Pr…" at bounding box center [384, 73] width 699 height 26
click at [115, 72] on div "1" at bounding box center [120, 76] width 16 height 9
click at [0, 0] on input "In Store 1" at bounding box center [0, 0] width 0 height 0
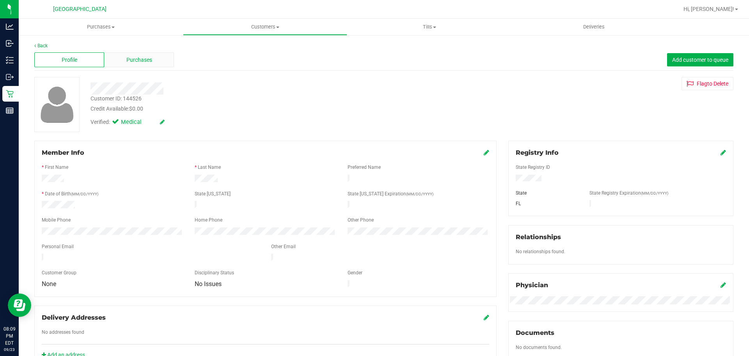
click at [148, 62] on span "Purchases" at bounding box center [139, 60] width 26 height 8
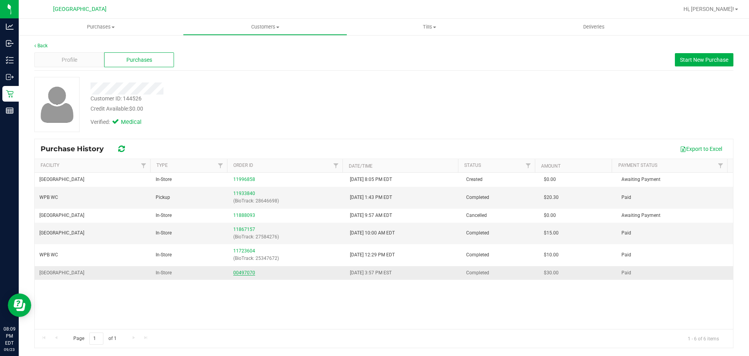
click at [236, 272] on link "00497070" at bounding box center [244, 272] width 22 height 5
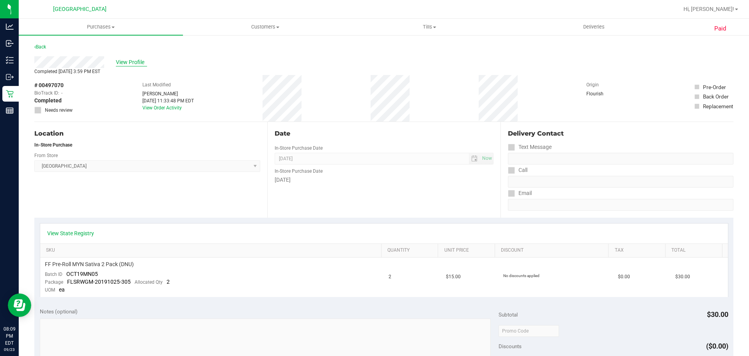
click at [135, 65] on span "View Profile" at bounding box center [131, 62] width 31 height 8
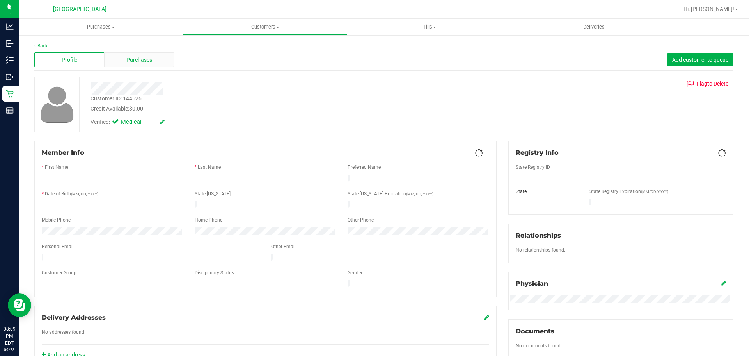
click at [130, 59] on span "Purchases" at bounding box center [139, 60] width 26 height 8
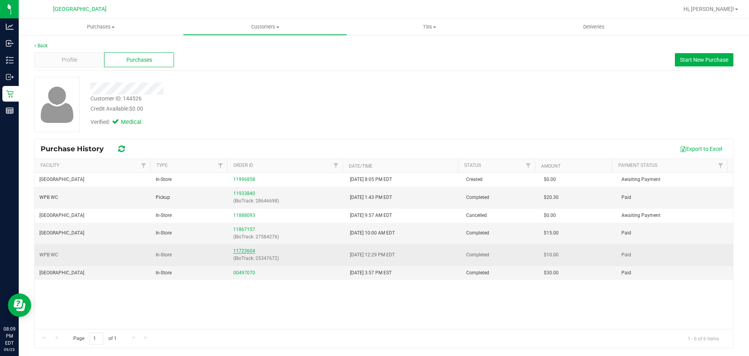
click at [248, 253] on link "11723604" at bounding box center [244, 250] width 22 height 5
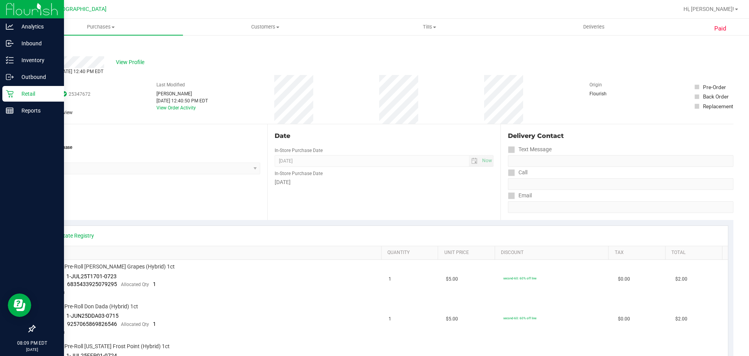
click at [16, 92] on p "Retail" at bounding box center [37, 93] width 47 height 9
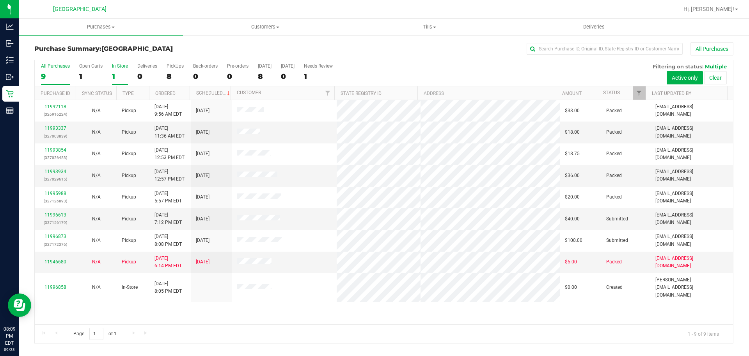
click at [127, 77] on div "1" at bounding box center [120, 76] width 16 height 9
click at [0, 0] on input "In Store 1" at bounding box center [0, 0] width 0 height 0
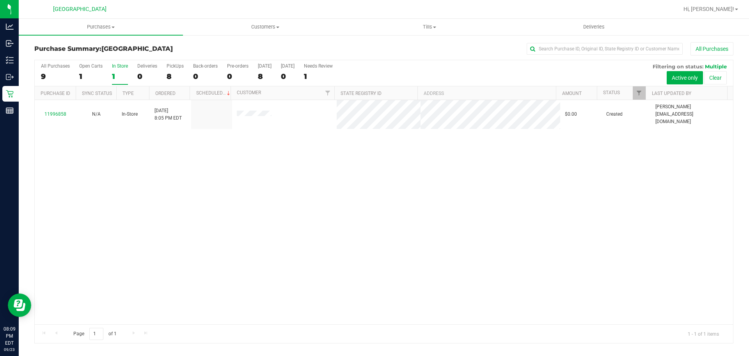
click at [127, 77] on div "1" at bounding box center [120, 76] width 16 height 9
click at [0, 0] on input "In Store 1" at bounding box center [0, 0] width 0 height 0
click at [128, 77] on div "All Purchases 9 Open Carts 1 In Store 1 Deliveries 0 PickUps 8 Back-orders 0 Pr…" at bounding box center [384, 73] width 699 height 26
click at [122, 77] on div "1" at bounding box center [120, 76] width 16 height 9
click at [0, 0] on input "In Store 1" at bounding box center [0, 0] width 0 height 0
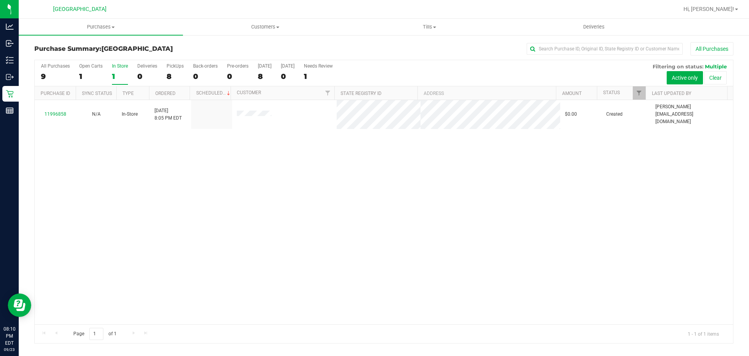
click at [123, 74] on div "1" at bounding box center [120, 76] width 16 height 9
click at [0, 0] on input "In Store 1" at bounding box center [0, 0] width 0 height 0
click at [121, 80] on div "1" at bounding box center [120, 76] width 16 height 9
click at [0, 0] on input "In Store 1" at bounding box center [0, 0] width 0 height 0
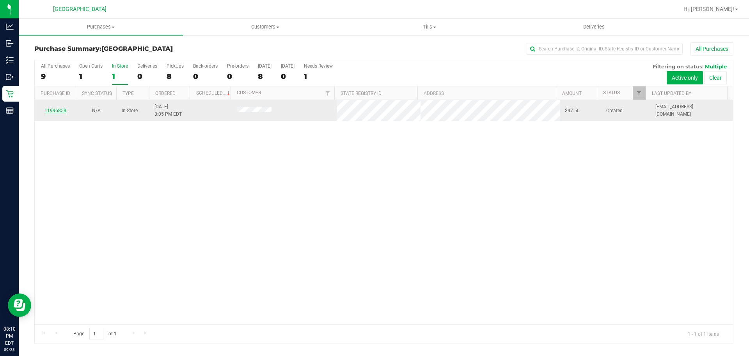
click at [55, 110] on link "11996858" at bounding box center [55, 110] width 22 height 5
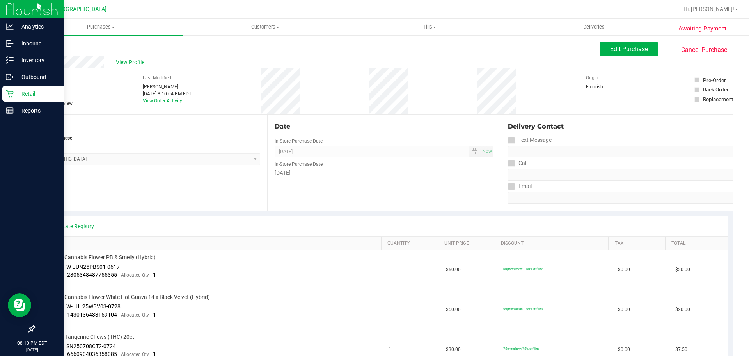
click at [1, 95] on link "Retail" at bounding box center [32, 94] width 64 height 17
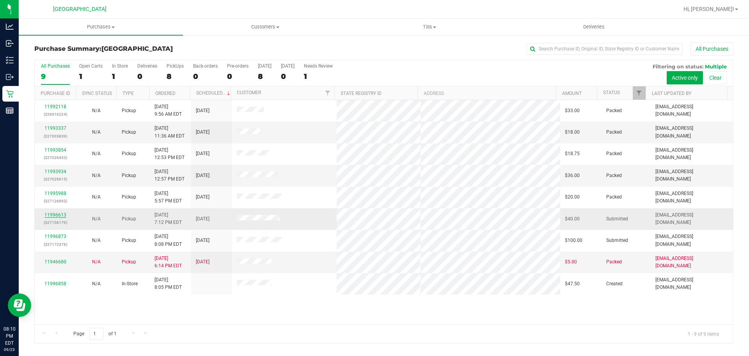
click at [61, 212] on link "11996613" at bounding box center [55, 214] width 22 height 5
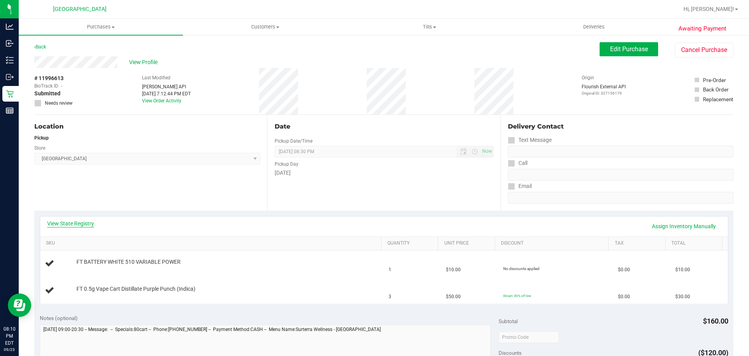
click at [82, 221] on link "View State Registry" at bounding box center [70, 223] width 47 height 8
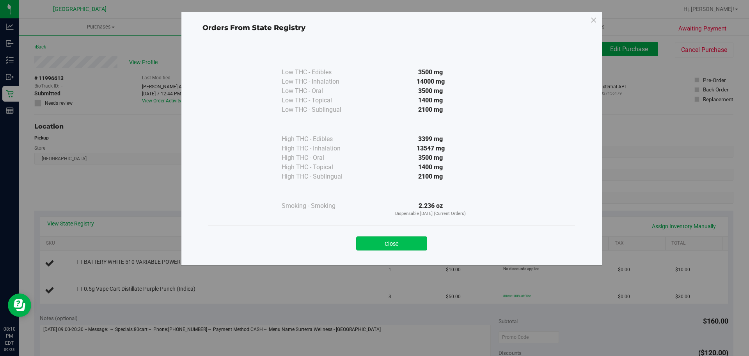
click at [413, 244] on button "Close" at bounding box center [391, 243] width 71 height 14
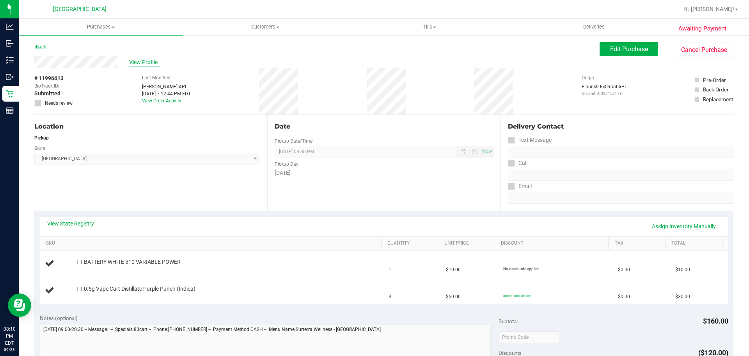
click at [146, 62] on span "View Profile" at bounding box center [144, 62] width 31 height 8
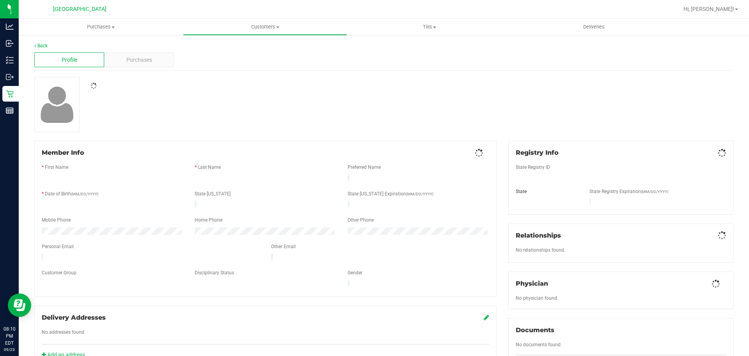
click at [146, 62] on span "Purchases" at bounding box center [139, 60] width 26 height 8
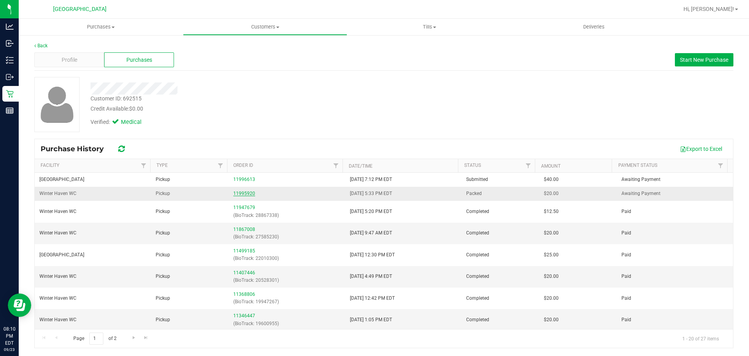
click at [244, 192] on link "11995920" at bounding box center [244, 192] width 22 height 5
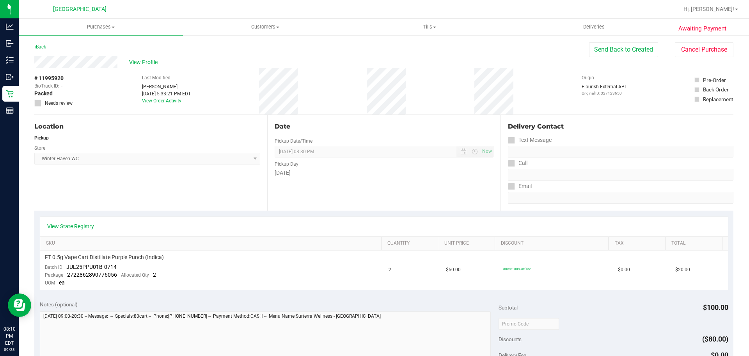
click at [153, 56] on div "Back Send Back to Created Cancel Purchase" at bounding box center [383, 49] width 699 height 14
click at [151, 60] on span "View Profile" at bounding box center [144, 62] width 31 height 8
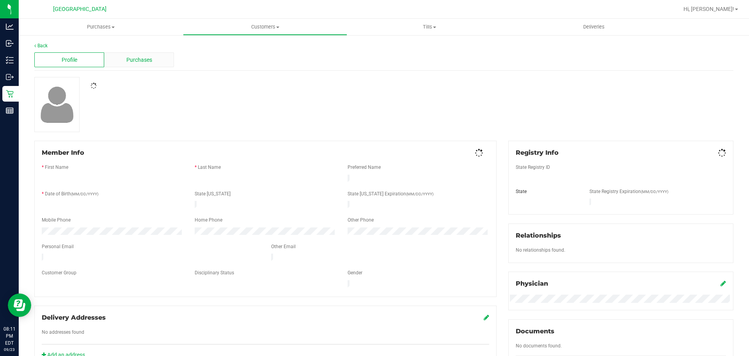
click at [150, 59] on span "Purchases" at bounding box center [139, 60] width 26 height 8
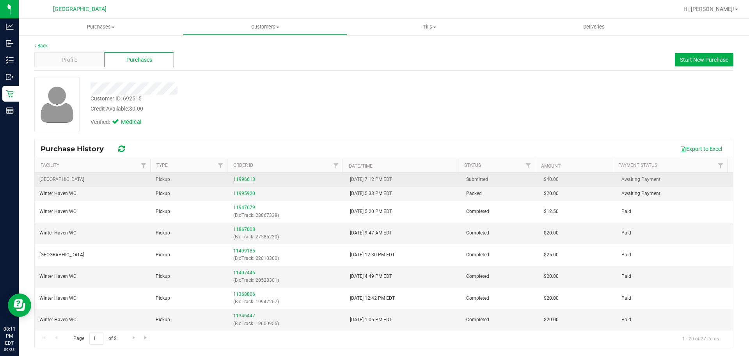
click at [240, 177] on link "11996613" at bounding box center [244, 178] width 22 height 5
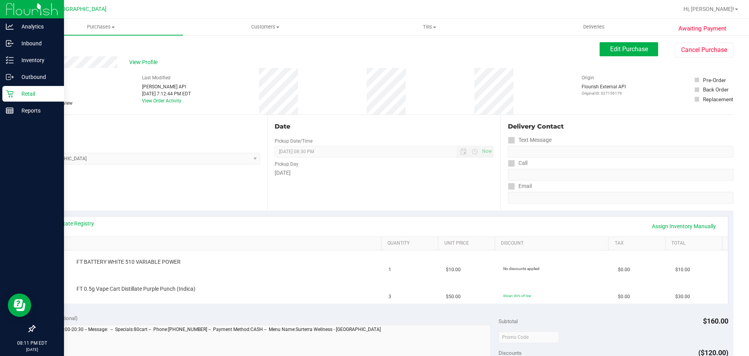
click at [33, 90] on p "Retail" at bounding box center [37, 93] width 47 height 9
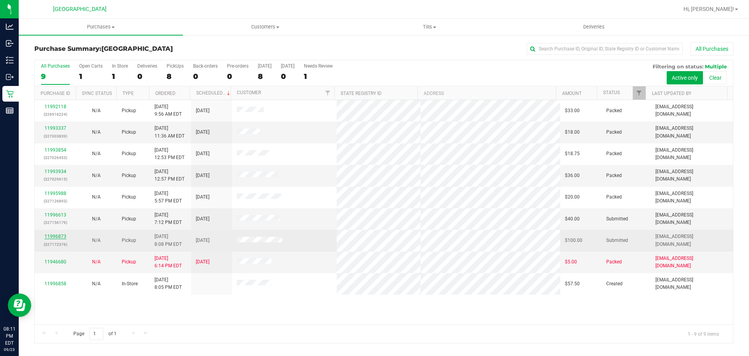
click at [61, 238] on link "11996873" at bounding box center [55, 235] width 22 height 5
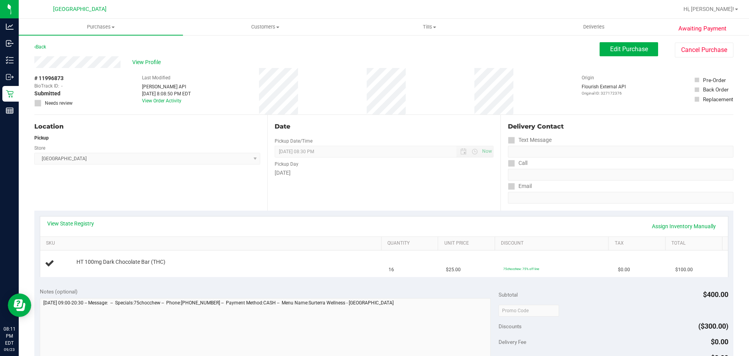
click at [100, 231] on div "View State Registry Assign Inventory Manually" at bounding box center [384, 225] width 674 height 13
click at [90, 232] on div "View State Registry Assign Inventory Manually" at bounding box center [384, 225] width 674 height 13
click at [83, 218] on div "View State Registry Assign Inventory Manually" at bounding box center [384, 226] width 688 height 20
click at [87, 222] on link "View State Registry" at bounding box center [70, 223] width 47 height 8
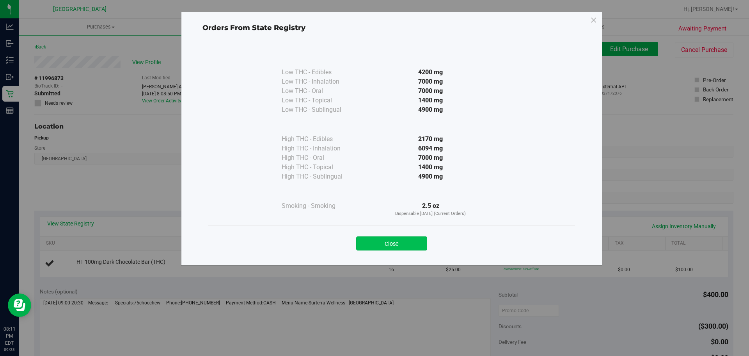
click at [377, 239] on button "Close" at bounding box center [391, 243] width 71 height 14
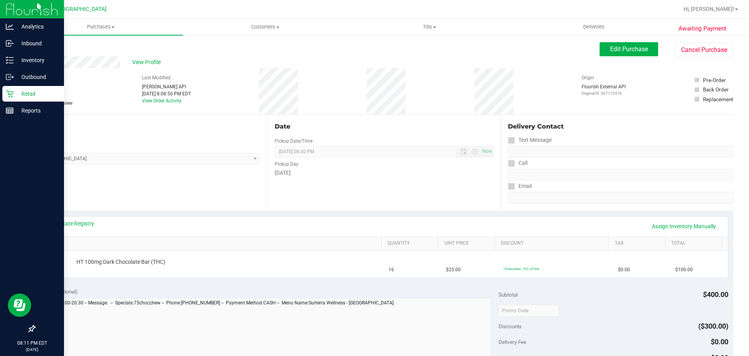
click at [7, 98] on div "Retail" at bounding box center [33, 94] width 62 height 16
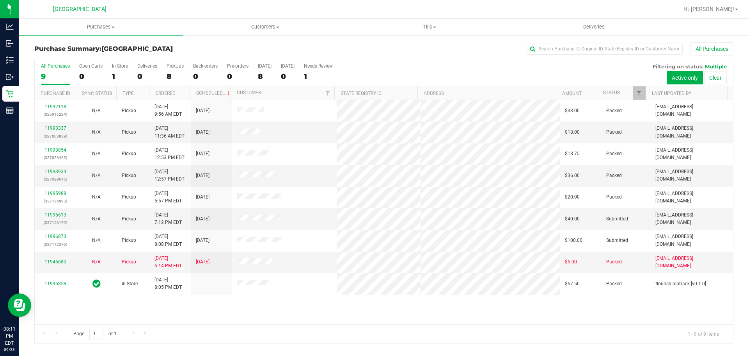
click at [397, 308] on div "11992118 (326916224) N/A Pickup [DATE] 9:56 AM EDT 9/23/2025 $33.00 Packed [EMA…" at bounding box center [384, 212] width 699 height 224
click at [267, 82] on label "[DATE] 8" at bounding box center [265, 73] width 14 height 21
click at [0, 0] on input "[DATE] 8" at bounding box center [0, 0] width 0 height 0
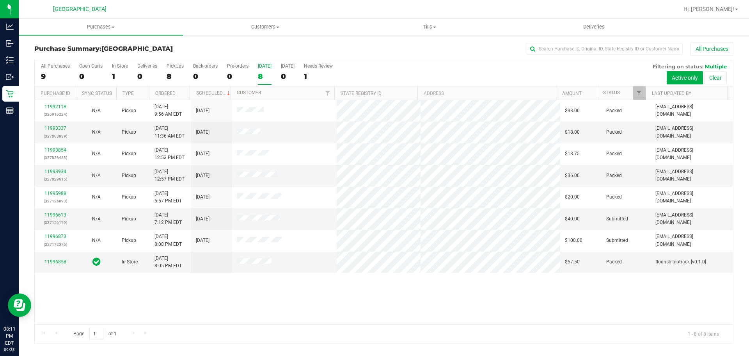
click at [263, 76] on div "8" at bounding box center [265, 76] width 14 height 9
click at [0, 0] on input "[DATE] 8" at bounding box center [0, 0] width 0 height 0
click at [317, 293] on div "11992118 (326916224) N/A Pickup [DATE] 9:56 AM EDT 9/23/2025 $33.00 Packed [EMA…" at bounding box center [384, 212] width 699 height 224
click at [270, 74] on div "All Purchases 9 Open Carts 0 In Store 1 Deliveries 0 PickUps 8 Back-orders 0 Pr…" at bounding box center [384, 73] width 699 height 26
click at [269, 75] on div "8" at bounding box center [265, 76] width 14 height 9
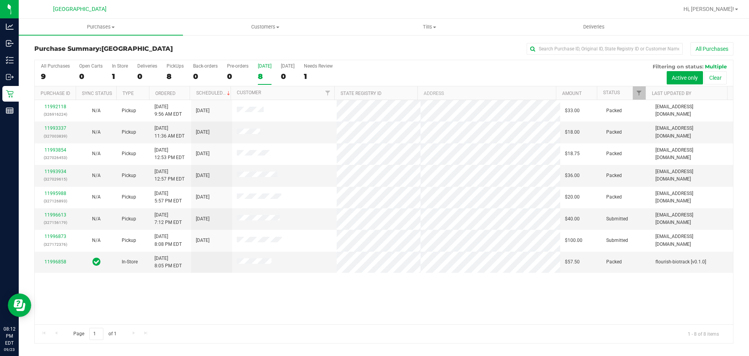
click at [0, 0] on input "[DATE] 8" at bounding box center [0, 0] width 0 height 0
click at [268, 75] on div "8" at bounding box center [265, 76] width 14 height 9
click at [0, 0] on input "[DATE] 8" at bounding box center [0, 0] width 0 height 0
click at [268, 75] on div "8" at bounding box center [265, 76] width 14 height 9
click at [0, 0] on input "[DATE] 8" at bounding box center [0, 0] width 0 height 0
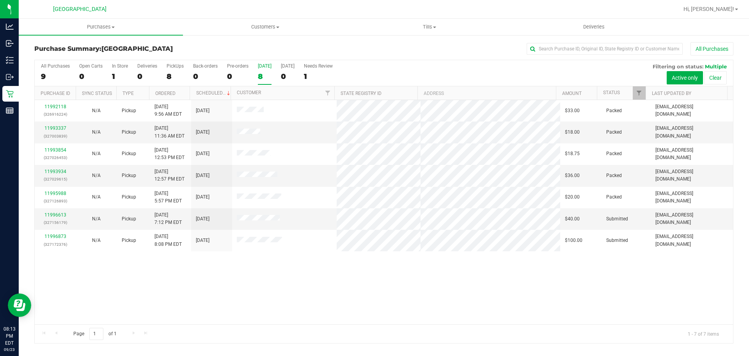
click at [268, 78] on div "8" at bounding box center [265, 76] width 14 height 9
click at [0, 0] on input "[DATE] 8" at bounding box center [0, 0] width 0 height 0
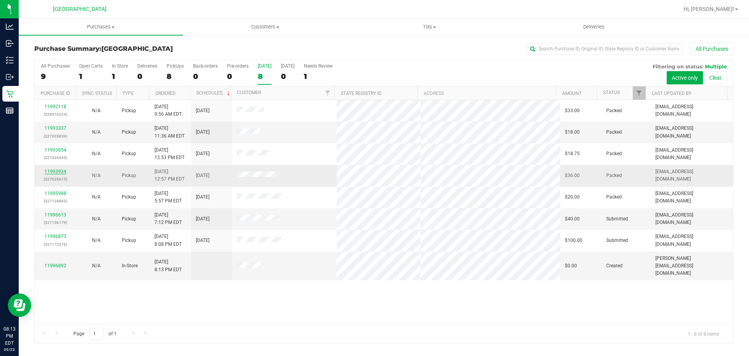
click at [47, 171] on link "11993934" at bounding box center [55, 171] width 22 height 5
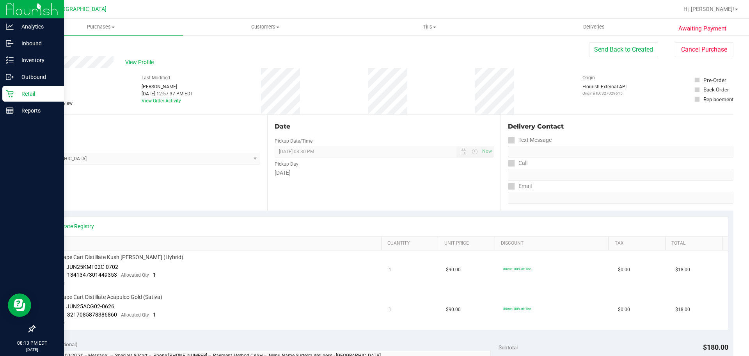
click at [16, 98] on div "Retail" at bounding box center [33, 94] width 62 height 16
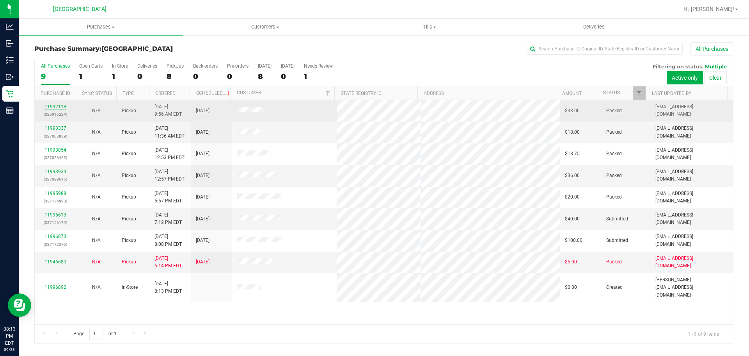
click at [64, 108] on link "11992118" at bounding box center [55, 106] width 22 height 5
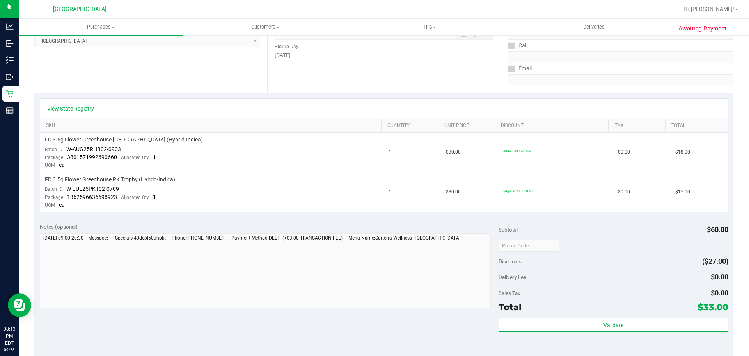
scroll to position [39, 0]
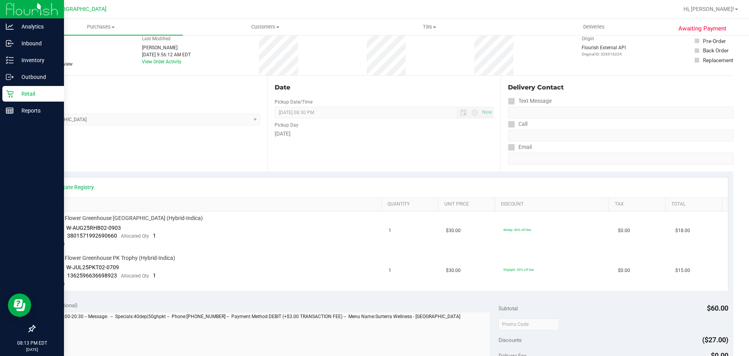
click at [16, 98] on div "Retail" at bounding box center [33, 94] width 62 height 16
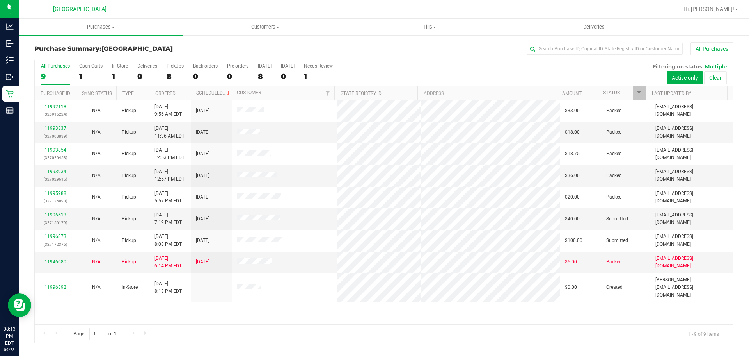
click at [431, 315] on div "11992118 (326916224) N/A Pickup [DATE] 9:56 AM EDT 9/23/2025 $33.00 Packed [EMA…" at bounding box center [384, 212] width 699 height 224
click at [258, 71] on div "All Purchases 9 Open Carts 1 In Store 1 Deliveries 0 PickUps 8 Back-orders 0 Pr…" at bounding box center [384, 73] width 699 height 26
click at [263, 72] on div "8" at bounding box center [265, 76] width 14 height 9
click at [0, 0] on input "[DATE] 8" at bounding box center [0, 0] width 0 height 0
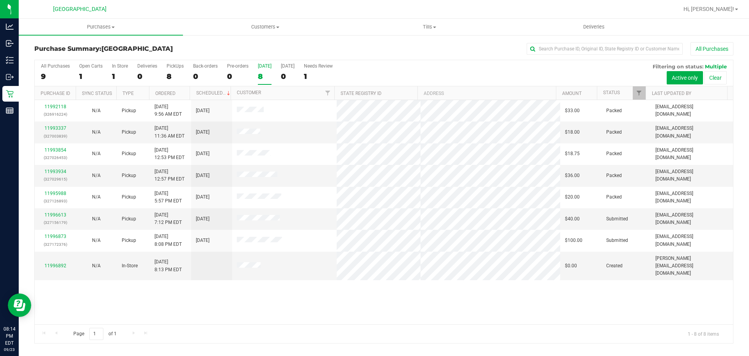
click at [317, 283] on div "11992118 (326916224) N/A Pickup [DATE] 9:56 AM EDT 9/23/2025 $33.00 Packed [EMA…" at bounding box center [384, 212] width 699 height 224
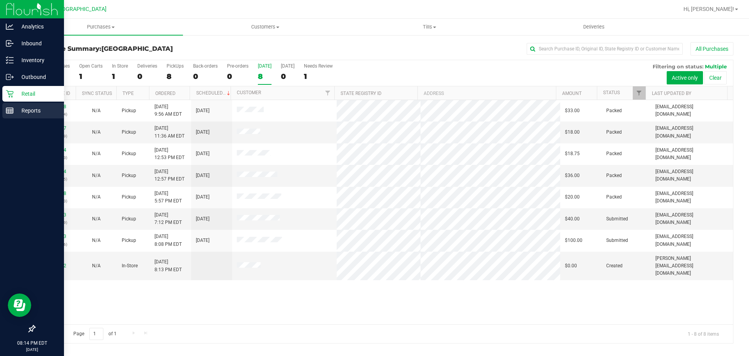
click at [19, 107] on p "Reports" at bounding box center [37, 110] width 47 height 9
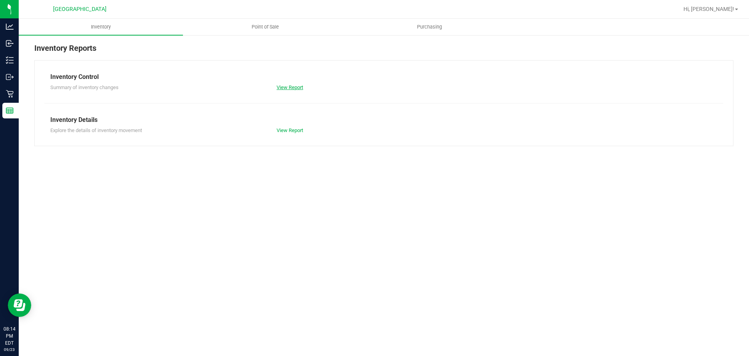
click at [292, 86] on link "View Report" at bounding box center [290, 87] width 27 height 6
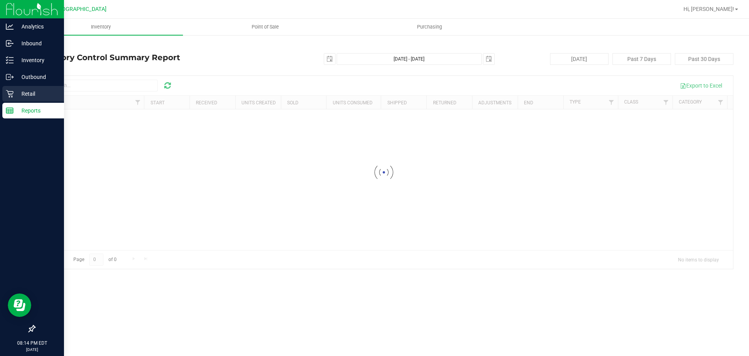
click at [11, 97] on icon at bounding box center [10, 94] width 8 height 8
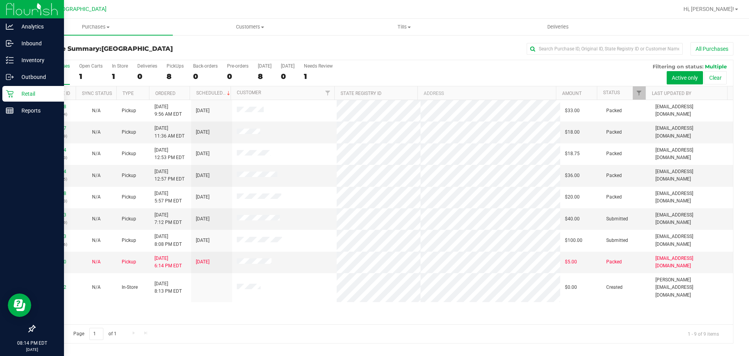
click at [15, 86] on div "Retail" at bounding box center [33, 94] width 62 height 16
click at [17, 91] on p "Retail" at bounding box center [37, 93] width 47 height 9
click at [19, 92] on p "Retail" at bounding box center [37, 93] width 47 height 9
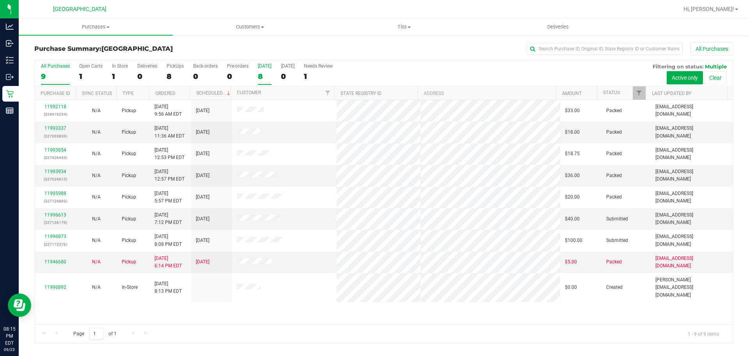
click at [260, 76] on div "8" at bounding box center [265, 76] width 14 height 9
click at [0, 0] on input "[DATE] 8" at bounding box center [0, 0] width 0 height 0
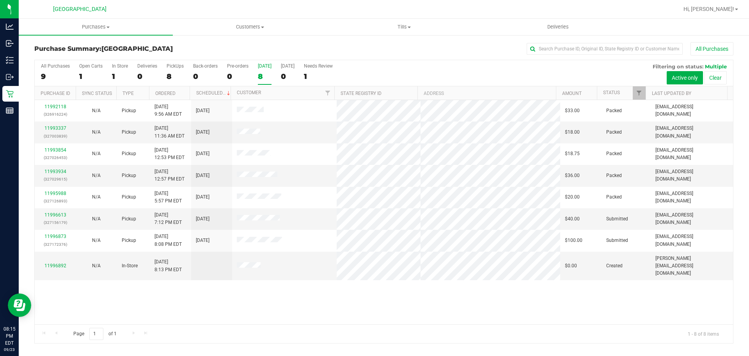
click at [261, 75] on div "8" at bounding box center [265, 76] width 14 height 9
click at [0, 0] on input "[DATE] 8" at bounding box center [0, 0] width 0 height 0
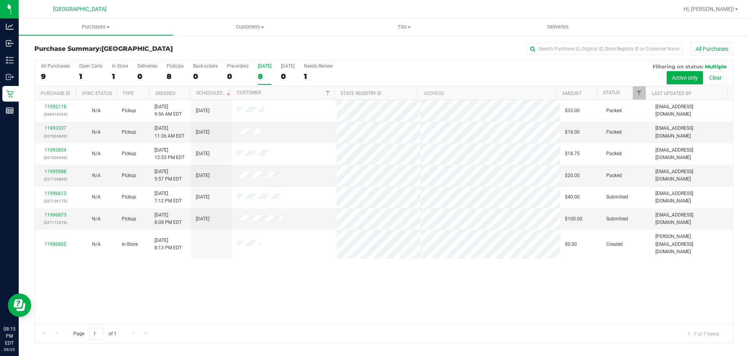
click at [265, 73] on div "8" at bounding box center [265, 76] width 14 height 9
click at [0, 0] on input "[DATE] 8" at bounding box center [0, 0] width 0 height 0
click at [265, 82] on label "[DATE] 7" at bounding box center [265, 73] width 14 height 21
click at [0, 0] on input "[DATE] 7" at bounding box center [0, 0] width 0 height 0
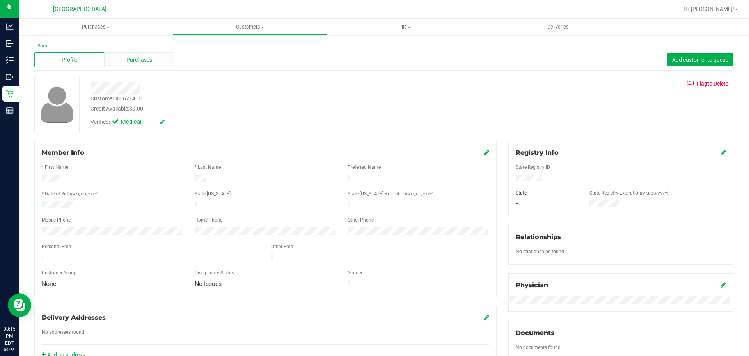
click at [123, 66] on div "Purchases" at bounding box center [139, 59] width 70 height 15
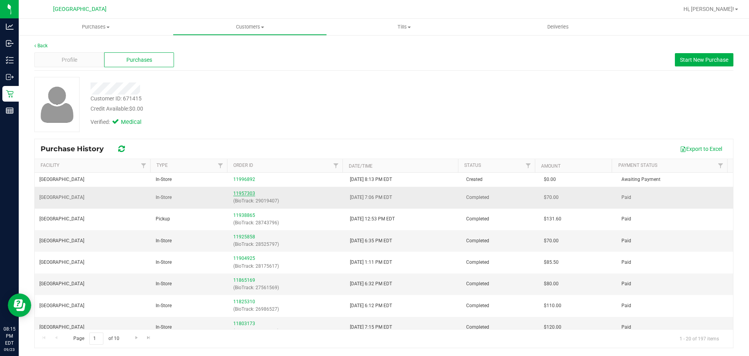
click at [250, 193] on link "11957303" at bounding box center [244, 192] width 22 height 5
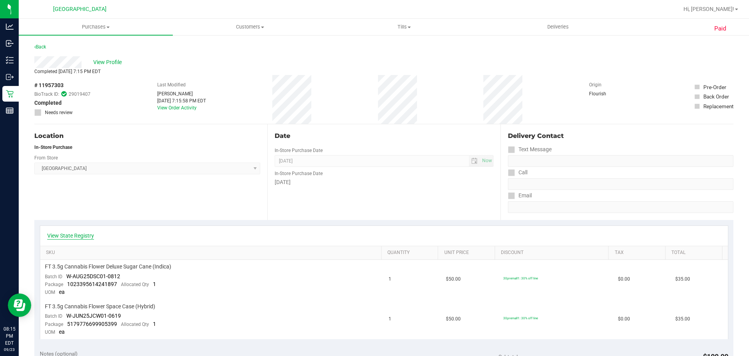
click at [79, 232] on link "View State Registry" at bounding box center [70, 235] width 47 height 8
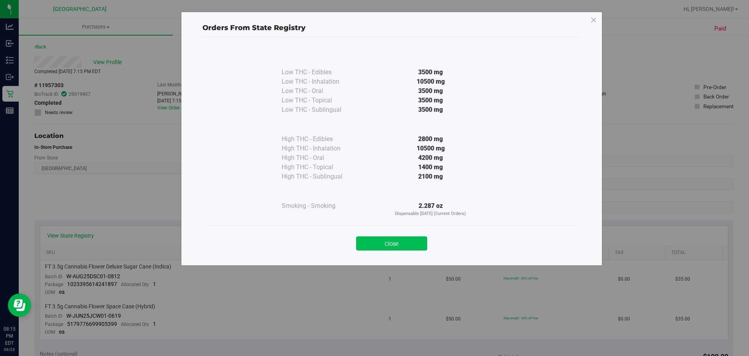
click at [398, 240] on button "Close" at bounding box center [391, 243] width 71 height 14
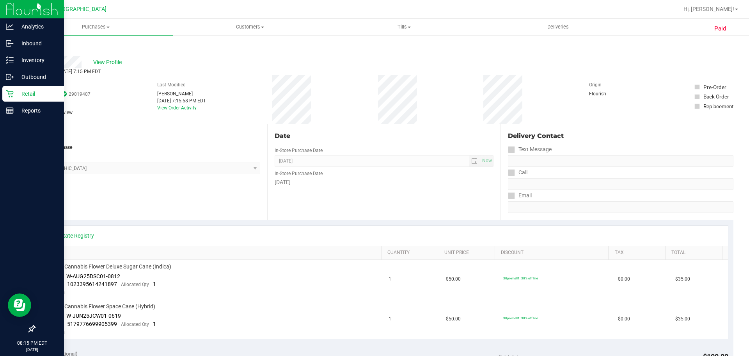
click at [15, 95] on p "Retail" at bounding box center [37, 93] width 47 height 9
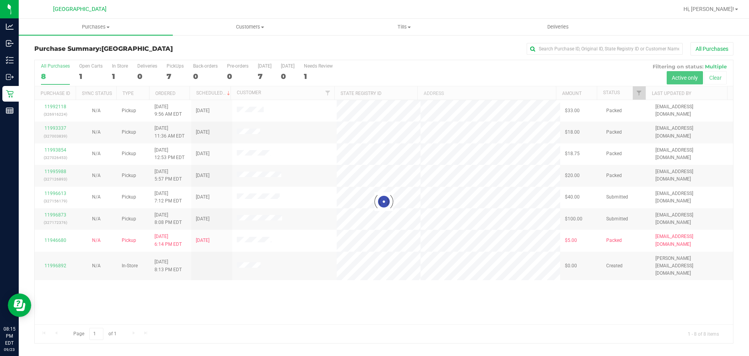
click at [262, 73] on div at bounding box center [384, 201] width 699 height 283
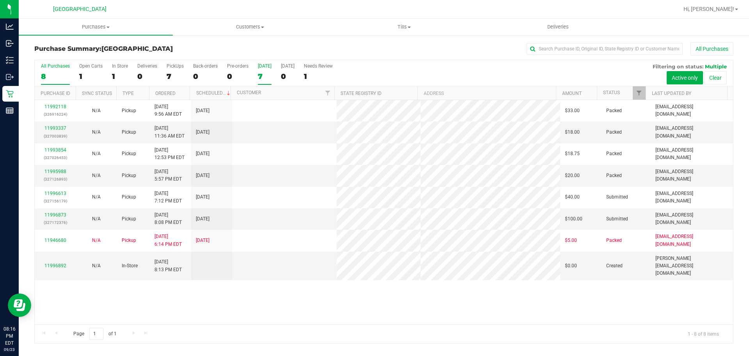
click at [262, 73] on div "7" at bounding box center [265, 76] width 14 height 9
click at [0, 0] on input "[DATE] 7" at bounding box center [0, 0] width 0 height 0
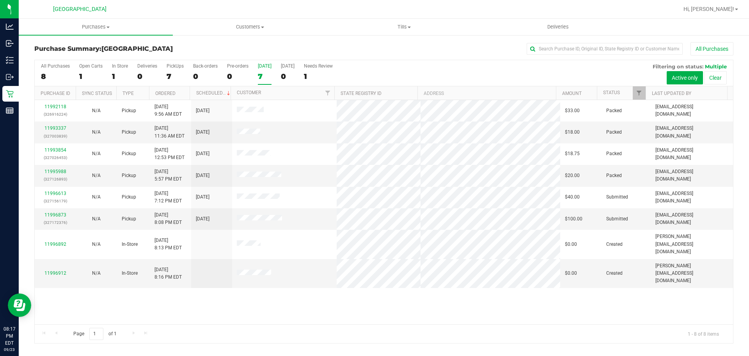
click at [262, 78] on div "7" at bounding box center [265, 76] width 14 height 9
click at [0, 0] on input "[DATE] 7" at bounding box center [0, 0] width 0 height 0
click at [267, 75] on div "8" at bounding box center [265, 76] width 14 height 9
click at [0, 0] on input "[DATE] 8" at bounding box center [0, 0] width 0 height 0
click at [54, 218] on link "11996892" at bounding box center [55, 218] width 22 height 5
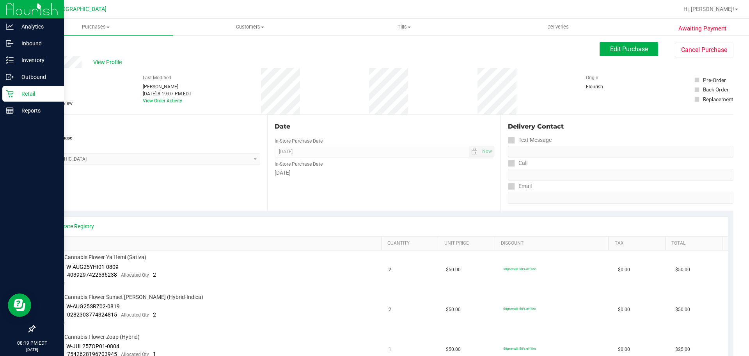
click at [16, 98] on div "Retail" at bounding box center [33, 94] width 62 height 16
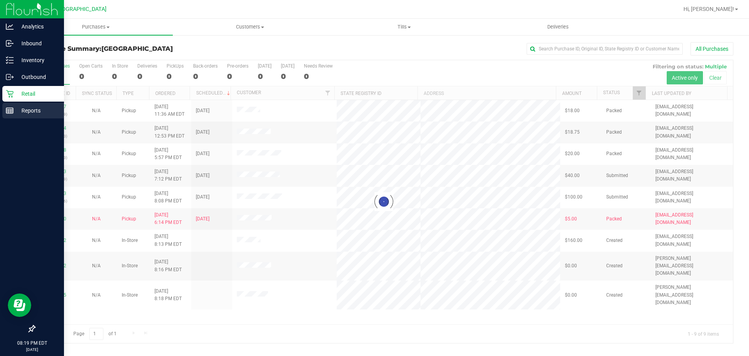
click at [28, 111] on p "Reports" at bounding box center [37, 110] width 47 height 9
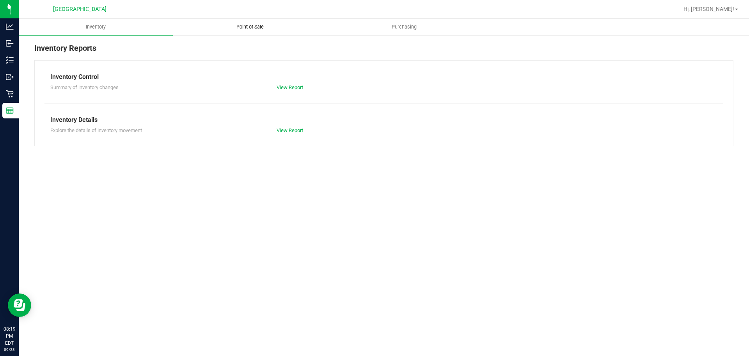
click at [257, 26] on span "Point of Sale" at bounding box center [250, 26] width 48 height 7
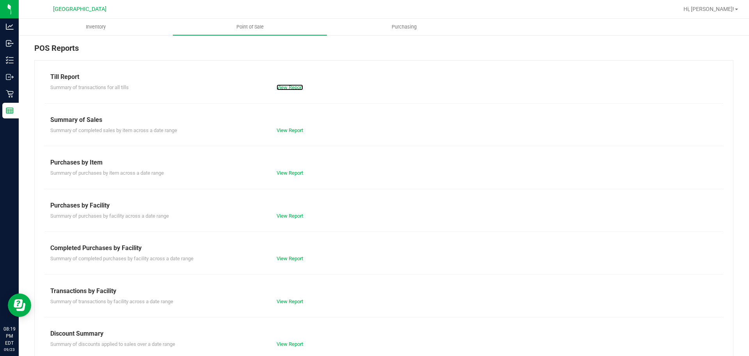
click at [279, 87] on link "View Report" at bounding box center [290, 87] width 27 height 6
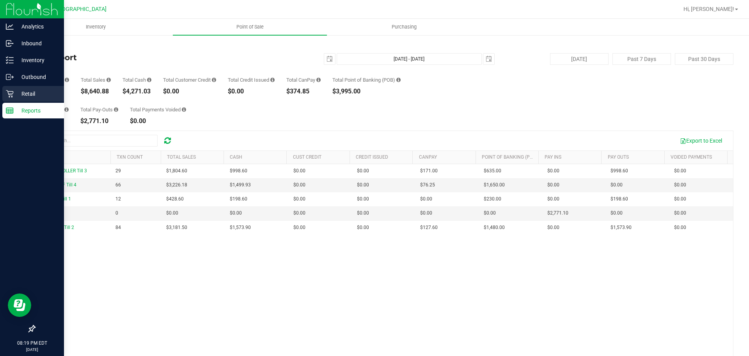
click at [22, 92] on p "Retail" at bounding box center [37, 93] width 47 height 9
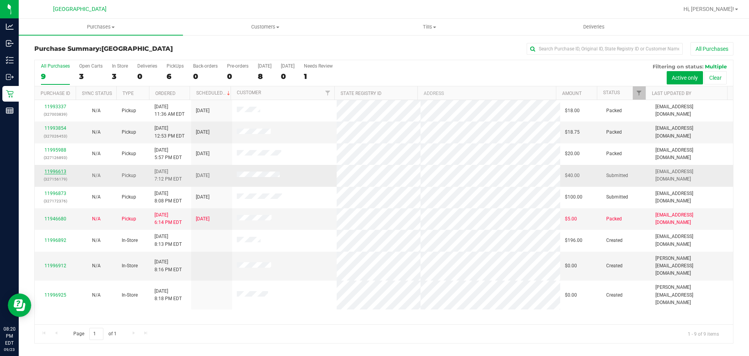
click at [61, 171] on link "11996613" at bounding box center [55, 171] width 22 height 5
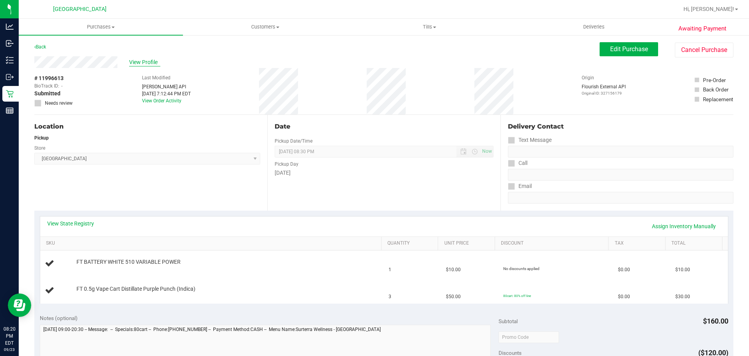
click at [156, 62] on span "View Profile" at bounding box center [144, 62] width 31 height 8
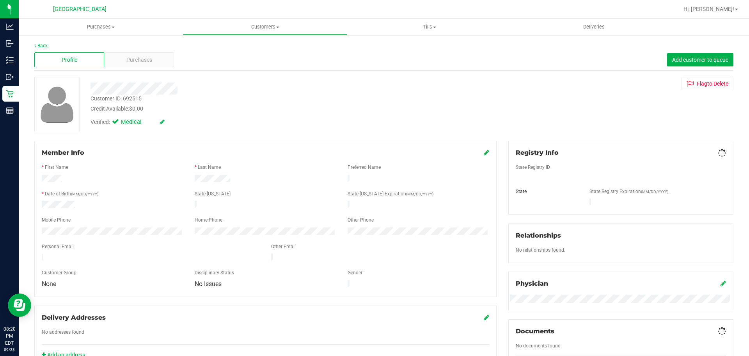
click at [150, 64] on span "Purchases" at bounding box center [139, 60] width 26 height 8
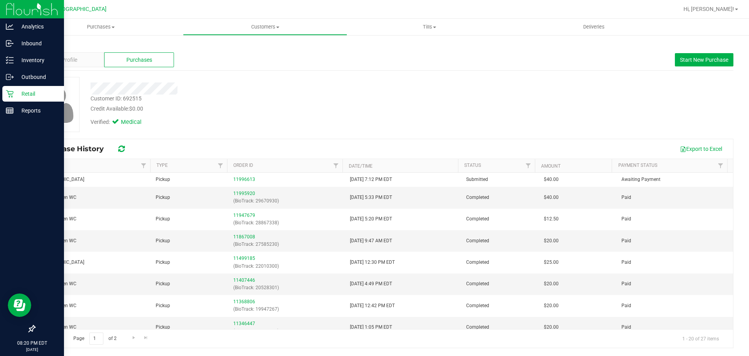
click at [3, 97] on div "Retail" at bounding box center [33, 94] width 62 height 16
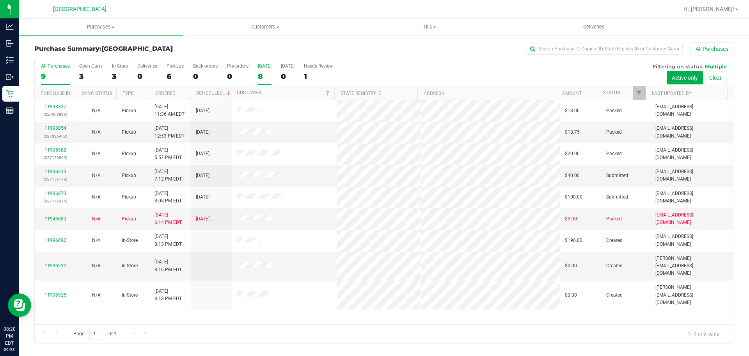
click at [265, 77] on div "8" at bounding box center [265, 76] width 14 height 9
click at [0, 0] on input "[DATE] 8" at bounding box center [0, 0] width 0 height 0
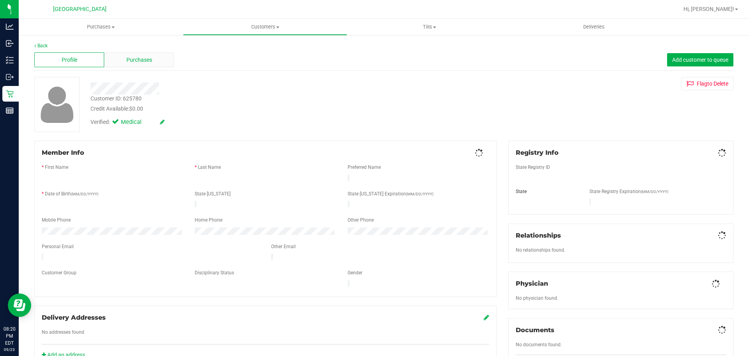
click at [137, 61] on span "Purchases" at bounding box center [139, 60] width 26 height 8
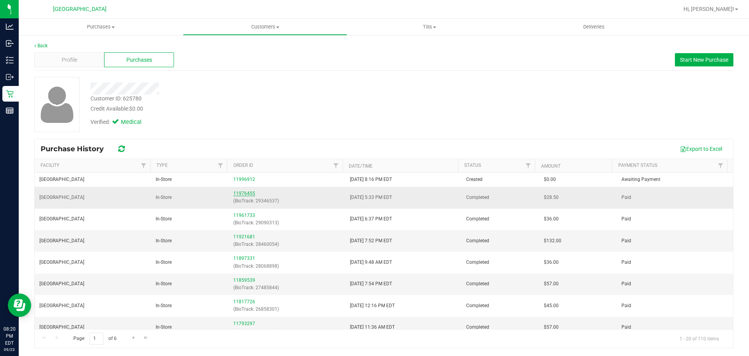
click at [246, 194] on link "11976455" at bounding box center [244, 192] width 22 height 5
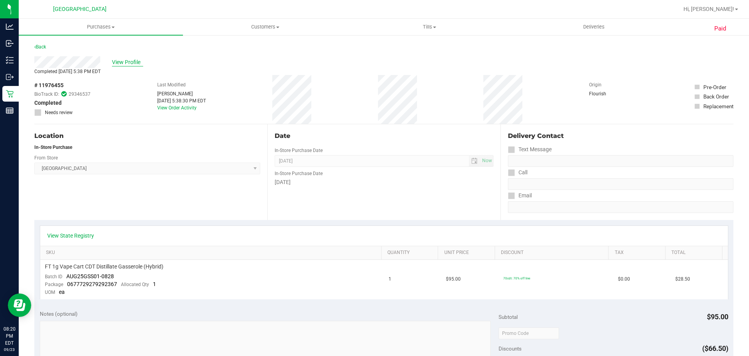
click at [131, 60] on span "View Profile" at bounding box center [127, 62] width 31 height 8
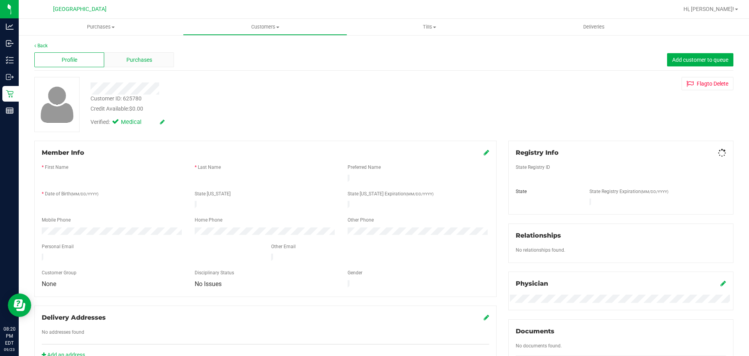
click at [141, 59] on span "Purchases" at bounding box center [139, 60] width 26 height 8
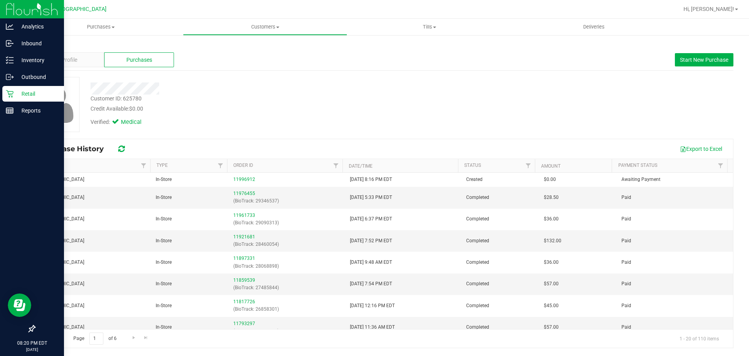
click at [30, 92] on p "Retail" at bounding box center [37, 93] width 47 height 9
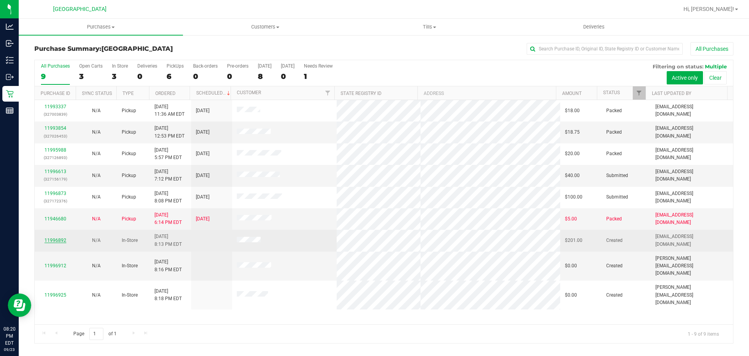
click at [47, 239] on link "11996892" at bounding box center [55, 239] width 22 height 5
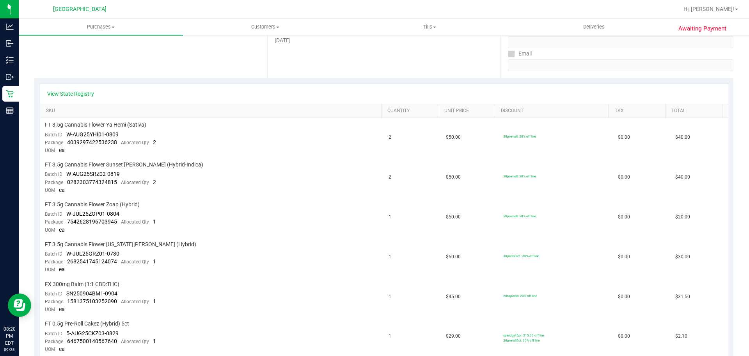
scroll to position [156, 0]
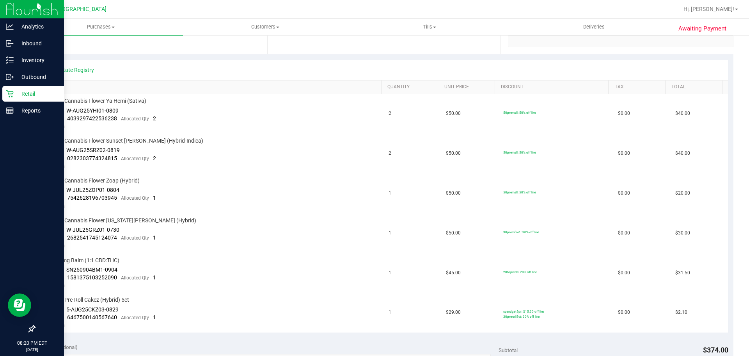
click at [43, 94] on p "Retail" at bounding box center [37, 93] width 47 height 9
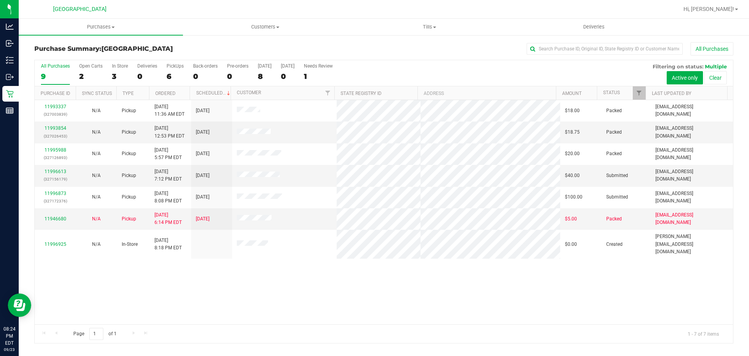
click at [394, 320] on div "11993337 (327003839) N/A Pickup [DATE] 11:36 AM EDT 9/23/2025 $18.00 Packed [EM…" at bounding box center [384, 212] width 699 height 224
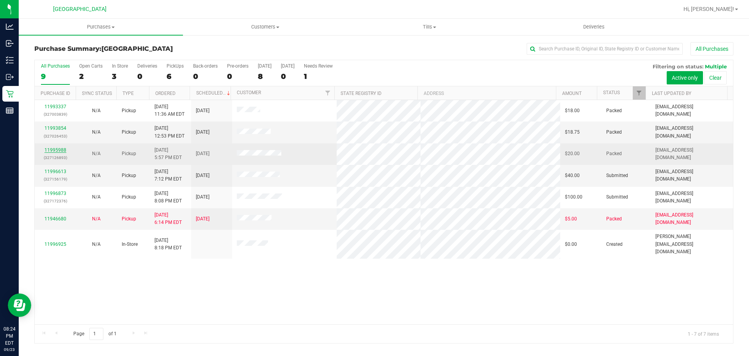
click at [56, 151] on link "11995988" at bounding box center [55, 149] width 22 height 5
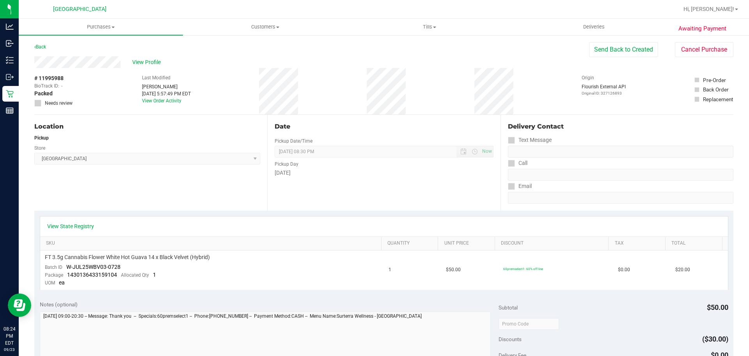
click at [82, 222] on div "View State Registry" at bounding box center [384, 226] width 688 height 20
click at [84, 229] on link "View State Registry" at bounding box center [70, 226] width 47 height 8
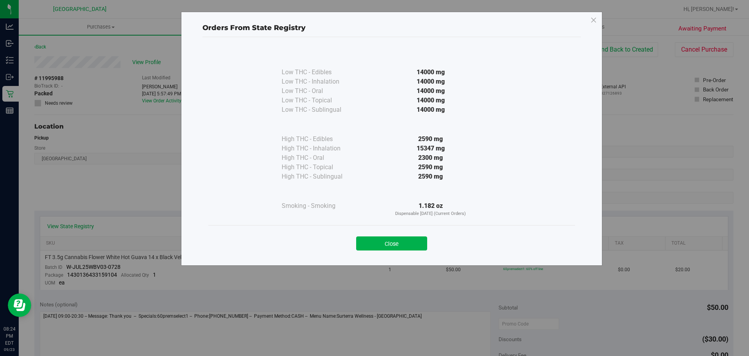
click at [387, 259] on div "Orders From State Registry Low THC - Edibles 14000 mg" at bounding box center [391, 139] width 421 height 254
click at [402, 251] on div "Close" at bounding box center [391, 241] width 367 height 32
click at [403, 239] on button "Close" at bounding box center [391, 243] width 71 height 14
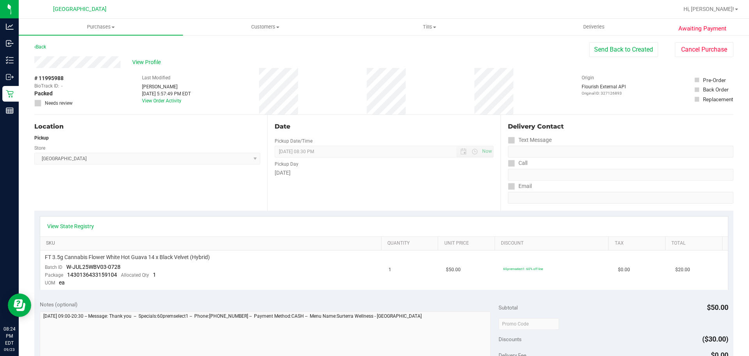
click at [210, 242] on link "SKU" at bounding box center [212, 243] width 332 height 6
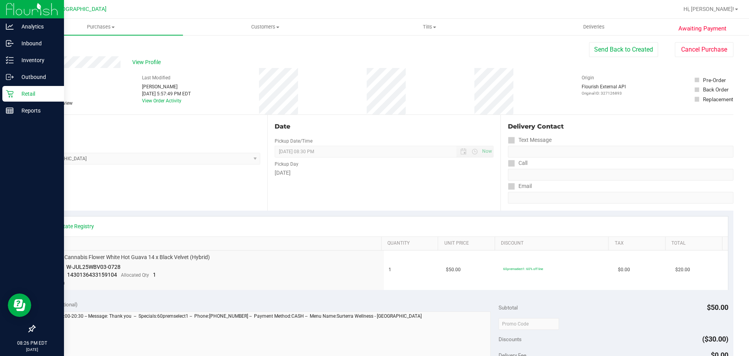
click at [5, 99] on div "Retail" at bounding box center [33, 94] width 62 height 16
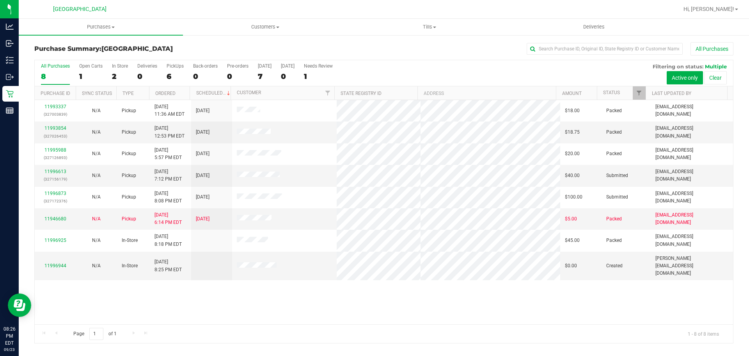
click at [262, 302] on div "11993337 (327003839) N/A Pickup [DATE] 11:36 AM EDT 9/23/2025 $18.00 Packed [EM…" at bounding box center [384, 212] width 699 height 224
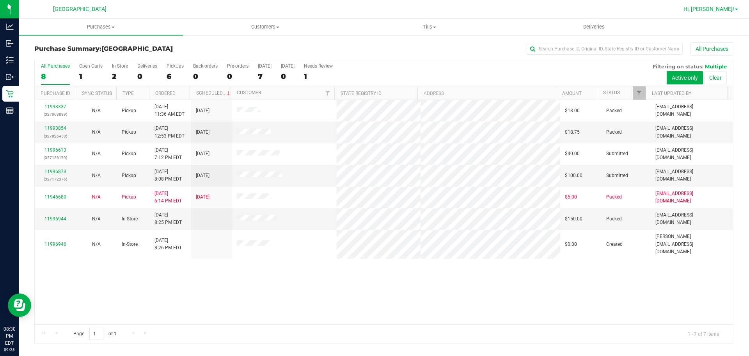
click at [715, 7] on span "Hi, [PERSON_NAME]!" at bounding box center [709, 9] width 51 height 6
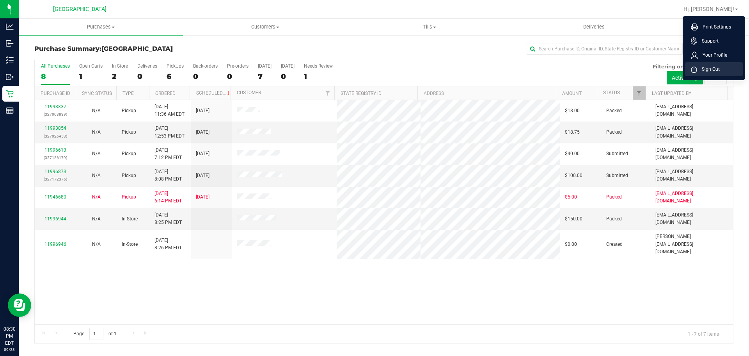
click at [719, 70] on span "Sign Out" at bounding box center [708, 69] width 23 height 8
